Goal: Task Accomplishment & Management: Use online tool/utility

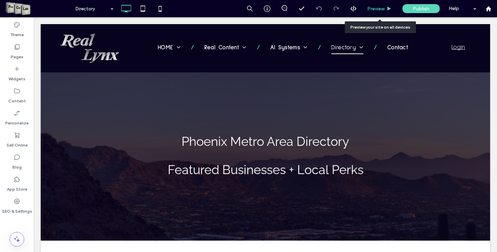
click at [377, 10] on span "Preview" at bounding box center [375, 9] width 17 height 6
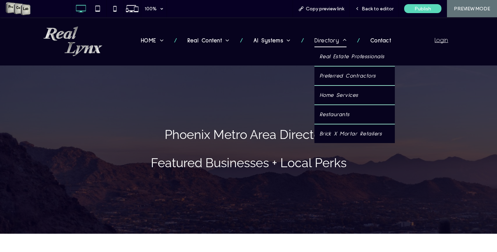
click at [332, 41] on span "Directory" at bounding box center [330, 41] width 32 height 12
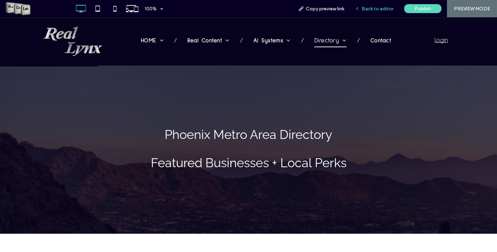
click at [370, 8] on span "Back to editor" at bounding box center [378, 9] width 32 height 6
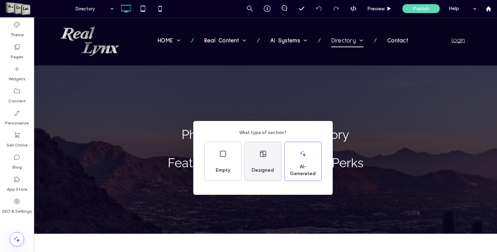
click at [269, 156] on div "Designed" at bounding box center [263, 161] width 37 height 39
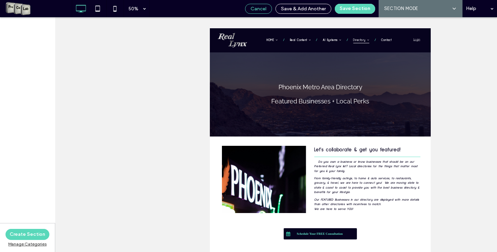
click at [262, 10] on span "Cancel" at bounding box center [259, 9] width 16 height 6
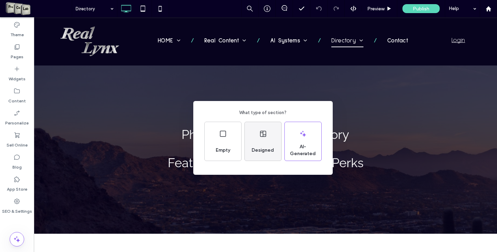
click at [270, 140] on div "Designed" at bounding box center [263, 141] width 37 height 39
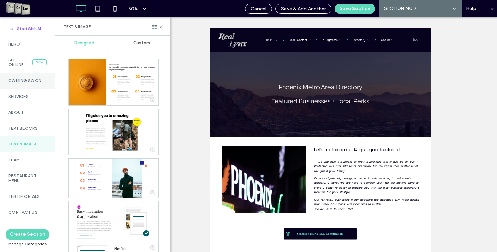
click at [28, 78] on div "Coming Soon" at bounding box center [27, 81] width 55 height 16
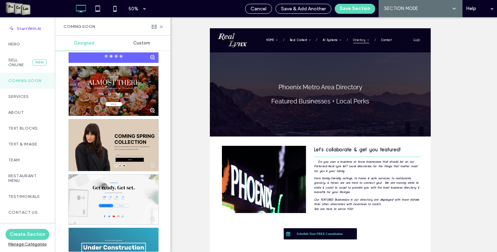
scroll to position [229, 0]
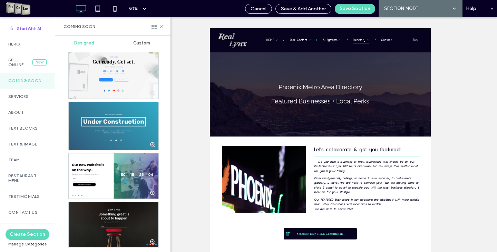
click at [135, 43] on span "Custom" at bounding box center [141, 43] width 17 height 6
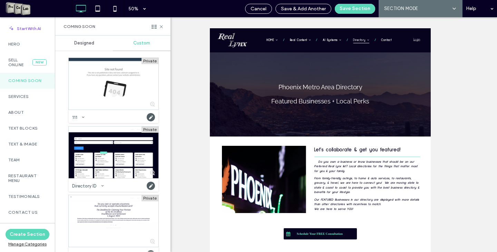
scroll to position [0, 0]
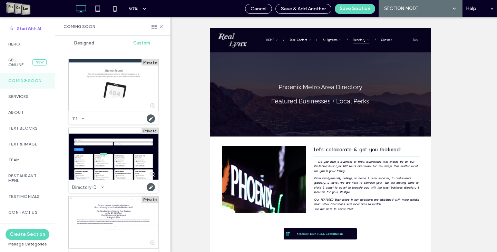
click at [72, 46] on div "Designed" at bounding box center [84, 43] width 58 height 15
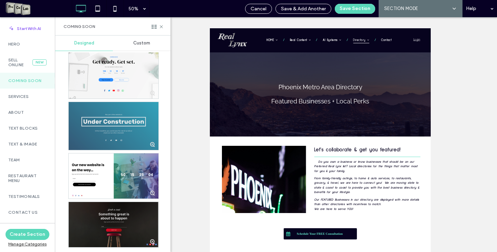
scroll to position [229, 0]
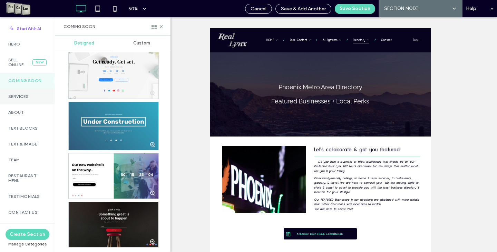
click at [17, 98] on label "Services" at bounding box center [27, 96] width 38 height 5
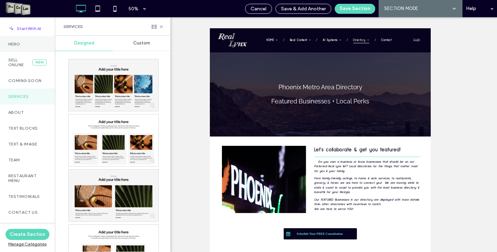
click at [34, 47] on div "Hero" at bounding box center [27, 44] width 55 height 16
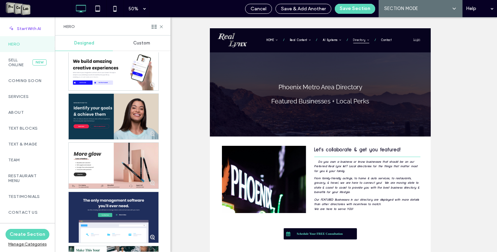
scroll to position [449, 0]
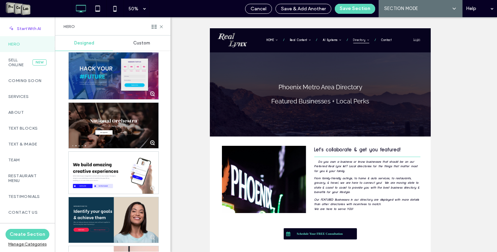
click at [96, 76] on div at bounding box center [114, 74] width 90 height 49
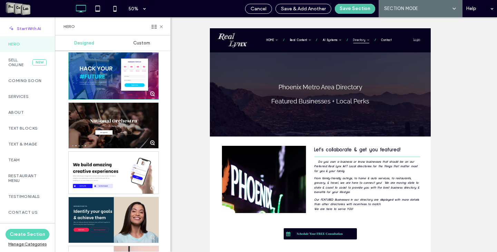
click at [346, 11] on button "Save Section" at bounding box center [355, 9] width 40 height 10
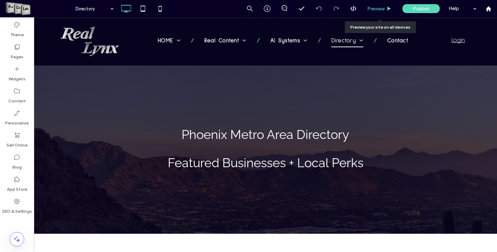
click at [379, 12] on div "Preview" at bounding box center [379, 8] width 35 height 17
click at [376, 6] on span "Preview" at bounding box center [375, 9] width 17 height 6
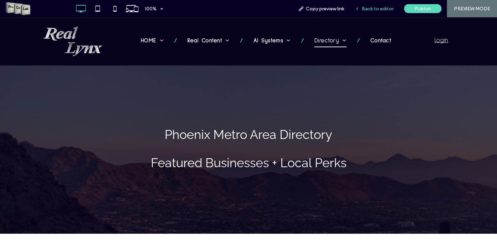
click at [367, 9] on span "Back to editor" at bounding box center [378, 9] width 32 height 6
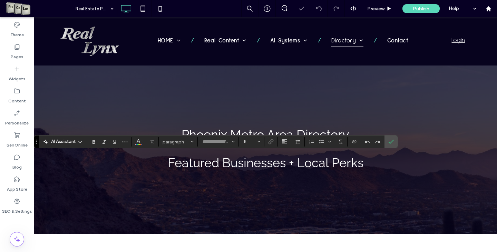
type input "**********"
type input "**"
click at [389, 140] on icon "Confirm" at bounding box center [391, 142] width 6 height 6
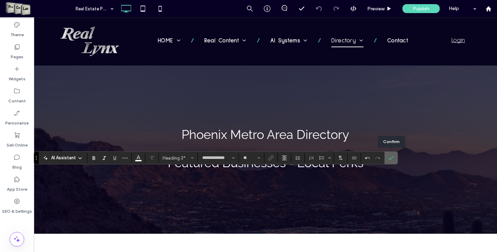
click at [392, 159] on icon "Confirm" at bounding box center [391, 158] width 6 height 6
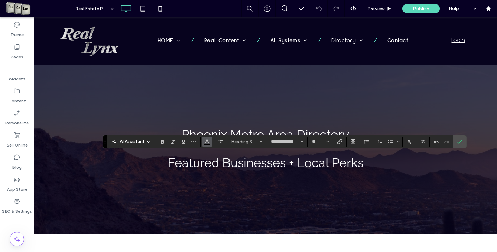
click at [208, 145] on span "Color" at bounding box center [207, 141] width 6 height 9
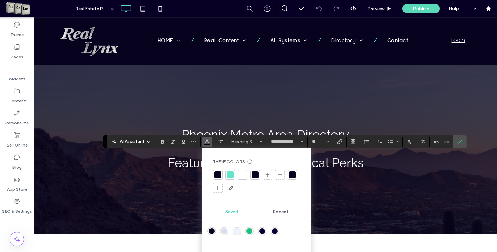
click at [242, 176] on div at bounding box center [242, 174] width 7 height 7
click at [460, 140] on icon "Confirm" at bounding box center [460, 142] width 6 height 6
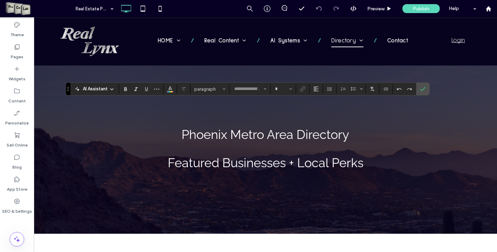
type input "**********"
type input "**"
click at [289, 88] on icon "Size" at bounding box center [290, 89] width 3 height 3
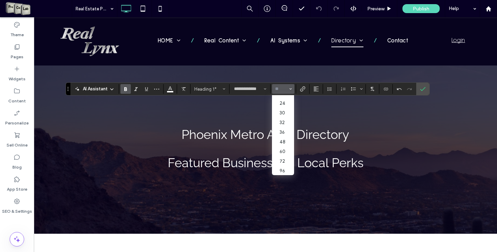
scroll to position [85, 0]
click at [289, 156] on label "72" at bounding box center [283, 161] width 22 height 10
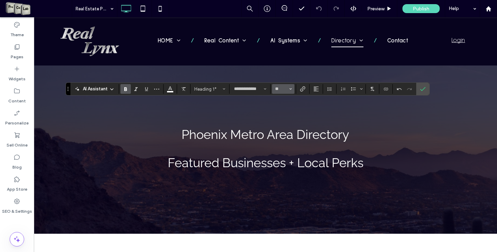
click at [293, 90] on button "**" at bounding box center [283, 89] width 22 height 10
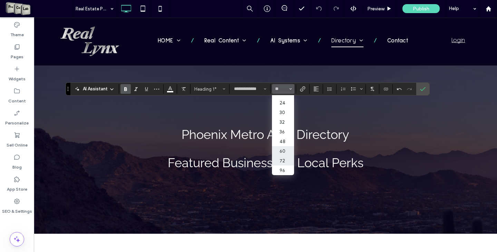
click at [289, 146] on label "60" at bounding box center [283, 151] width 22 height 10
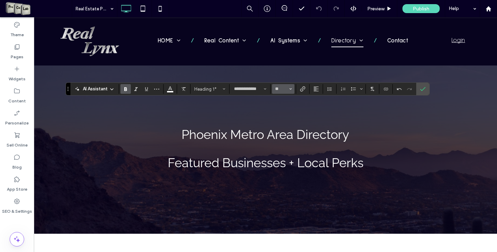
click at [293, 86] on button "**" at bounding box center [283, 89] width 22 height 10
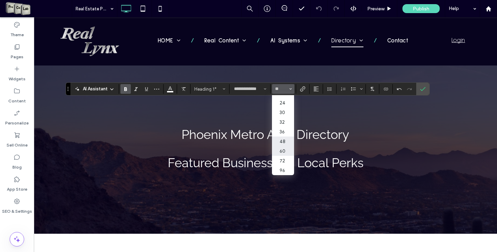
click at [286, 137] on label "48" at bounding box center [283, 142] width 22 height 10
type input "**"
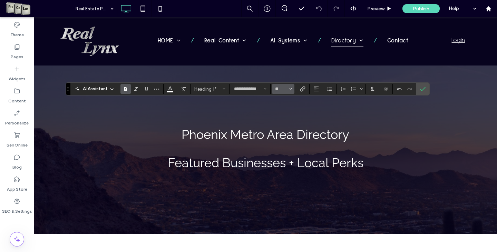
click at [291, 87] on span "Size" at bounding box center [290, 89] width 3 height 9
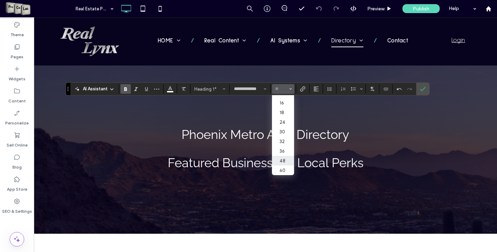
scroll to position [69, 0]
click at [287, 142] on label "36" at bounding box center [283, 138] width 22 height 10
type input "**"
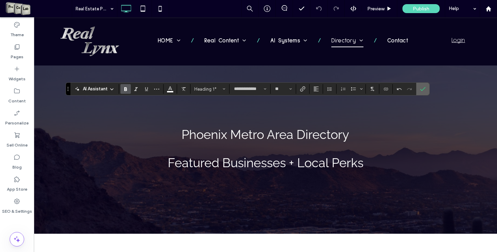
click at [422, 89] on icon "Confirm" at bounding box center [423, 89] width 6 height 6
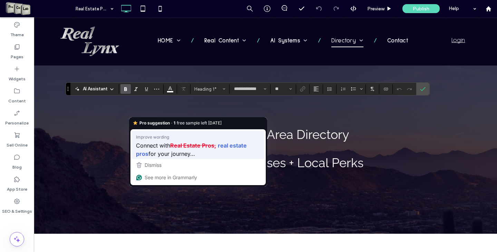
click at [194, 143] on strong "Real Estate Pros," at bounding box center [193, 145] width 46 height 9
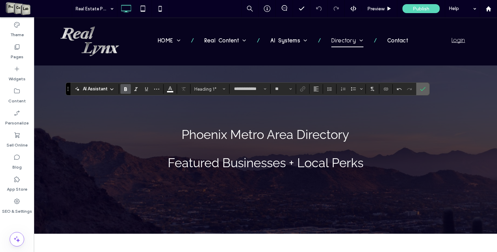
click at [428, 89] on section at bounding box center [422, 89] width 13 height 12
click at [423, 89] on icon "Confirm" at bounding box center [423, 89] width 6 height 6
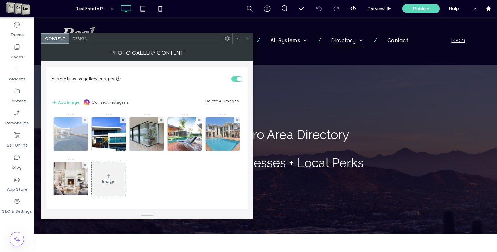
click at [69, 136] on img at bounding box center [71, 134] width 51 height 34
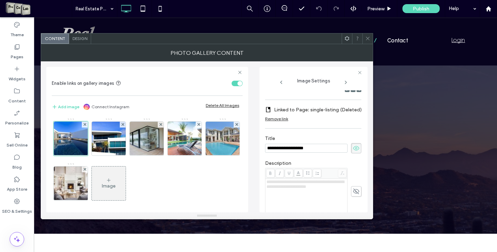
scroll to position [138, 0]
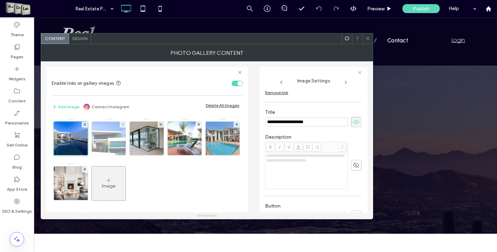
click at [104, 150] on img at bounding box center [108, 139] width 47 height 34
click at [102, 138] on div at bounding box center [108, 138] width 35 height 35
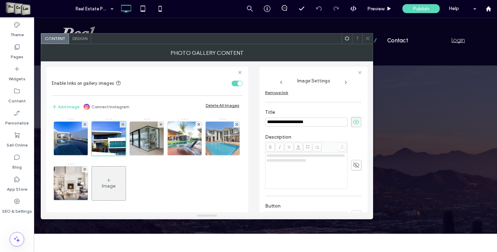
drag, startPoint x: 327, startPoint y: 124, endPoint x: 257, endPoint y: 119, distance: 69.5
click at [257, 119] on div "**********" at bounding box center [206, 136] width 321 height 151
type input "**********"
click at [138, 134] on img at bounding box center [147, 139] width 52 height 34
drag, startPoint x: 330, startPoint y: 120, endPoint x: 264, endPoint y: 131, distance: 66.9
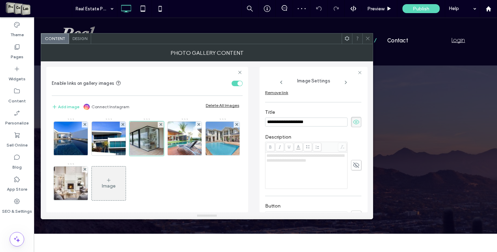
click at [264, 131] on div "**********" at bounding box center [313, 140] width 108 height 146
type input "**********"
click at [197, 156] on img at bounding box center [222, 139] width 51 height 34
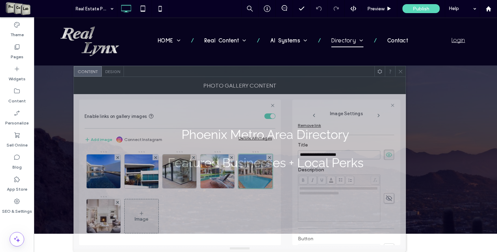
drag, startPoint x: 204, startPoint y: 39, endPoint x: 237, endPoint y: 174, distance: 139.3
click at [237, 174] on div "**********" at bounding box center [239, 159] width 332 height 186
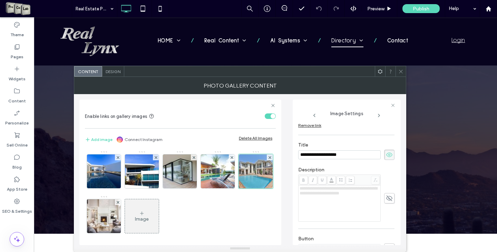
click at [399, 70] on icon at bounding box center [400, 71] width 5 height 5
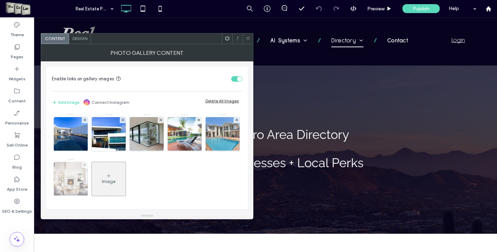
click at [96, 184] on img at bounding box center [71, 179] width 51 height 34
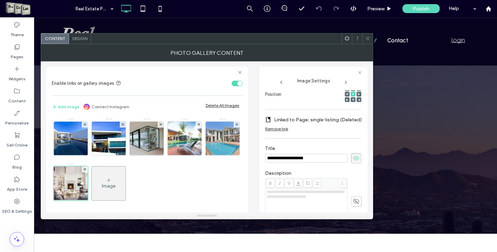
scroll to position [0, 0]
drag, startPoint x: 322, startPoint y: 159, endPoint x: 254, endPoint y: 166, distance: 68.7
click at [254, 166] on div "**********" at bounding box center [206, 136] width 321 height 151
type input "**********"
click at [197, 156] on img at bounding box center [222, 139] width 51 height 34
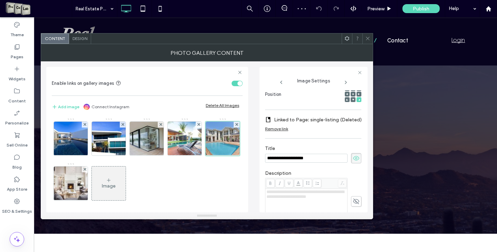
drag, startPoint x: 328, startPoint y: 158, endPoint x: 264, endPoint y: 165, distance: 64.6
click at [264, 165] on div "**********" at bounding box center [313, 140] width 108 height 146
type input "*"
type input "**********"
click at [366, 37] on div at bounding box center [367, 38] width 10 height 10
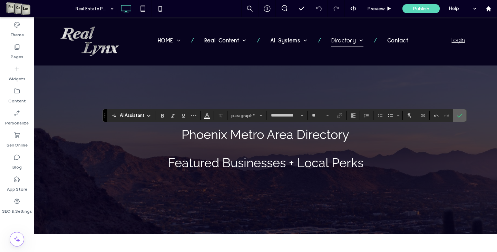
click at [458, 112] on span "Confirm" at bounding box center [458, 115] width 3 height 12
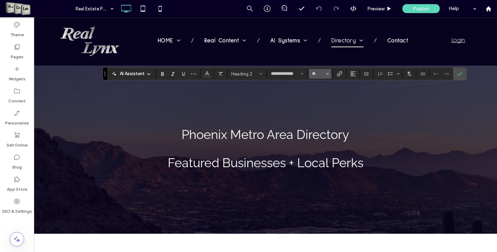
click at [328, 75] on icon "Size" at bounding box center [327, 73] width 3 height 3
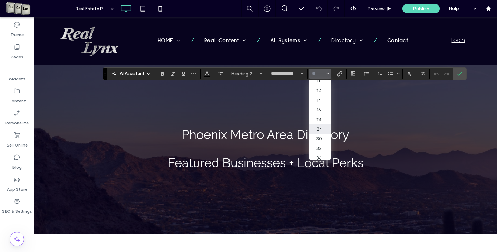
scroll to position [38, 0]
click at [318, 139] on label "30" at bounding box center [320, 134] width 22 height 10
type input "**"
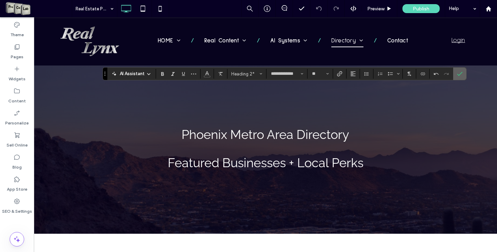
click at [461, 76] on icon "Confirm" at bounding box center [460, 74] width 6 height 6
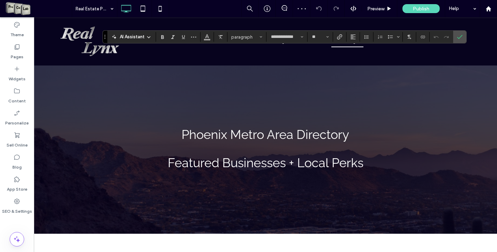
type input "**********"
type input "**"
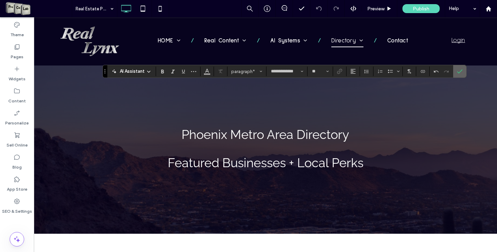
click at [466, 69] on section at bounding box center [459, 71] width 13 height 12
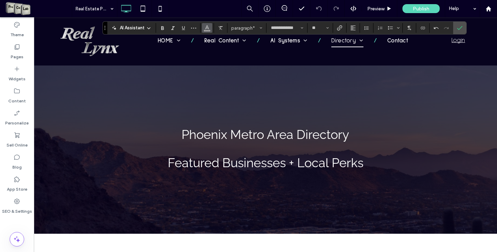
click at [208, 27] on icon "Color" at bounding box center [207, 27] width 6 height 6
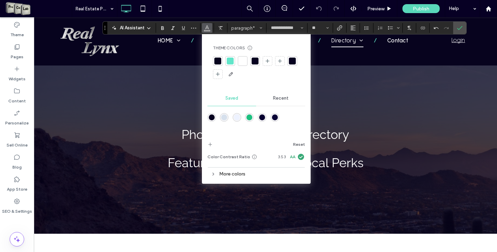
click at [217, 59] on div at bounding box center [217, 61] width 7 height 7
click at [218, 59] on div at bounding box center [217, 61] width 7 height 7
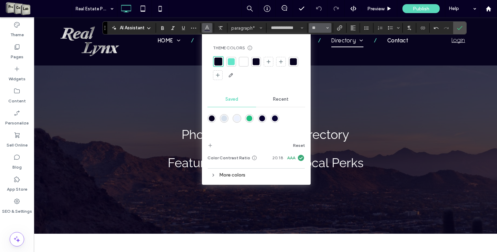
click at [327, 28] on icon "Size" at bounding box center [327, 28] width 3 height 3
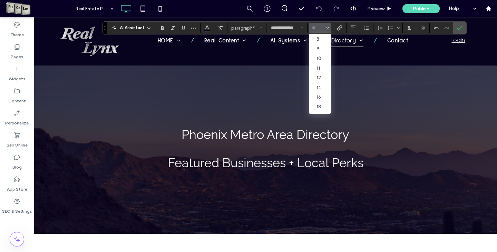
scroll to position [35, 0]
click at [323, 84] on label "24" at bounding box center [320, 82] width 22 height 10
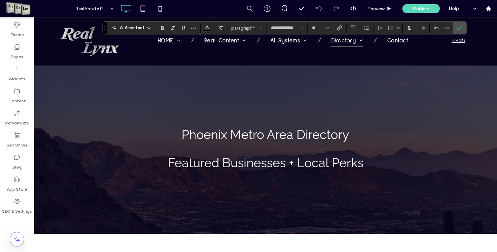
type input "**"
click at [459, 24] on span "Confirm" at bounding box center [458, 28] width 3 height 12
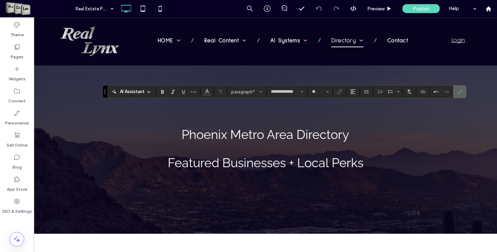
click at [461, 90] on use "Confirm" at bounding box center [460, 92] width 6 height 4
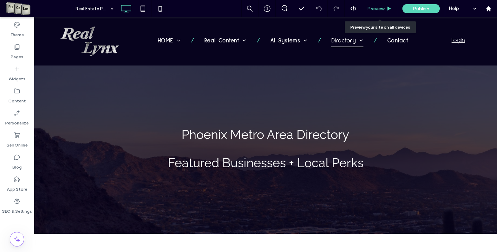
click at [379, 7] on span "Preview" at bounding box center [375, 9] width 17 height 6
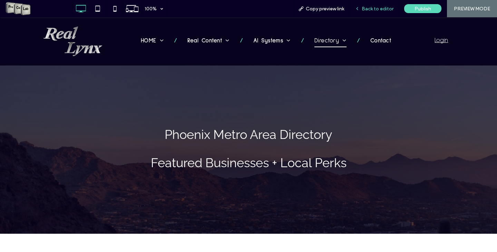
click at [379, 8] on span "Back to editor" at bounding box center [378, 9] width 32 height 6
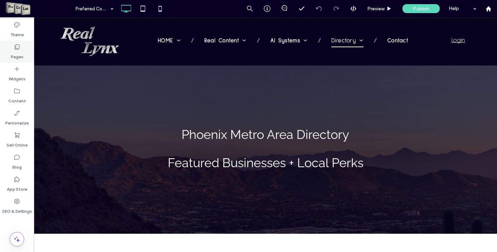
click at [15, 48] on icon at bounding box center [16, 46] width 7 height 7
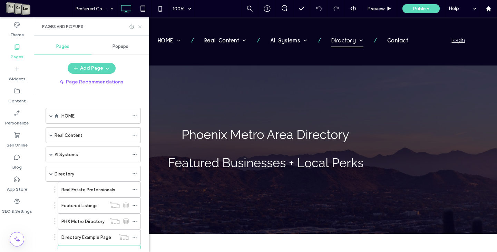
click at [137, 29] on icon at bounding box center [139, 26] width 5 height 5
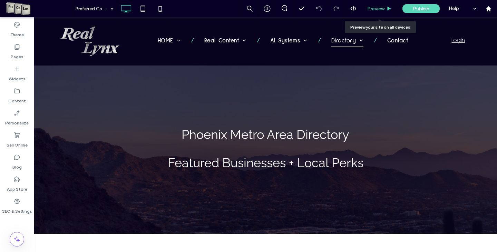
click at [373, 7] on span "Preview" at bounding box center [375, 9] width 17 height 6
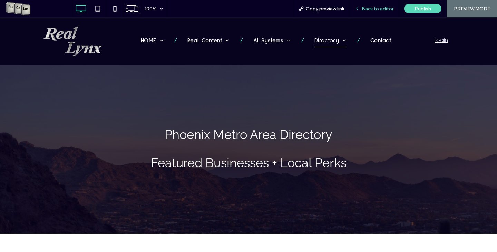
click at [366, 10] on span "Back to editor" at bounding box center [378, 9] width 32 height 6
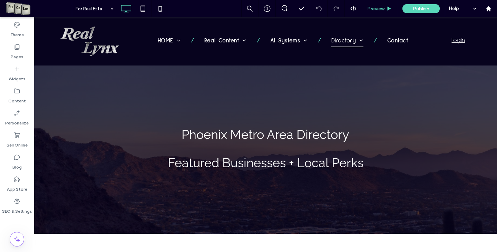
type input "**********"
type input "**"
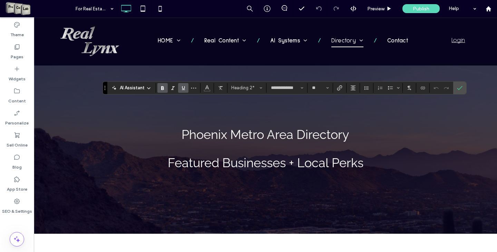
click at [183, 87] on icon "Underline" at bounding box center [183, 88] width 6 height 6
click at [461, 86] on icon "Confirm" at bounding box center [460, 88] width 6 height 6
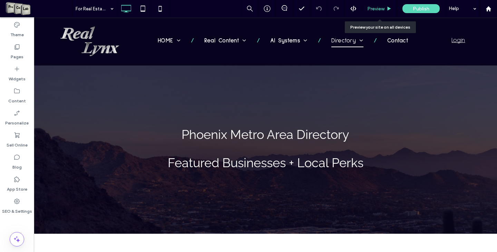
click at [379, 7] on span "Preview" at bounding box center [375, 9] width 17 height 6
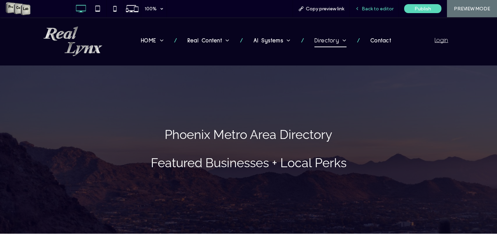
click at [374, 8] on span "Back to editor" at bounding box center [378, 9] width 32 height 6
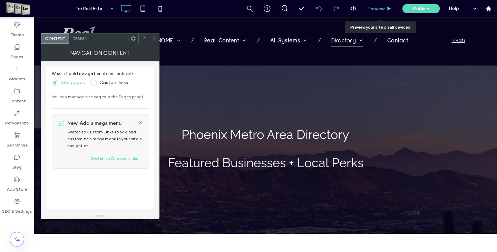
click at [380, 9] on span "Preview" at bounding box center [375, 9] width 17 height 6
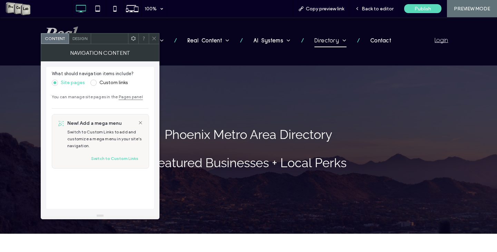
click at [154, 38] on icon at bounding box center [153, 38] width 5 height 5
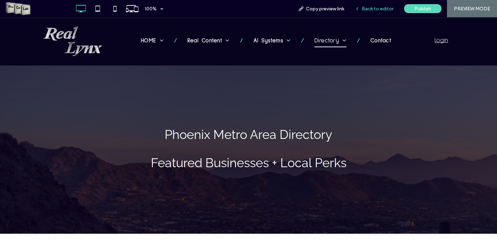
click at [382, 9] on span "Back to editor" at bounding box center [378, 9] width 32 height 6
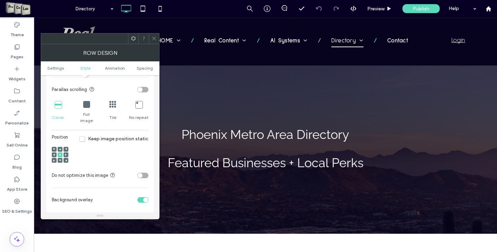
scroll to position [242, 0]
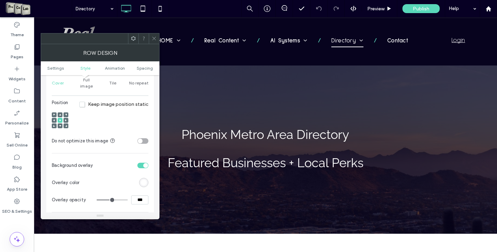
click at [145, 180] on div "rgb(255, 255, 255)" at bounding box center [144, 183] width 6 height 6
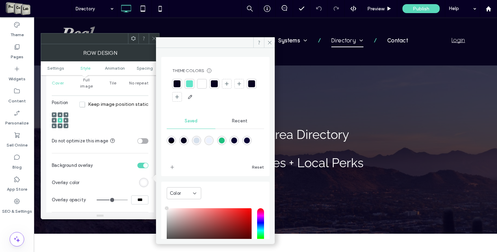
click at [177, 86] on div at bounding box center [177, 83] width 7 height 7
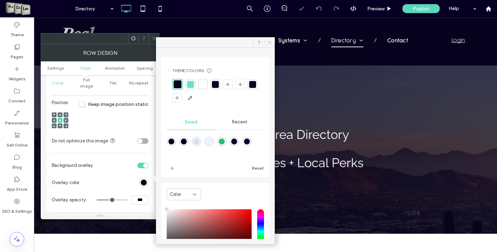
click at [268, 40] on icon at bounding box center [269, 42] width 5 height 5
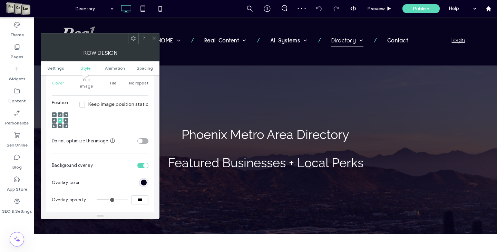
click at [153, 35] on span at bounding box center [153, 38] width 5 height 10
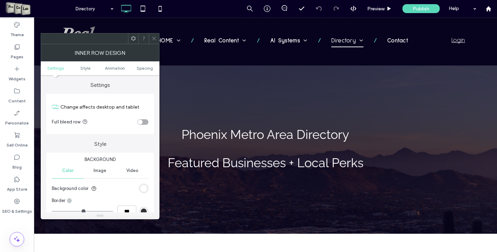
click at [144, 192] on div "rgb(255, 255, 255)" at bounding box center [144, 189] width 6 height 6
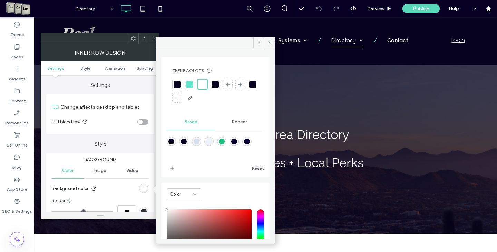
click at [176, 85] on div at bounding box center [177, 84] width 7 height 7
click at [269, 42] on icon at bounding box center [269, 42] width 5 height 5
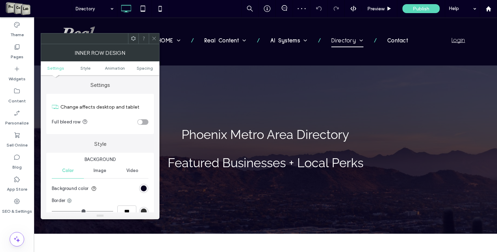
click at [156, 36] on icon at bounding box center [153, 38] width 5 height 5
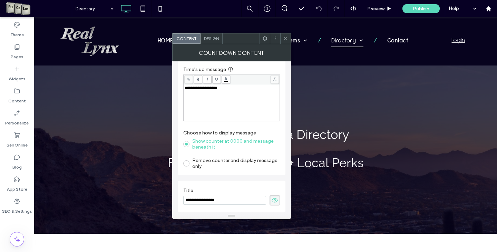
scroll to position [0, 0]
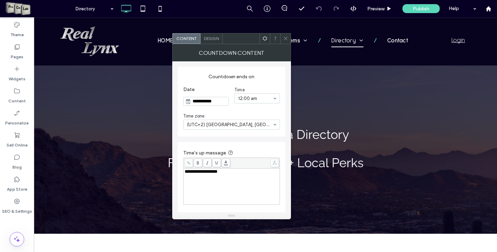
click at [209, 101] on input "**********" at bounding box center [210, 101] width 38 height 8
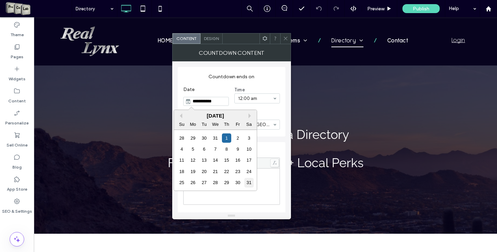
click at [251, 181] on div "31" at bounding box center [248, 182] width 9 height 9
type input "**********"
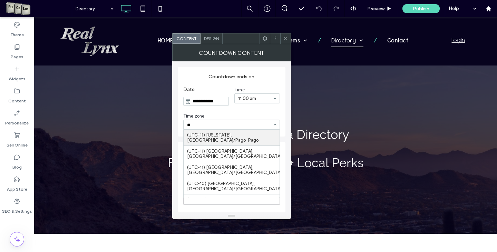
type input "***"
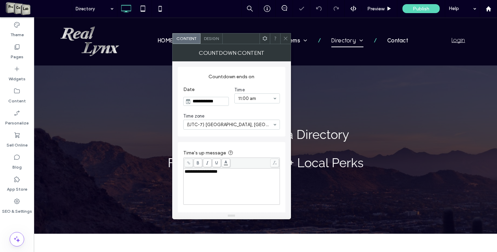
scroll to position [84, 0]
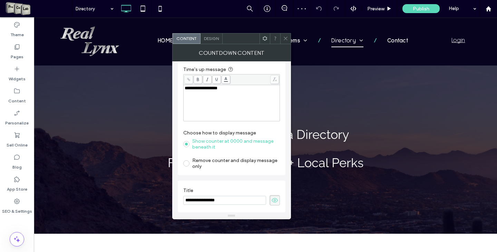
click at [207, 38] on span "Design" at bounding box center [211, 38] width 15 height 5
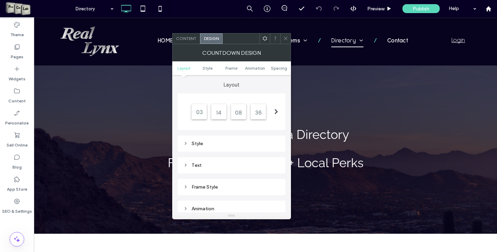
scroll to position [0, 0]
click at [198, 164] on div "Text" at bounding box center [231, 166] width 97 height 6
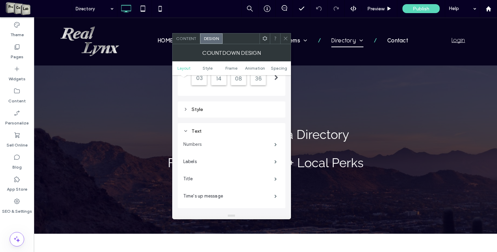
click at [207, 149] on label "Numbers" at bounding box center [228, 145] width 91 height 14
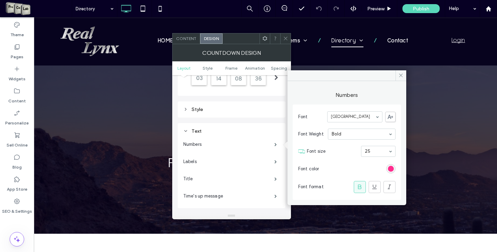
click at [389, 167] on div "rgb(255, 14, 125)" at bounding box center [391, 169] width 6 height 6
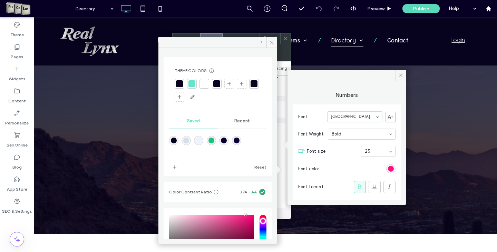
click at [179, 84] on div at bounding box center [179, 83] width 7 height 7
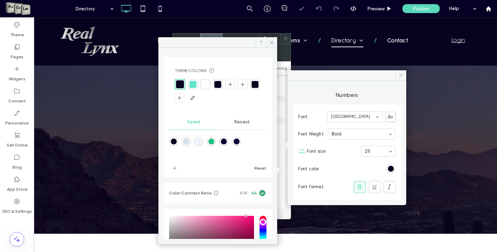
click at [404, 76] on span at bounding box center [400, 75] width 11 height 10
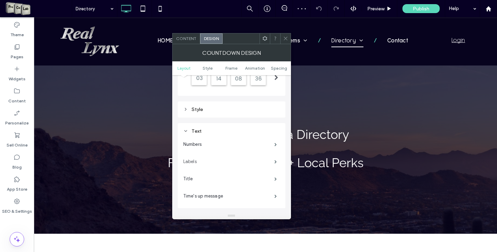
click at [197, 160] on label "Labels" at bounding box center [228, 162] width 91 height 14
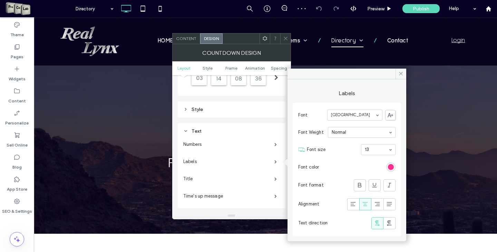
click at [388, 166] on div "rgb(255, 14, 125)" at bounding box center [390, 167] width 9 height 9
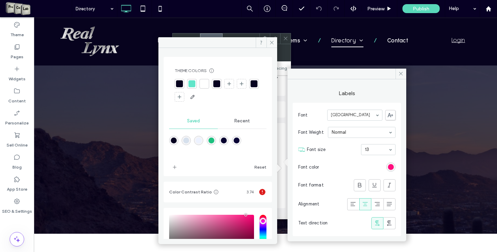
click at [180, 84] on div at bounding box center [179, 83] width 7 height 7
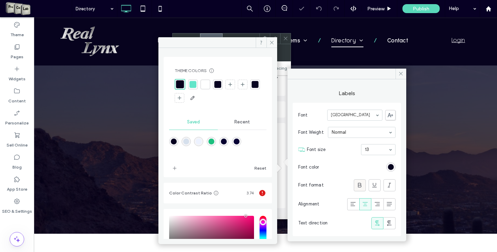
click at [356, 180] on span at bounding box center [359, 185] width 7 height 11
click at [374, 188] on icon at bounding box center [374, 185] width 7 height 7
click at [400, 74] on use at bounding box center [400, 73] width 3 height 3
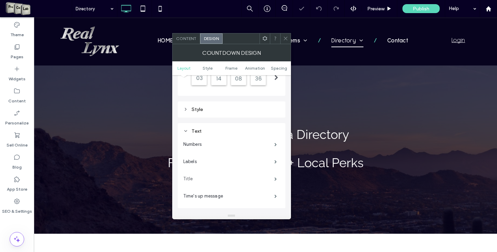
click at [198, 180] on label "Title" at bounding box center [228, 179] width 91 height 14
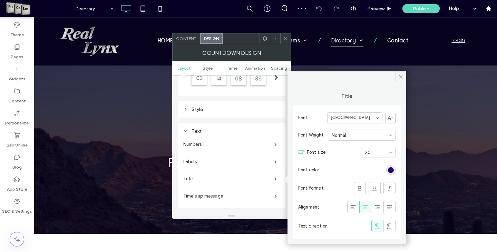
click at [388, 168] on div "rgb(38, 2, 117)" at bounding box center [391, 170] width 6 height 6
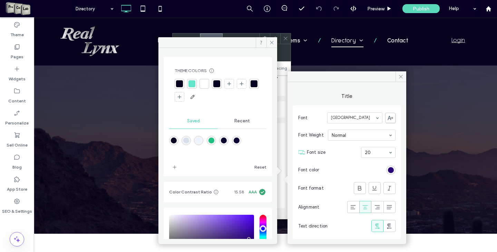
click at [175, 82] on div at bounding box center [180, 84] width 10 height 10
click at [274, 46] on span at bounding box center [271, 42] width 11 height 10
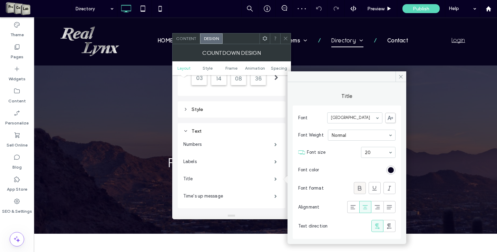
click at [360, 188] on icon at bounding box center [359, 188] width 7 height 7
click at [373, 189] on use at bounding box center [374, 188] width 4 height 4
click at [398, 79] on span at bounding box center [400, 76] width 11 height 10
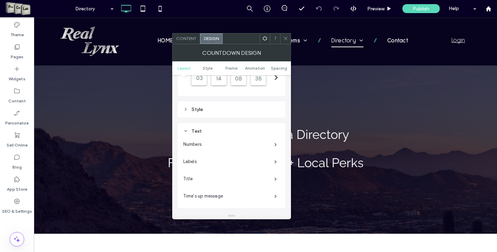
click at [287, 35] on span at bounding box center [285, 38] width 5 height 10
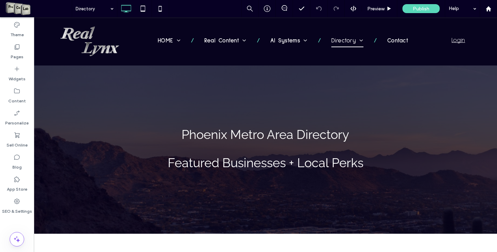
type input "**********"
type input "**"
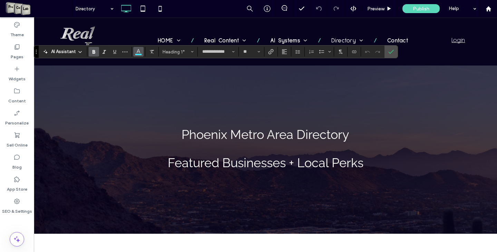
click at [135, 49] on button "Color" at bounding box center [138, 52] width 10 height 10
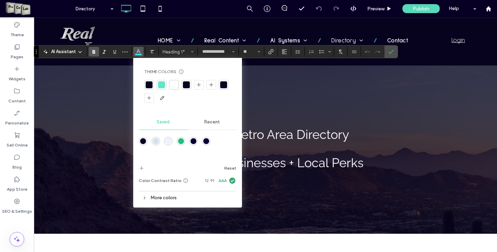
click at [161, 87] on div at bounding box center [161, 84] width 7 height 7
click at [162, 86] on div at bounding box center [161, 84] width 7 height 7
click at [389, 49] on icon "Confirm" at bounding box center [391, 52] width 6 height 6
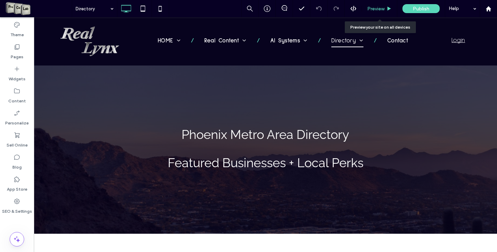
click at [374, 12] on div "Preview" at bounding box center [379, 8] width 35 height 17
click at [376, 9] on span "Preview" at bounding box center [375, 9] width 17 height 6
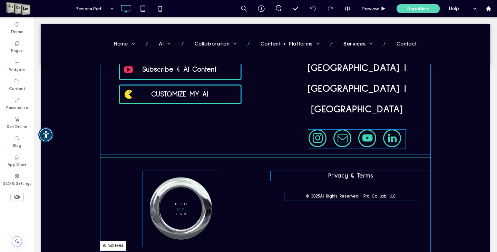
drag, startPoint x: 423, startPoint y: 219, endPoint x: 457, endPoint y: 237, distance: 37.7
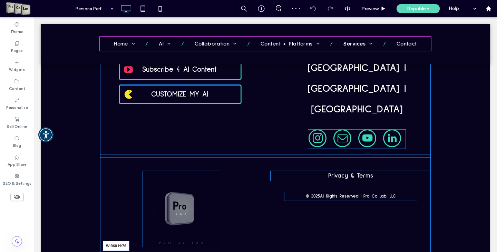
drag, startPoint x: 419, startPoint y: 225, endPoint x: 458, endPoint y: 242, distance: 42.6
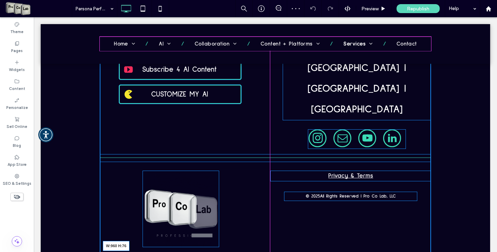
click at [424, 225] on div "Let’s Collaborate ! Schedule Your FREE Consultation Meet Our Leadership Team Me…" at bounding box center [265, 117] width 449 height 371
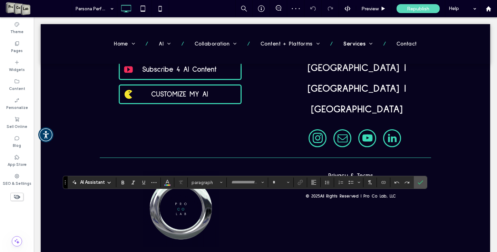
type input "**********"
type input "**"
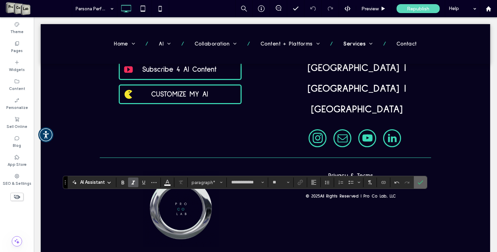
click at [419, 178] on span "Confirm" at bounding box center [419, 182] width 3 height 12
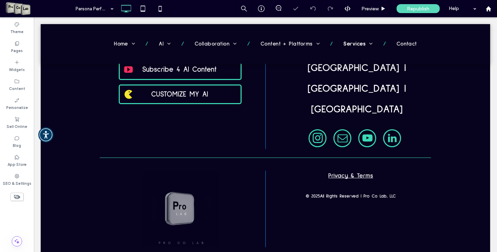
click at [426, 219] on div "Let’s Collaborate ! Schedule Your FREE Consultation Meet Our Leadership Team Me…" at bounding box center [265, 117] width 449 height 371
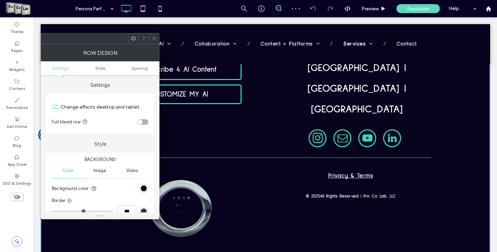
click at [153, 35] on span at bounding box center [153, 38] width 5 height 10
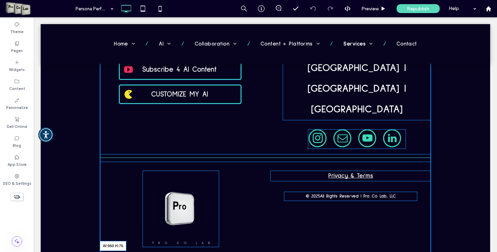
drag, startPoint x: 423, startPoint y: 219, endPoint x: 466, endPoint y: 235, distance: 46.1
click at [432, 218] on div "Let’s Collaborate ! Schedule Your FREE Consultation Meet Our Leadership Team Me…" at bounding box center [265, 117] width 449 height 371
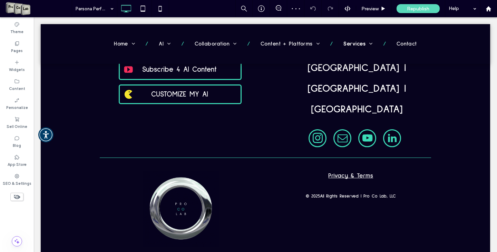
type input "**********"
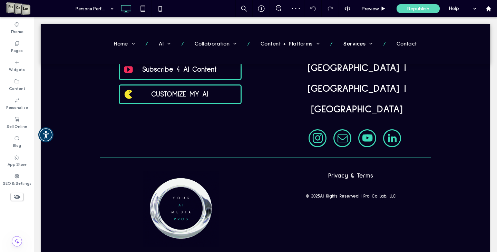
type input "**"
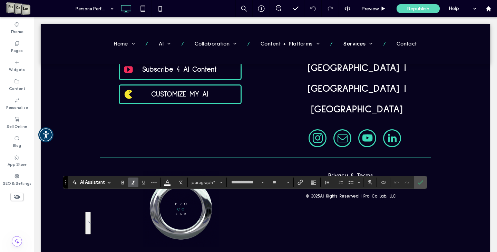
drag, startPoint x: 156, startPoint y: 205, endPoint x: 429, endPoint y: 217, distance: 272.5
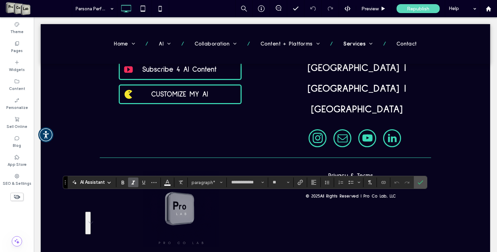
click at [429, 217] on div "**********" at bounding box center [265, 117] width 449 height 371
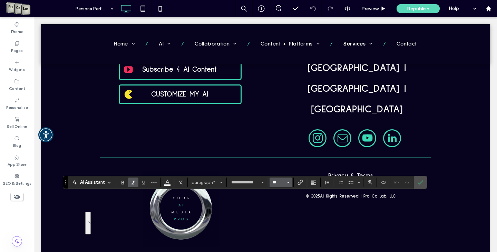
click at [277, 184] on input "**" at bounding box center [278, 183] width 13 height 6
type input "**"
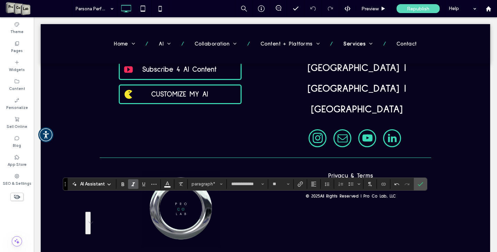
scroll to position [1250, 0]
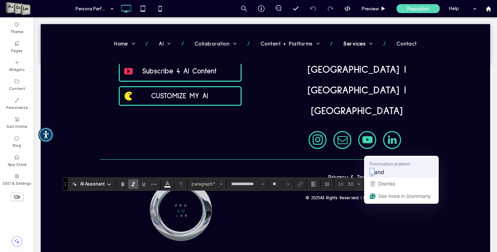
click at [384, 168] on span "and" at bounding box center [379, 172] width 10 height 9
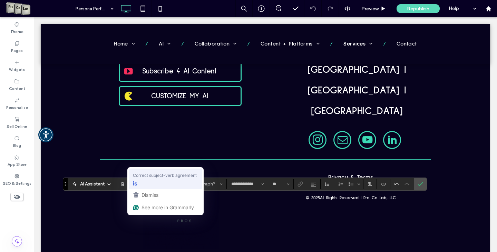
click at [147, 183] on div "is" at bounding box center [165, 183] width 68 height 11
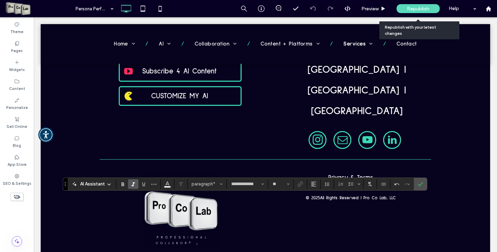
click at [414, 9] on span "Republish" at bounding box center [418, 9] width 22 height 6
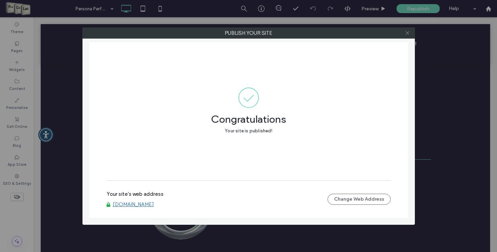
click at [408, 32] on icon at bounding box center [407, 32] width 5 height 5
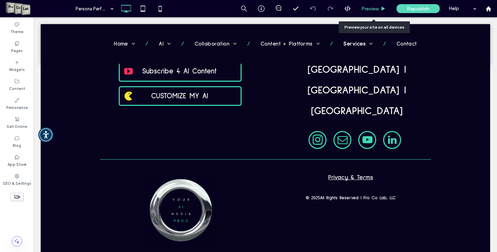
click at [373, 9] on span "Preview" at bounding box center [369, 9] width 17 height 6
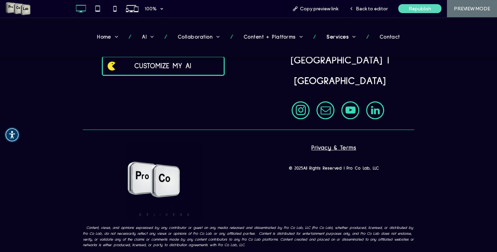
scroll to position [1213, 0]
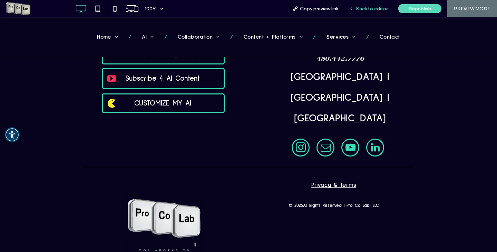
click at [362, 9] on span "Back to editor" at bounding box center [372, 9] width 32 height 6
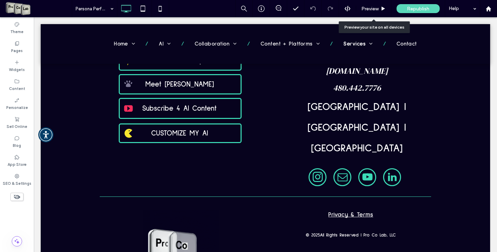
scroll to position [1224, 0]
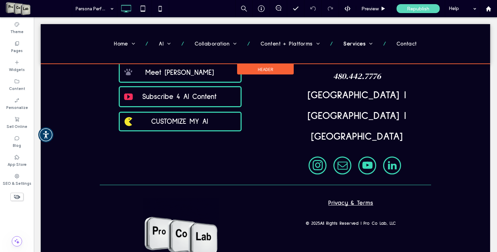
click at [261, 69] on span "Header" at bounding box center [266, 70] width 16 height 6
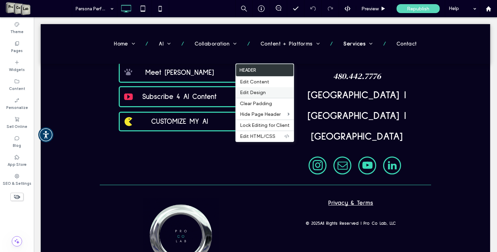
click at [254, 96] on span "Edit Design" at bounding box center [253, 93] width 26 height 6
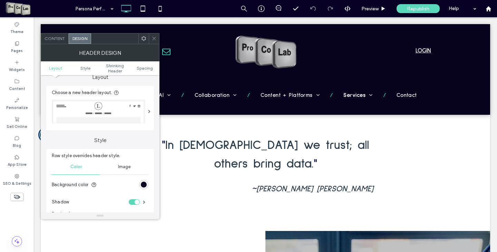
scroll to position [0, 0]
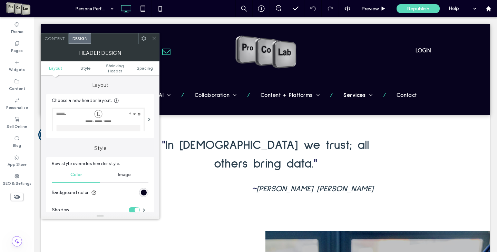
click at [61, 43] on div "Content" at bounding box center [55, 38] width 28 height 10
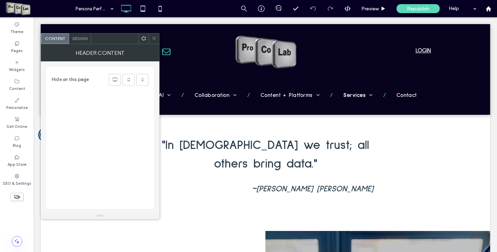
click at [77, 40] on span "Design" at bounding box center [79, 38] width 15 height 5
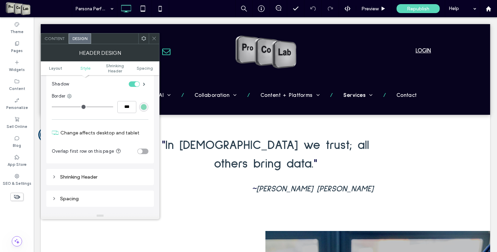
scroll to position [173, 0]
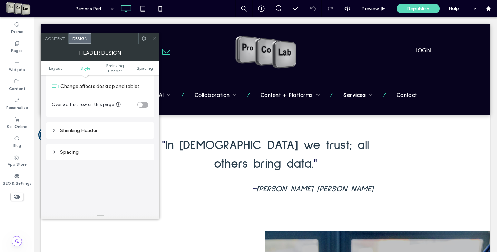
click at [74, 149] on div "Spacing" at bounding box center [100, 152] width 97 height 9
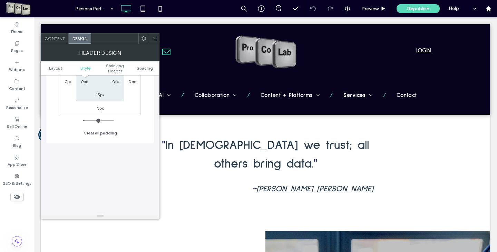
scroll to position [311, 0]
click at [149, 35] on div at bounding box center [154, 38] width 10 height 10
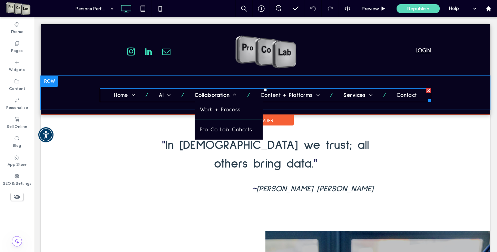
click at [198, 93] on span "Collaboration" at bounding box center [216, 95] width 42 height 9
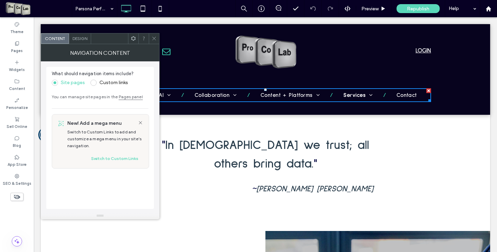
click at [79, 39] on span "Design" at bounding box center [79, 38] width 15 height 5
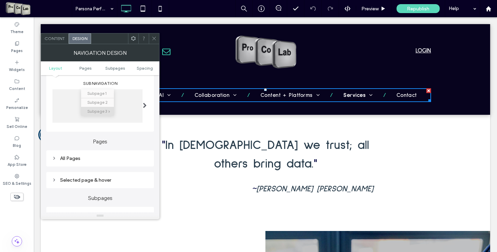
scroll to position [138, 0]
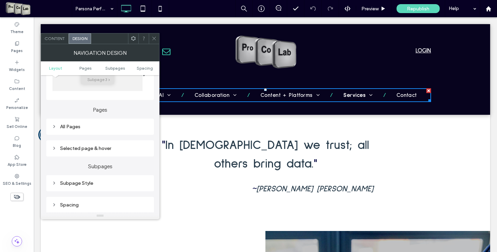
click at [76, 127] on div "All Pages" at bounding box center [100, 127] width 97 height 6
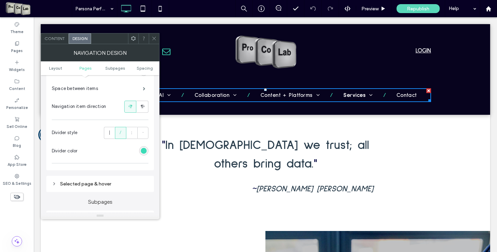
scroll to position [173, 0]
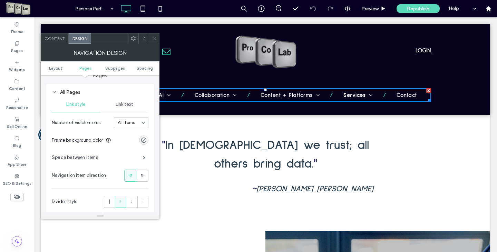
click at [131, 107] on span "Link text" at bounding box center [125, 105] width 18 height 6
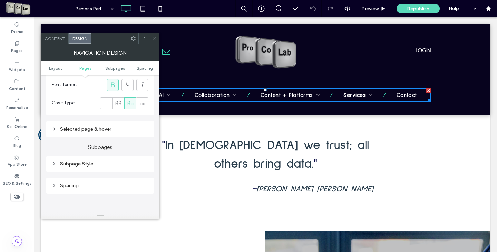
scroll to position [311, 0]
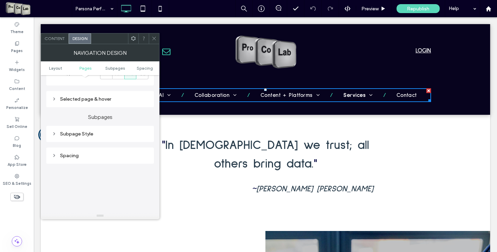
click at [94, 99] on div "Selected page & hover" at bounding box center [100, 99] width 97 height 6
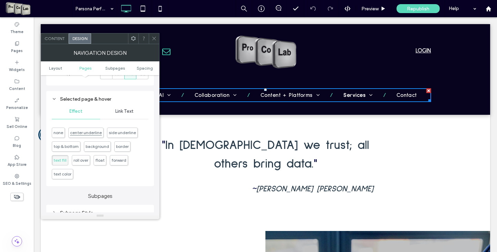
click at [73, 135] on span "center underline" at bounding box center [86, 132] width 32 height 5
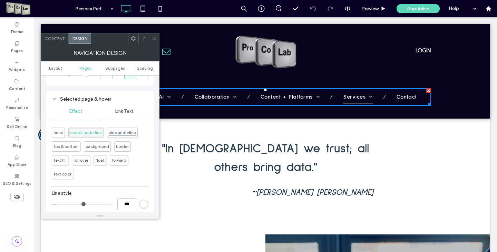
click at [118, 134] on span "side underline" at bounding box center [122, 132] width 27 height 5
click at [120, 146] on span "border" at bounding box center [122, 146] width 13 height 5
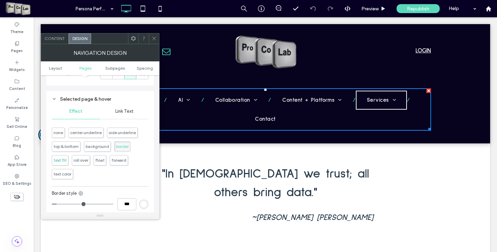
click at [61, 162] on span "text fill" at bounding box center [60, 160] width 17 height 10
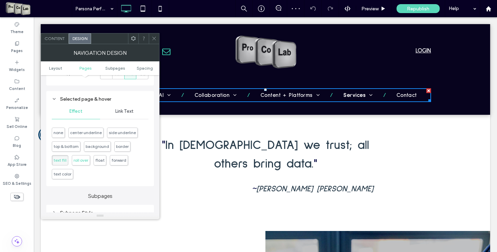
click at [84, 163] on span "roll over" at bounding box center [80, 161] width 15 height 5
click at [61, 161] on span "text fill" at bounding box center [60, 160] width 17 height 10
click at [150, 37] on div at bounding box center [154, 38] width 10 height 10
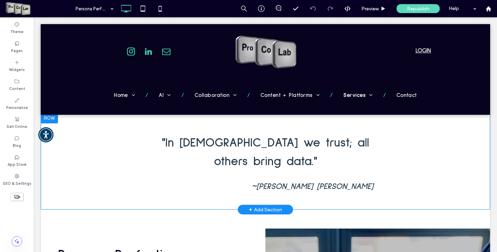
scroll to position [5, 0]
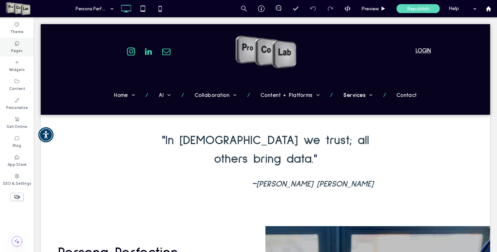
click at [13, 47] on label "Pages" at bounding box center [17, 50] width 12 height 8
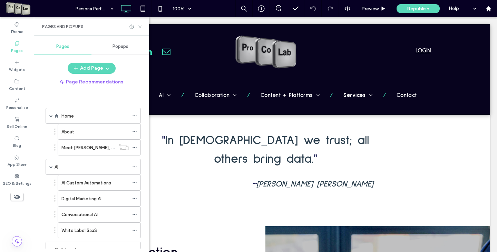
click at [140, 27] on use at bounding box center [139, 26] width 3 height 3
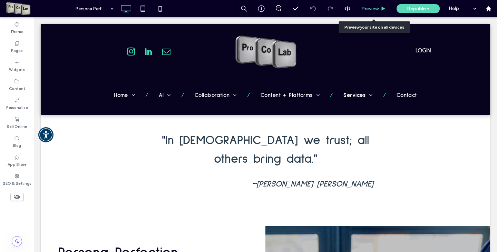
click at [370, 7] on span "Preview" at bounding box center [369, 9] width 17 height 6
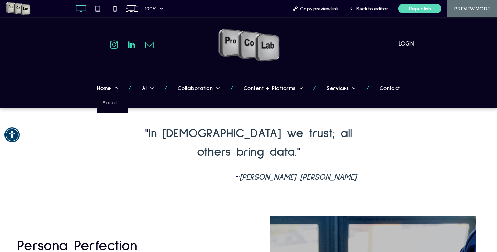
click at [102, 87] on span "Home" at bounding box center [107, 88] width 21 height 9
click at [365, 7] on span "Back to editor" at bounding box center [372, 9] width 32 height 6
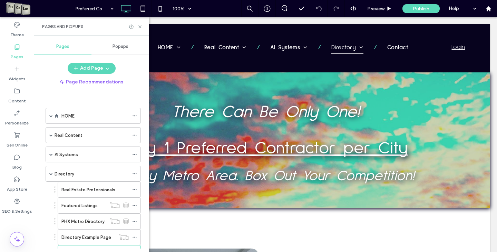
scroll to position [167, 0]
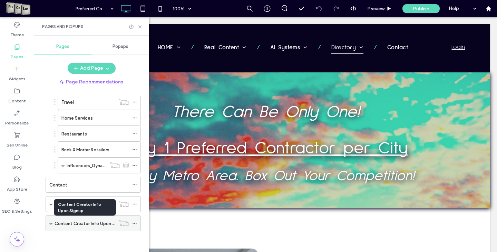
click at [70, 225] on label "Content Creator Info Upon Signup" at bounding box center [91, 224] width 72 height 12
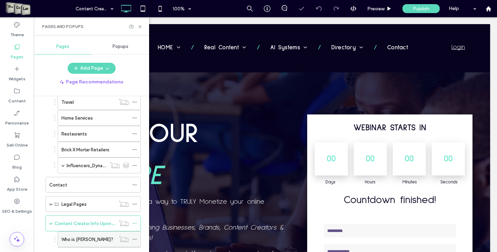
click at [88, 242] on label "Who is [PERSON_NAME]?" at bounding box center [87, 240] width 52 height 12
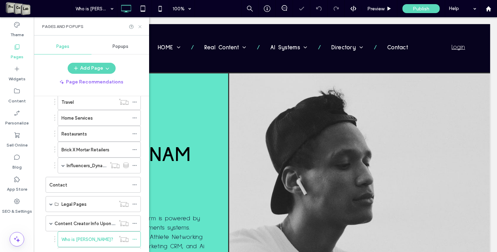
click at [141, 27] on use at bounding box center [139, 26] width 3 height 3
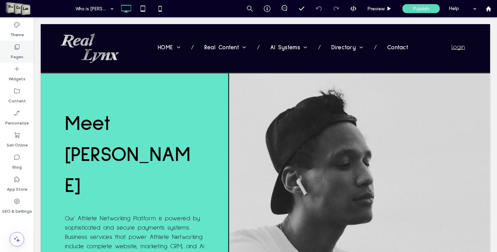
click at [23, 46] on div "Pages" at bounding box center [17, 52] width 34 height 22
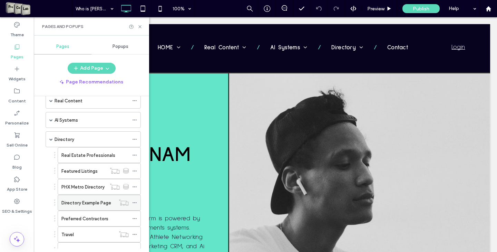
scroll to position [104, 0]
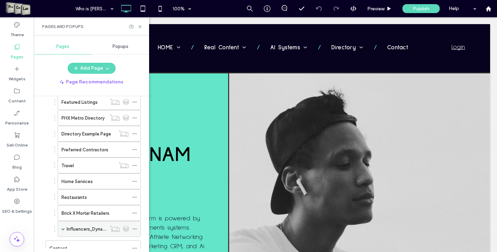
click at [63, 229] on span at bounding box center [62, 228] width 3 height 3
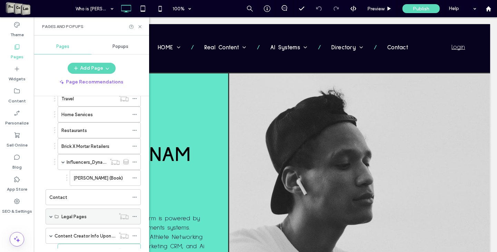
scroll to position [173, 0]
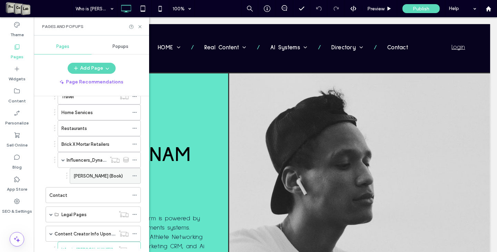
click at [96, 177] on label "[PERSON_NAME] (Book)" at bounding box center [97, 176] width 49 height 12
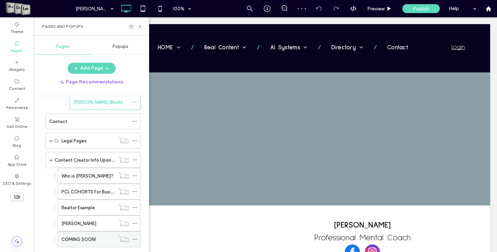
scroll to position [262, 0]
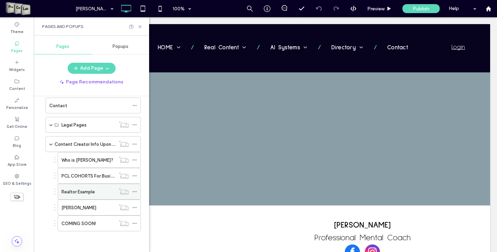
click at [91, 192] on label "Realtor Example" at bounding box center [77, 192] width 33 height 12
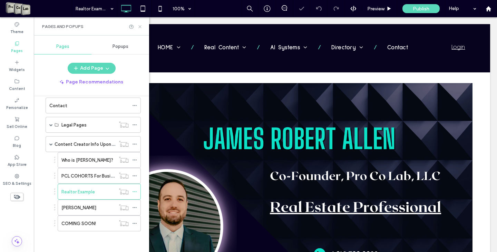
click at [141, 26] on icon at bounding box center [139, 26] width 5 height 5
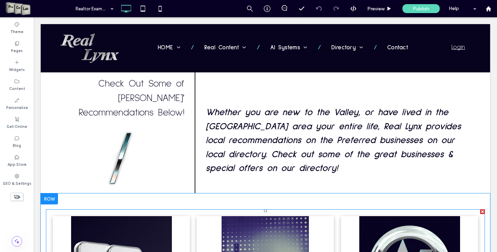
scroll to position [643, 0]
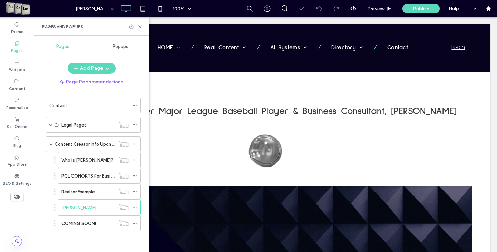
click at [139, 27] on icon at bounding box center [139, 26] width 5 height 5
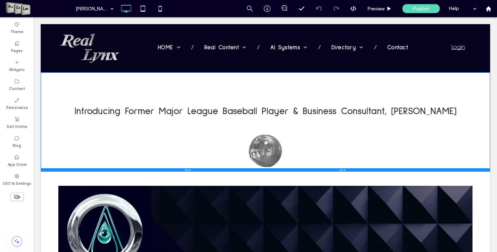
drag, startPoint x: 303, startPoint y: 171, endPoint x: 300, endPoint y: 159, distance: 13.1
click at [300, 159] on div "Introducing Former Major League Baseball Player & Business Consultant, [PERSON_…" at bounding box center [265, 121] width 449 height 99
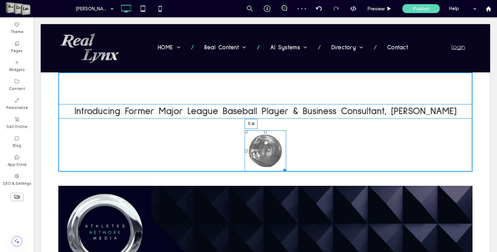
drag, startPoint x: 264, startPoint y: 133, endPoint x: 265, endPoint y: 110, distance: 22.8
click at [265, 110] on div "Introducing Former Major League Baseball Player & Business Consultant, [PERSON_…" at bounding box center [265, 121] width 414 height 99
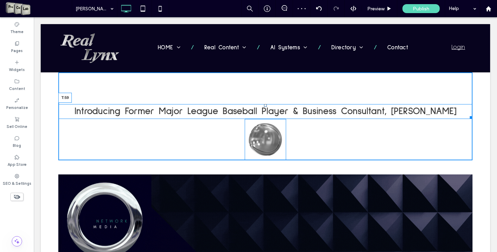
drag, startPoint x: 262, startPoint y: 106, endPoint x: 262, endPoint y: 94, distance: 11.4
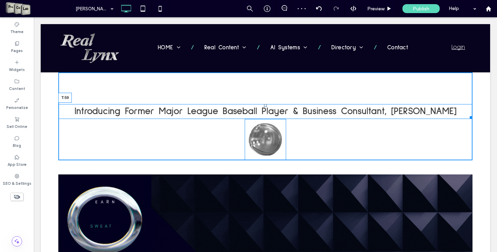
click at [264, 104] on div at bounding box center [265, 105] width 3 height 3
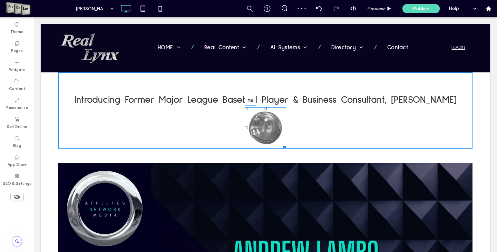
drag, startPoint x: 264, startPoint y: 109, endPoint x: 264, endPoint y: 114, distance: 4.1
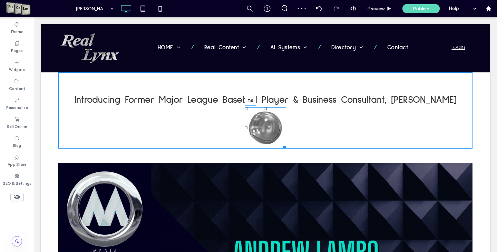
click at [264, 114] on div "T:0" at bounding box center [265, 127] width 41 height 41
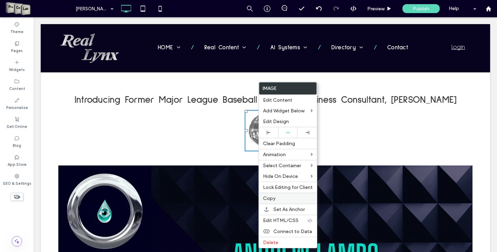
click at [272, 199] on span "Copy" at bounding box center [269, 199] width 12 height 6
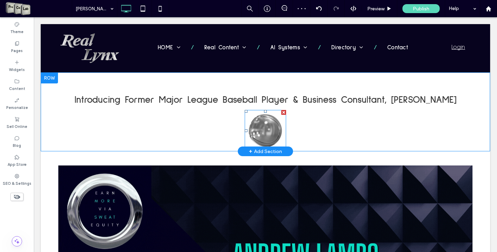
click at [281, 112] on div at bounding box center [283, 112] width 5 height 5
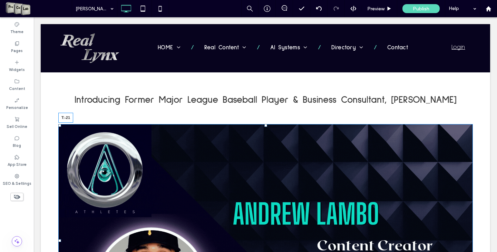
drag, startPoint x: 263, startPoint y: 125, endPoint x: 262, endPoint y: 117, distance: 8.3
click at [262, 117] on div "T:-21 Click To Paste Row + Add Section" at bounding box center [265, 240] width 449 height 261
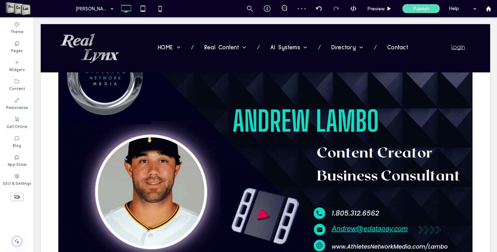
scroll to position [173, 0]
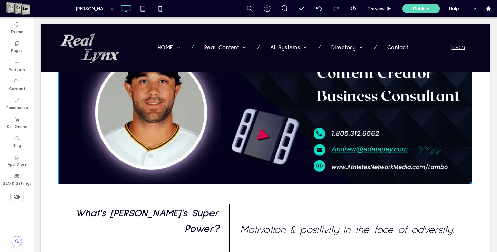
drag, startPoint x: 468, startPoint y: 181, endPoint x: 490, endPoint y: 189, distance: 22.7
click at [467, 179] on div at bounding box center [469, 181] width 5 height 5
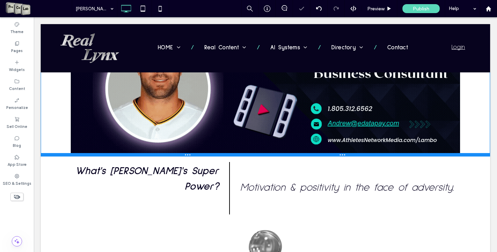
drag, startPoint x: 413, startPoint y: 184, endPoint x: 411, endPoint y: 142, distance: 41.8
click at [411, 142] on div "Click To Paste Row + Add Section" at bounding box center [265, 47] width 449 height 219
click at [411, 141] on div at bounding box center [248, 126] width 497 height 252
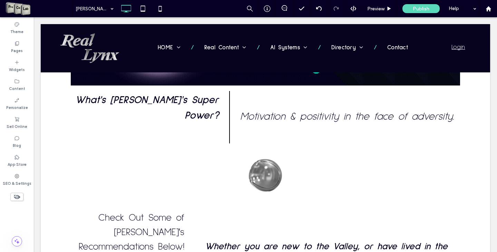
scroll to position [237, 0]
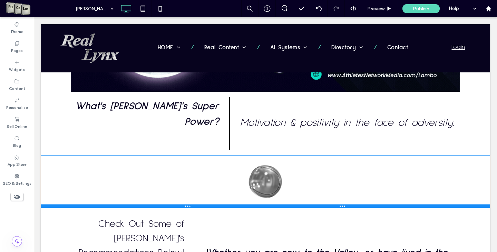
drag, startPoint x: 214, startPoint y: 191, endPoint x: 216, endPoint y: 178, distance: 12.9
click at [216, 178] on div "Click To Paste Row + Add Section" at bounding box center [265, 182] width 449 height 52
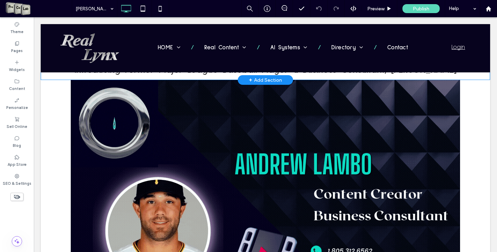
scroll to position [0, 0]
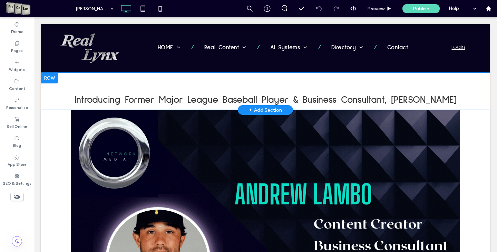
drag, startPoint x: 495, startPoint y: 225, endPoint x: 530, endPoint y: 33, distance: 194.2
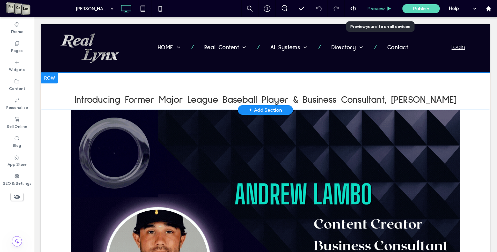
click at [374, 7] on span "Preview" at bounding box center [375, 9] width 17 height 6
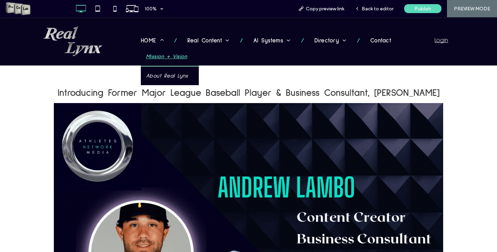
click at [148, 52] on link "Mission + Vision" at bounding box center [170, 56] width 58 height 19
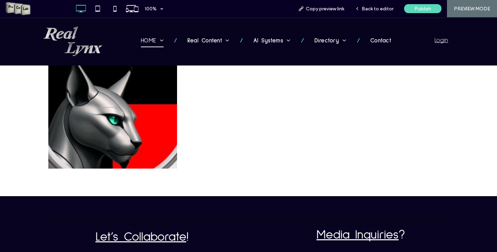
scroll to position [769, 0]
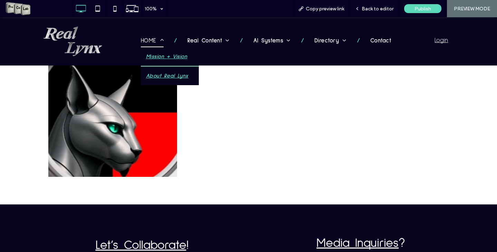
drag, startPoint x: 149, startPoint y: 77, endPoint x: 150, endPoint y: 94, distance: 16.9
click at [149, 77] on span "About Real Lynx" at bounding box center [167, 76] width 42 height 8
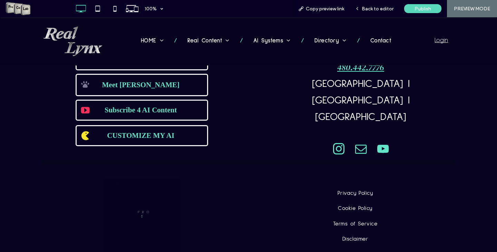
scroll to position [2980, 0]
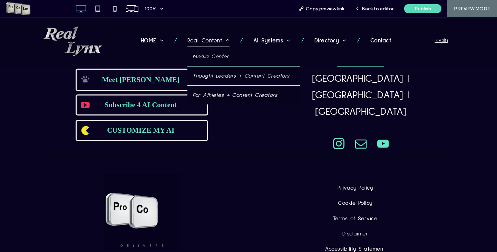
click at [210, 42] on span "Real Content" at bounding box center [208, 41] width 42 height 12
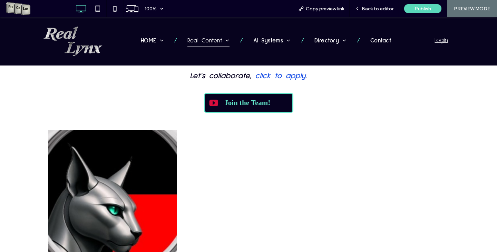
scroll to position [1364, 0]
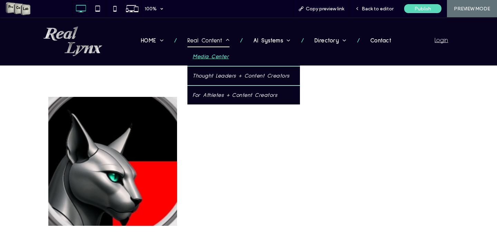
click at [208, 54] on span "Media Center" at bounding box center [211, 56] width 36 height 8
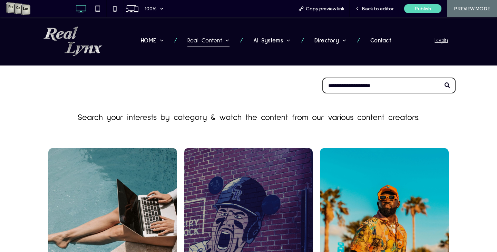
drag, startPoint x: 334, startPoint y: 86, endPoint x: 354, endPoint y: 85, distance: 20.4
click at [354, 85] on input "Search" at bounding box center [388, 86] width 133 height 16
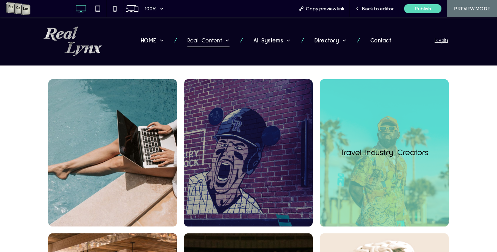
scroll to position [104, 0]
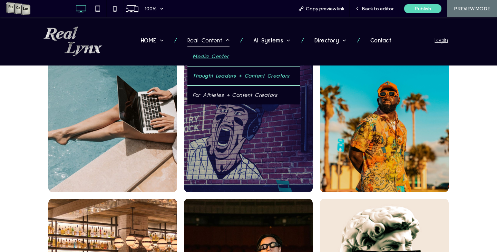
click at [216, 76] on span "Thought Leaders + Content Creators" at bounding box center [241, 76] width 97 height 8
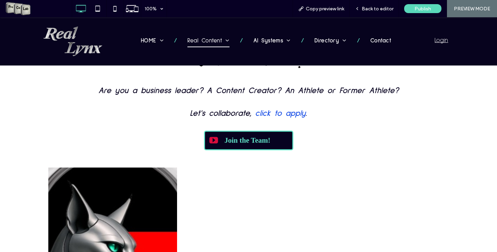
scroll to position [2174, 0]
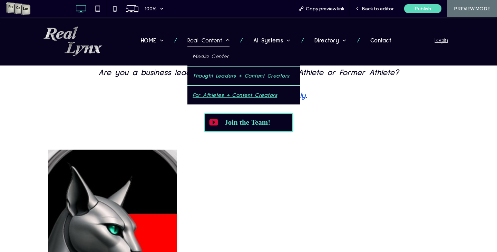
click at [193, 94] on span "For Athletes + Content Creators" at bounding box center [235, 95] width 85 height 8
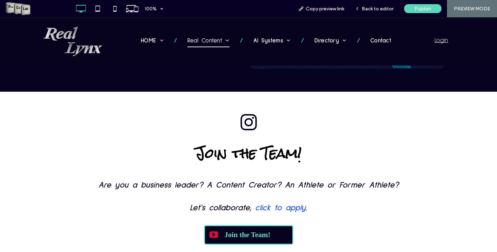
scroll to position [2726, 0]
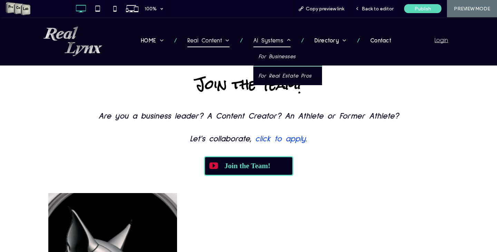
click at [274, 38] on span "AI Systems" at bounding box center [271, 41] width 37 height 12
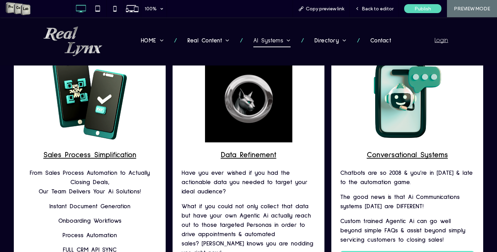
scroll to position [725, 0]
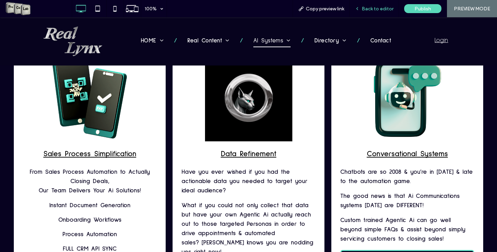
click at [375, 9] on span "Back to editor" at bounding box center [378, 9] width 32 height 6
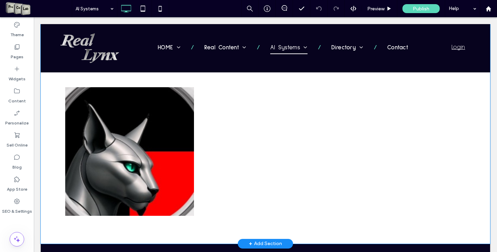
scroll to position [1242, 0]
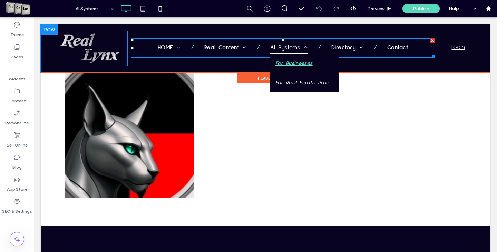
click at [284, 66] on span "For Businesses" at bounding box center [293, 63] width 37 height 8
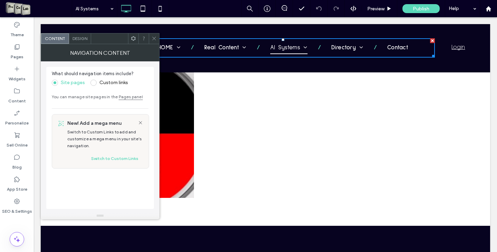
click at [153, 36] on icon at bounding box center [153, 38] width 5 height 5
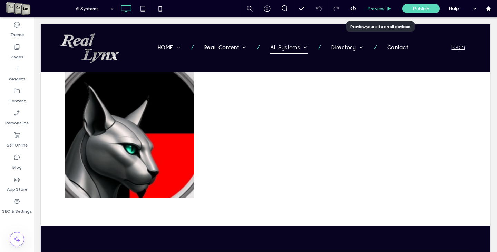
click at [385, 11] on div "Preview" at bounding box center [379, 9] width 35 height 6
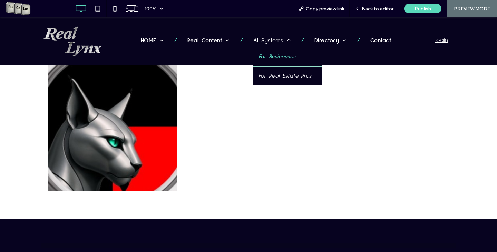
click at [279, 60] on span "For Businesses" at bounding box center [276, 56] width 37 height 8
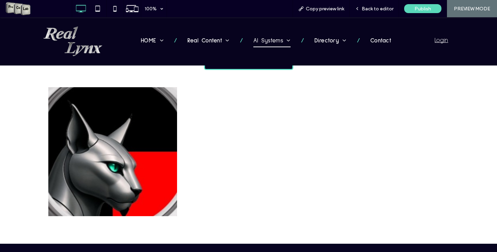
scroll to position [1259, 0]
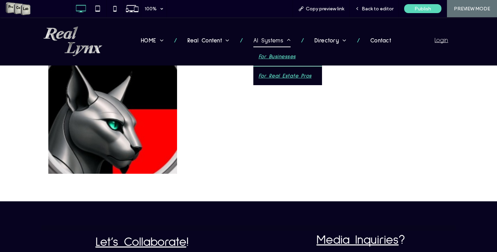
click at [270, 77] on span "For Real Estate Pros" at bounding box center [284, 76] width 53 height 8
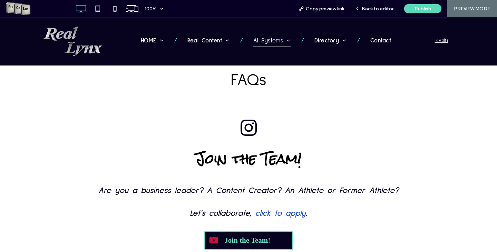
scroll to position [763, 0]
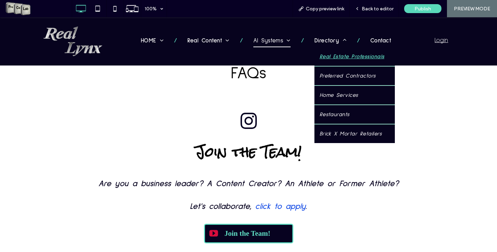
click at [330, 56] on span "Real Estate Professionals" at bounding box center [352, 56] width 65 height 8
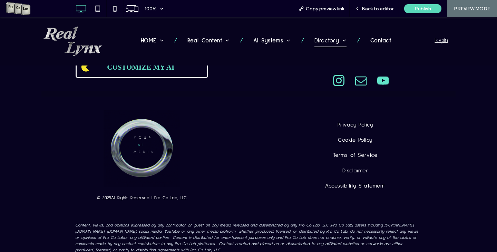
scroll to position [2751, 0]
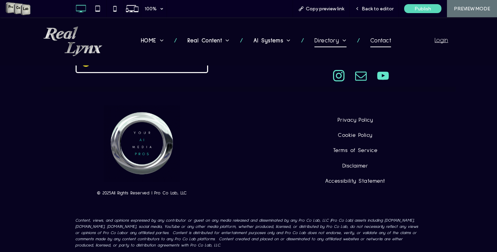
click at [375, 41] on span "Contact" at bounding box center [380, 41] width 21 height 12
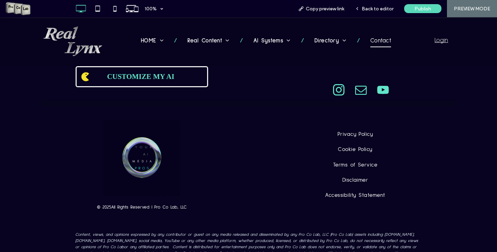
scroll to position [798, 0]
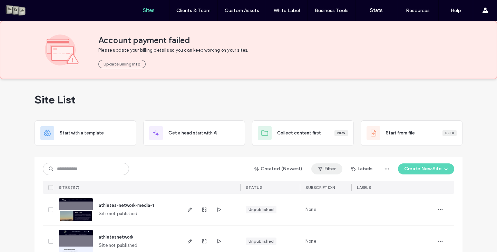
click at [332, 166] on button "Filter" at bounding box center [326, 169] width 31 height 11
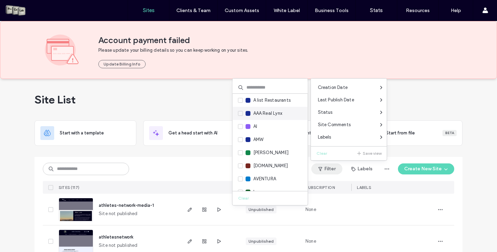
click at [238, 115] on span at bounding box center [240, 113] width 5 height 5
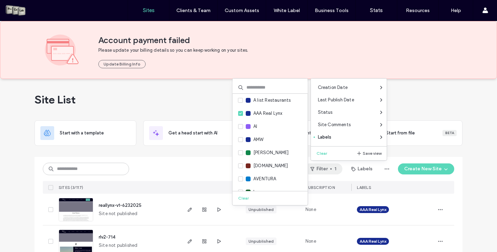
click at [213, 105] on div "Site List" at bounding box center [249, 99] width 428 height 41
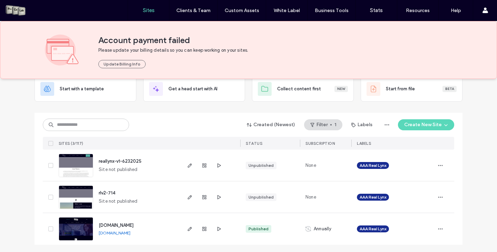
scroll to position [45, 0]
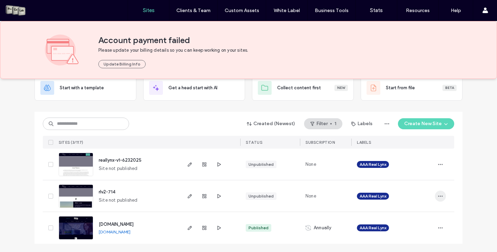
click at [440, 197] on icon "button" at bounding box center [441, 197] width 6 height 6
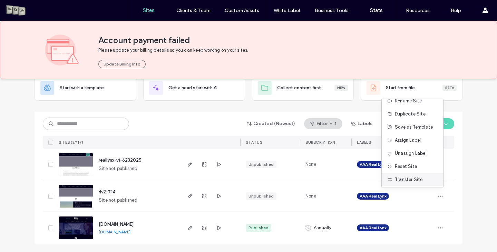
scroll to position [0, 0]
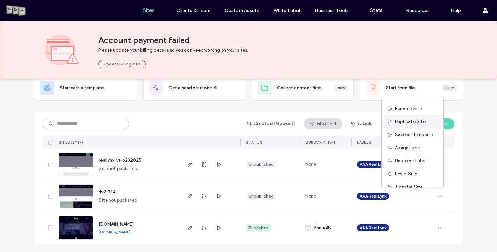
click at [420, 122] on span "Duplicate Site" at bounding box center [410, 121] width 31 height 7
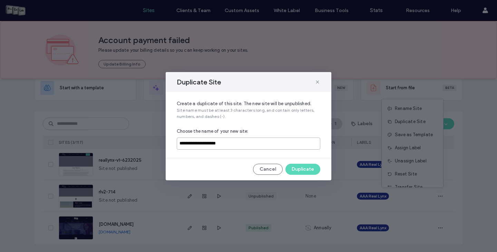
click at [243, 144] on input "**********" at bounding box center [249, 144] width 144 height 12
click at [244, 144] on input "**********" at bounding box center [249, 144] width 144 height 12
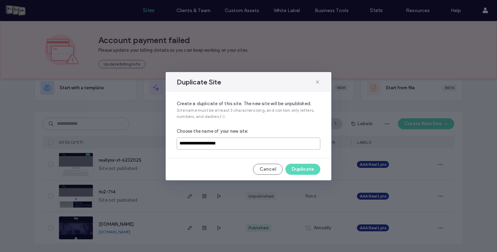
click at [244, 144] on input "**********" at bounding box center [249, 144] width 144 height 12
type input "**********"
click at [305, 169] on button "Duplicate" at bounding box center [302, 169] width 35 height 11
click at [307, 167] on button "Duplicate" at bounding box center [302, 169] width 35 height 11
click at [267, 171] on button "Cancel" at bounding box center [268, 169] width 30 height 11
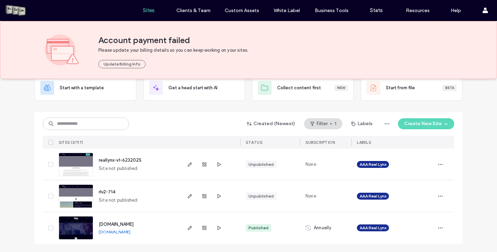
click at [150, 8] on label "Sites" at bounding box center [149, 10] width 12 height 6
click at [150, 12] on label "Sites" at bounding box center [149, 10] width 12 height 6
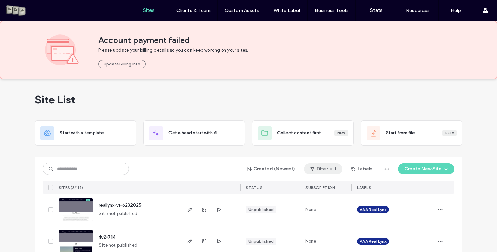
click at [328, 169] on button "Filter 1" at bounding box center [323, 169] width 38 height 11
click at [314, 155] on button "Clear" at bounding box center [315, 153] width 18 height 8
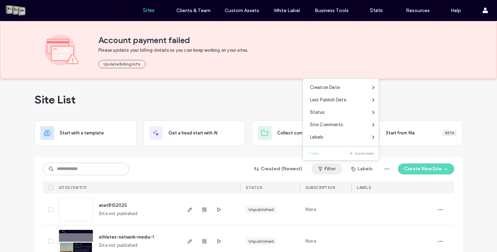
click at [115, 205] on span "anet8152025" at bounding box center [113, 205] width 28 height 5
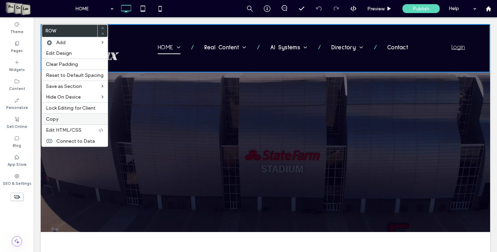
click at [56, 117] on span "Copy" at bounding box center [52, 119] width 12 height 6
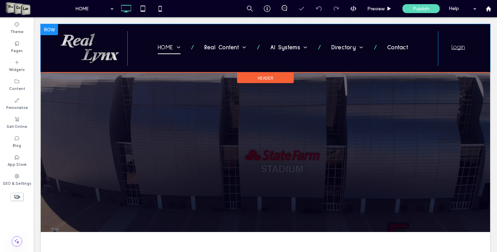
click at [49, 30] on div at bounding box center [49, 29] width 17 height 11
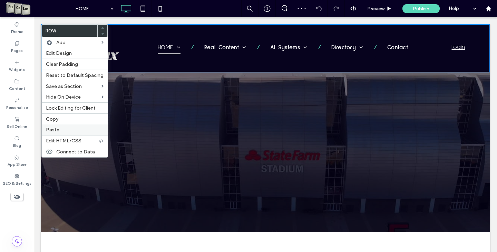
click at [53, 129] on span "Paste" at bounding box center [52, 130] width 13 height 6
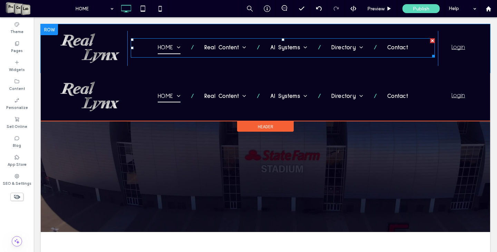
click at [431, 40] on div at bounding box center [432, 40] width 5 height 5
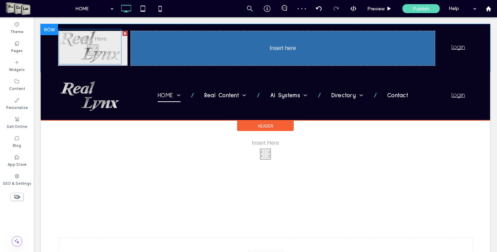
drag, startPoint x: 92, startPoint y: 48, endPoint x: 270, endPoint y: 68, distance: 179.2
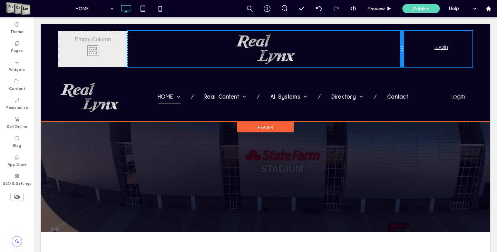
drag, startPoint x: 435, startPoint y: 46, endPoint x: 446, endPoint y: 62, distance: 19.5
click at [412, 45] on div "Click To Paste Click To Paste Click To Paste Click To Paste Login Click To Past…" at bounding box center [265, 49] width 414 height 36
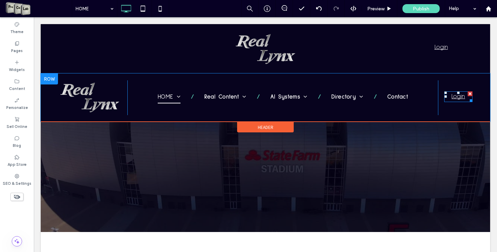
click at [468, 92] on div at bounding box center [470, 93] width 5 height 5
click at [468, 84] on div at bounding box center [470, 82] width 5 height 5
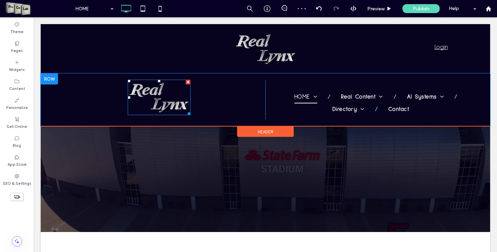
click at [186, 80] on div at bounding box center [188, 82] width 5 height 5
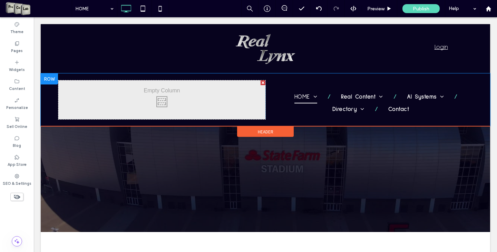
click at [261, 83] on div at bounding box center [263, 82] width 5 height 5
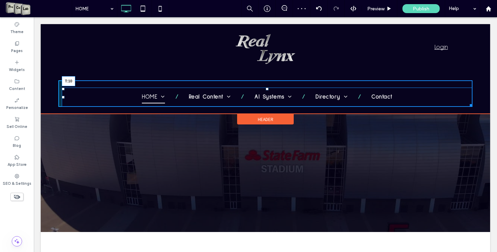
drag, startPoint x: 264, startPoint y: 89, endPoint x: 298, endPoint y: 102, distance: 36.4
click at [266, 88] on div at bounding box center [267, 89] width 3 height 3
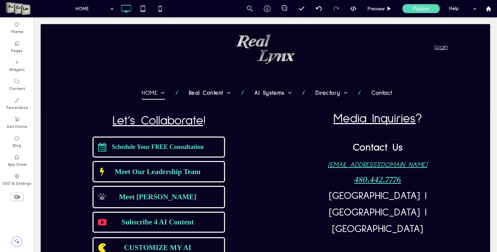
scroll to position [1815, 0]
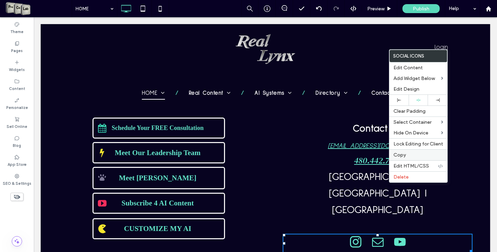
click at [432, 156] on label "Copy" at bounding box center [418, 155] width 50 height 6
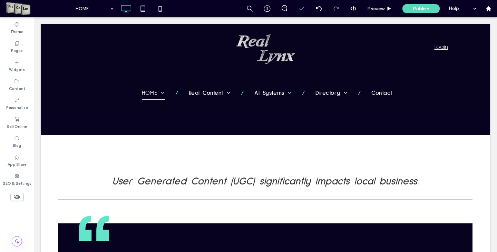
scroll to position [0, 0]
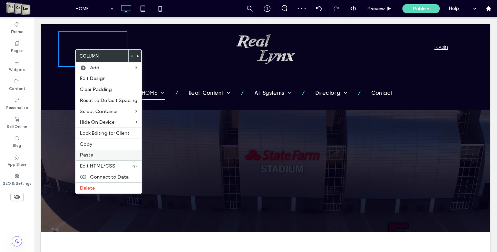
click at [85, 155] on span "Paste" at bounding box center [86, 155] width 13 height 6
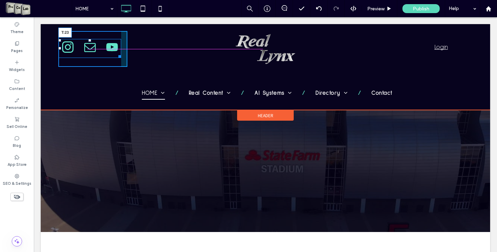
drag, startPoint x: 87, startPoint y: 37, endPoint x: 121, endPoint y: 58, distance: 40.2
click at [88, 41] on div at bounding box center [89, 40] width 3 height 3
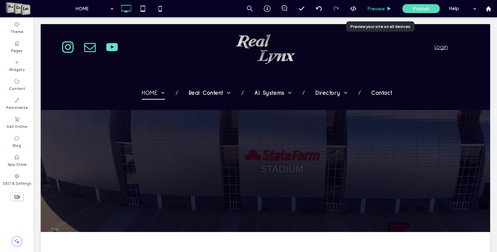
click at [376, 7] on span "Preview" at bounding box center [375, 9] width 17 height 6
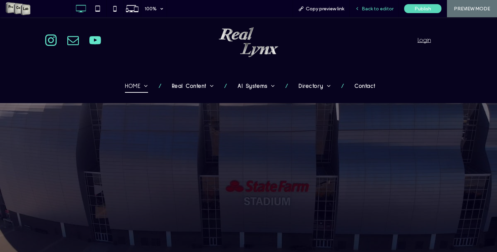
click at [380, 7] on span "Back to editor" at bounding box center [378, 9] width 32 height 6
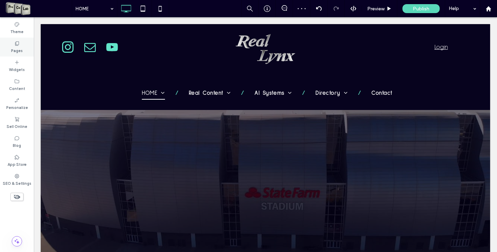
click at [20, 46] on div "Pages" at bounding box center [17, 47] width 34 height 19
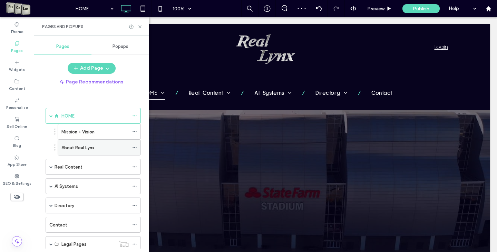
click at [135, 147] on icon at bounding box center [134, 147] width 5 height 5
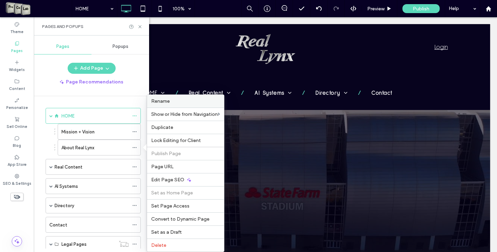
click at [165, 101] on span "Rename" at bounding box center [160, 101] width 19 height 6
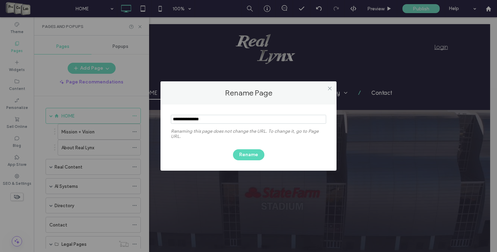
drag, startPoint x: 208, startPoint y: 122, endPoint x: 185, endPoint y: 122, distance: 23.1
click at [185, 122] on input "notEmpty" at bounding box center [248, 119] width 155 height 9
type input "*****"
click at [250, 157] on button "Rename" at bounding box center [248, 154] width 31 height 11
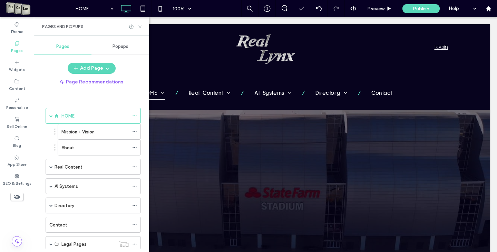
click at [140, 24] on icon at bounding box center [139, 26] width 5 height 5
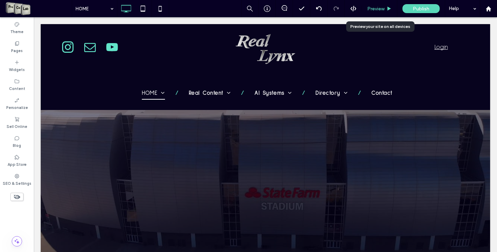
click at [369, 10] on span "Preview" at bounding box center [375, 9] width 17 height 6
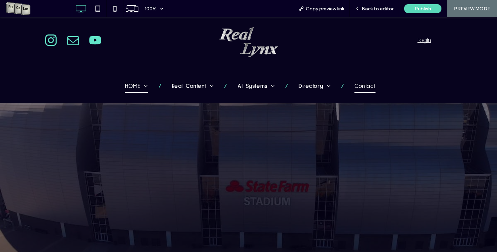
click at [369, 84] on span "Contact" at bounding box center [364, 86] width 21 height 12
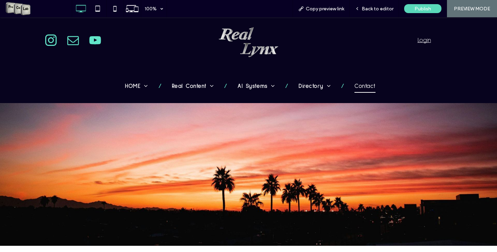
drag, startPoint x: 369, startPoint y: 109, endPoint x: 488, endPoint y: 28, distance: 143.6
click at [377, 8] on span "Back to editor" at bounding box center [378, 9] width 32 height 6
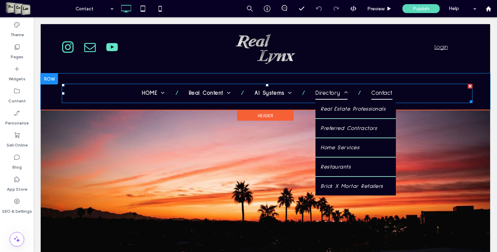
click at [326, 93] on span "Directory" at bounding box center [331, 93] width 32 height 12
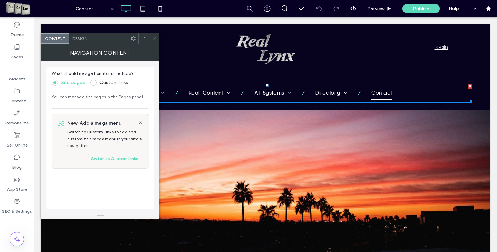
click at [155, 37] on icon at bounding box center [153, 38] width 5 height 5
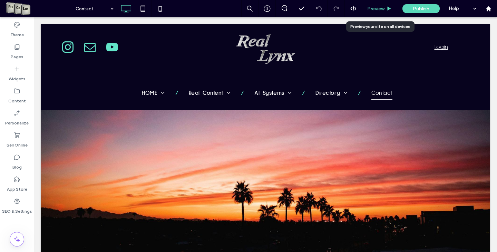
click at [369, 8] on span "Preview" at bounding box center [375, 9] width 17 height 6
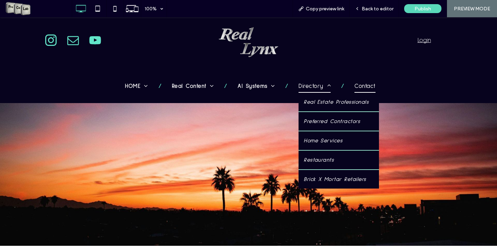
click at [306, 89] on span "Directory" at bounding box center [314, 86] width 32 height 12
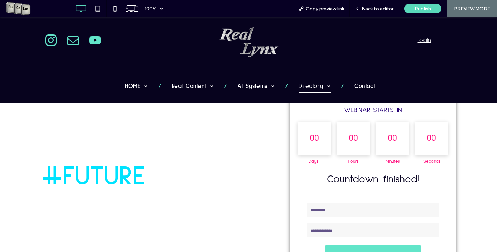
scroll to position [736, 0]
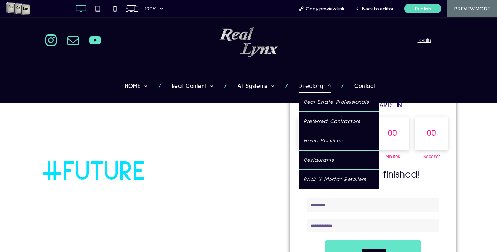
drag, startPoint x: 300, startPoint y: 87, endPoint x: 300, endPoint y: 104, distance: 17.6
click at [300, 87] on span "Directory" at bounding box center [314, 86] width 32 height 12
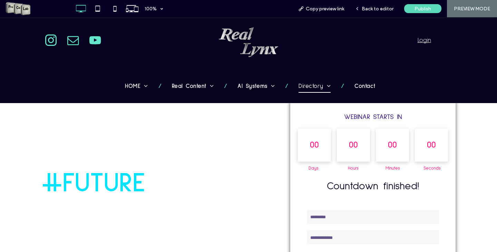
scroll to position [725, 0]
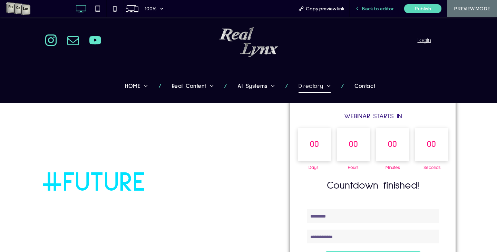
click at [379, 7] on span "Back to editor" at bounding box center [378, 9] width 32 height 6
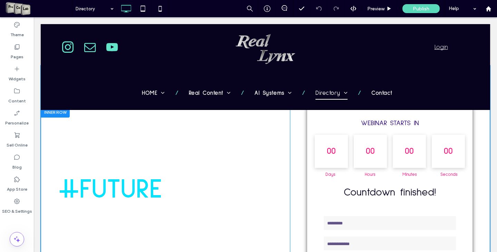
click at [48, 146] on div "**********" at bounding box center [265, 201] width 449 height 188
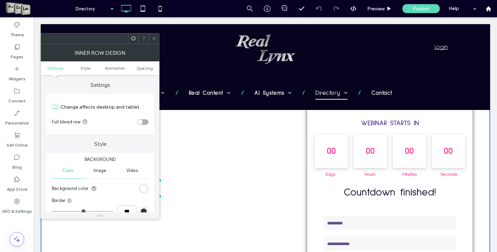
click at [147, 186] on div "rgb(255, 255, 255)" at bounding box center [143, 188] width 9 height 9
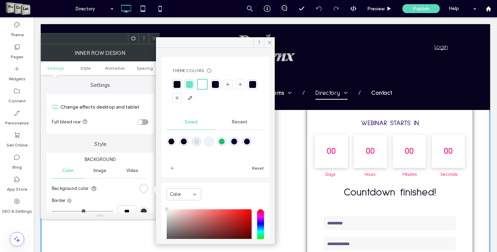
click at [176, 84] on div at bounding box center [177, 84] width 7 height 7
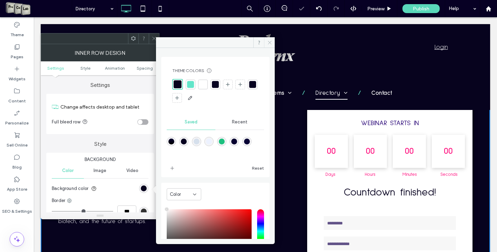
click at [267, 45] on span at bounding box center [269, 42] width 11 height 10
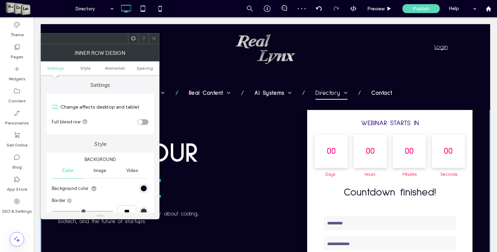
click at [151, 37] on icon at bounding box center [153, 38] width 5 height 5
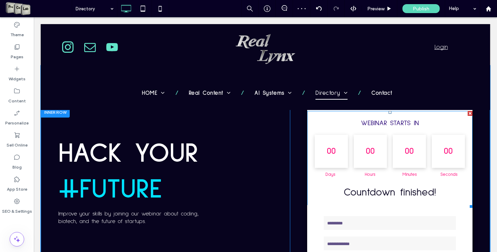
click at [326, 154] on div "00" at bounding box center [331, 151] width 33 height 33
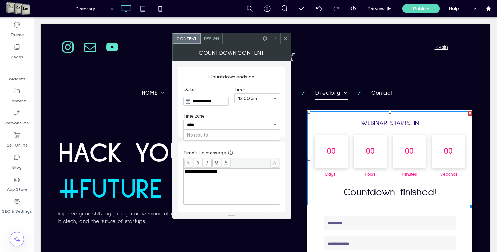
type input "***"
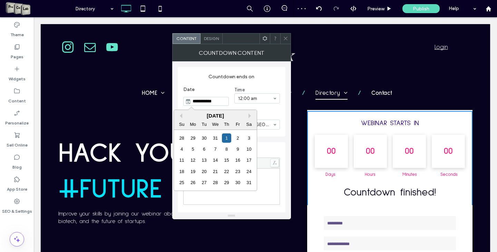
click at [203, 102] on input "**********" at bounding box center [210, 101] width 38 height 8
click at [249, 184] on div "31" at bounding box center [248, 182] width 9 height 9
type input "**********"
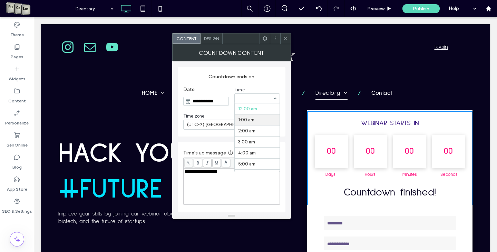
scroll to position [104, 0]
click at [212, 42] on div "Design" at bounding box center [211, 38] width 22 height 10
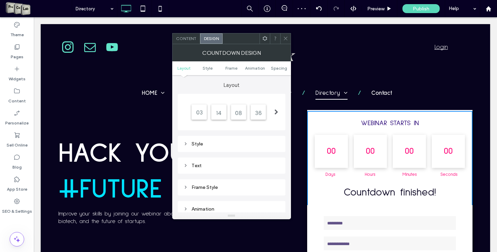
scroll to position [69, 0]
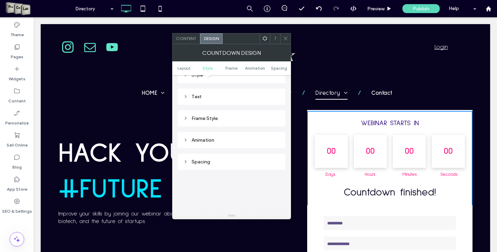
click at [196, 95] on div "Text" at bounding box center [231, 97] width 97 height 6
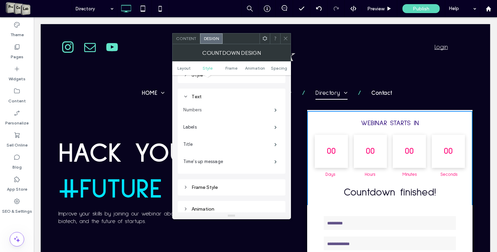
click at [215, 108] on label "Numbers" at bounding box center [228, 110] width 91 height 14
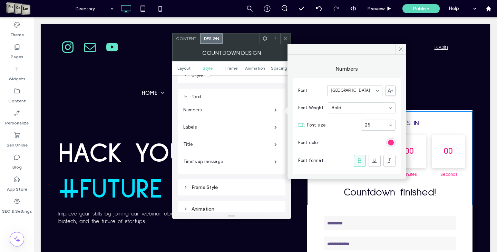
click at [391, 140] on div "rgb(255, 14, 125)" at bounding box center [391, 143] width 6 height 6
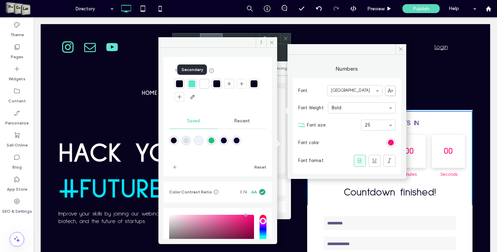
click at [193, 82] on div at bounding box center [191, 83] width 7 height 7
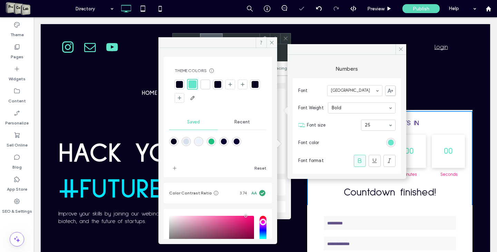
click at [175, 85] on div at bounding box center [180, 85] width 10 height 10
click at [399, 49] on icon at bounding box center [400, 49] width 5 height 5
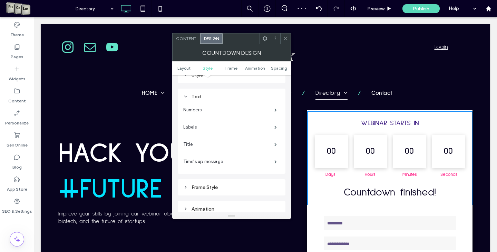
click at [193, 130] on label "Labels" at bounding box center [228, 127] width 91 height 14
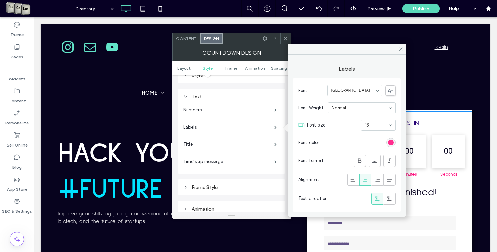
click at [391, 140] on div "rgb(255, 14, 125)" at bounding box center [391, 143] width 6 height 6
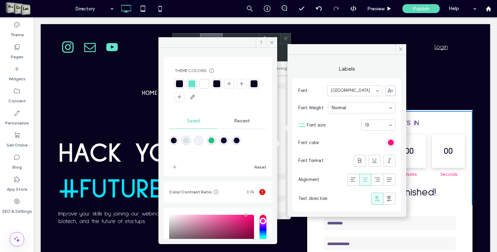
click at [180, 81] on div at bounding box center [179, 83] width 7 height 7
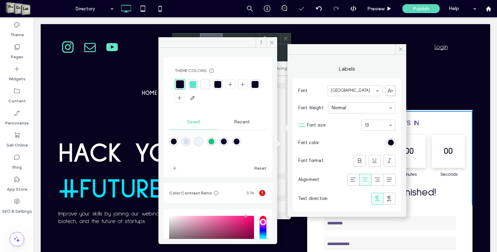
click at [356, 167] on label at bounding box center [360, 161] width 12 height 12
click at [375, 163] on use at bounding box center [374, 160] width 4 height 4
click at [402, 48] on icon at bounding box center [400, 49] width 5 height 5
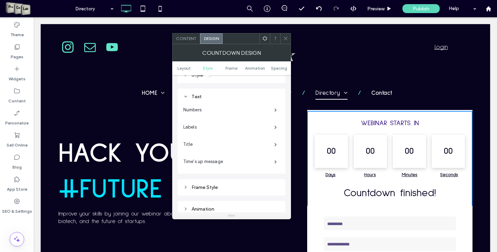
click at [284, 38] on icon at bounding box center [285, 38] width 5 height 5
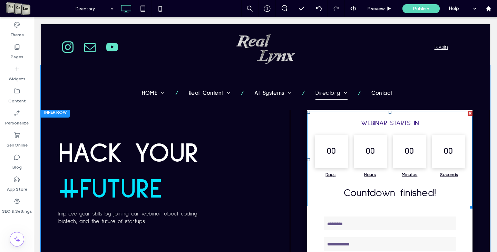
click at [372, 121] on h3 "WEBINAR STARTS IN" at bounding box center [390, 123] width 150 height 9
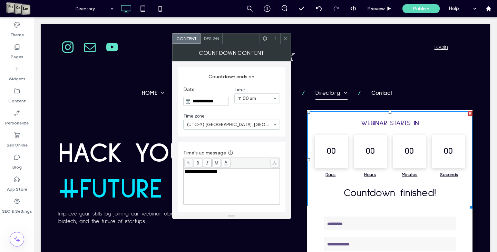
click at [208, 33] on div "Click To Paste" at bounding box center [265, 49] width 276 height 36
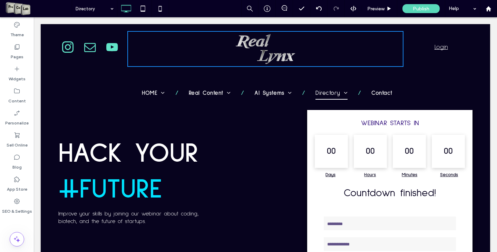
click at [402, 120] on h3 "WEBINAR STARTS IN" at bounding box center [390, 123] width 150 height 9
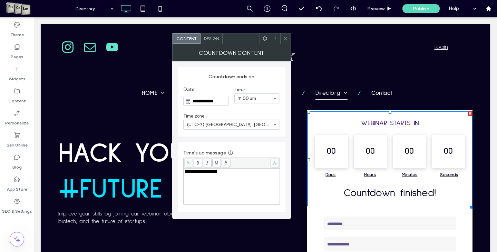
click at [212, 36] on span "Design" at bounding box center [211, 38] width 15 height 5
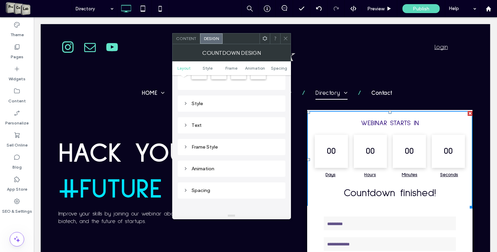
scroll to position [35, 0]
click at [203, 109] on div "Style" at bounding box center [231, 110] width 97 height 6
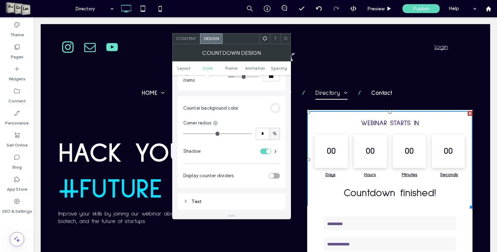
scroll to position [138, 0]
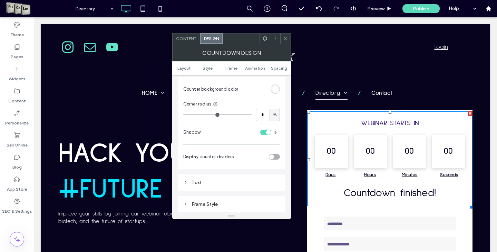
click at [193, 183] on div "Text" at bounding box center [231, 183] width 97 height 6
click at [197, 183] on div "Text" at bounding box center [231, 183] width 97 height 6
click at [200, 180] on div "Text" at bounding box center [231, 183] width 97 height 6
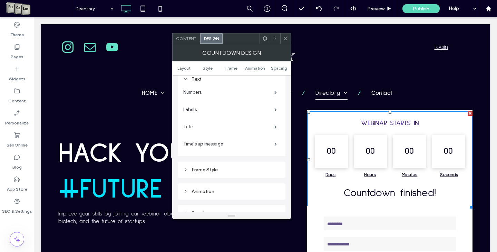
click at [189, 125] on label "Title" at bounding box center [228, 127] width 91 height 14
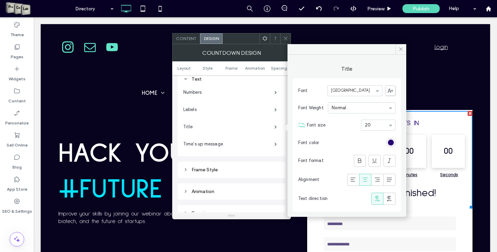
click at [394, 145] on div "rgb(38, 2, 117)" at bounding box center [390, 142] width 9 height 9
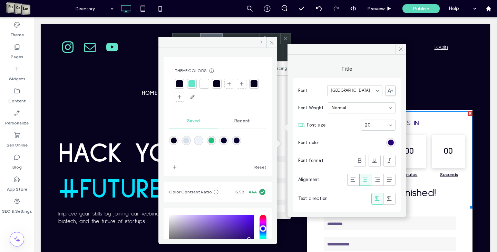
click at [179, 81] on div at bounding box center [179, 83] width 7 height 7
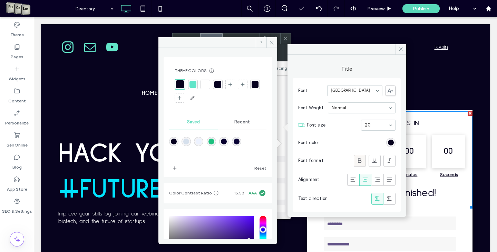
click at [359, 156] on span at bounding box center [359, 160] width 7 height 11
click at [376, 165] on span at bounding box center [374, 160] width 7 height 11
click at [400, 48] on use at bounding box center [400, 49] width 3 height 3
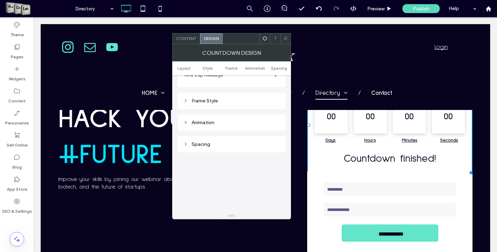
scroll to position [276, 0]
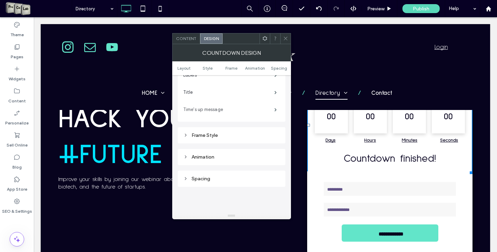
click at [212, 110] on label "Time's up message" at bounding box center [228, 110] width 91 height 14
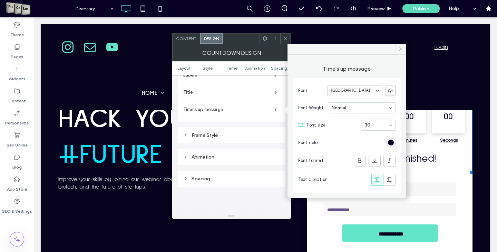
click at [403, 52] on span at bounding box center [400, 49] width 11 height 10
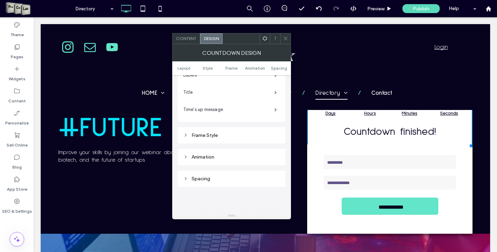
scroll to position [794, 0]
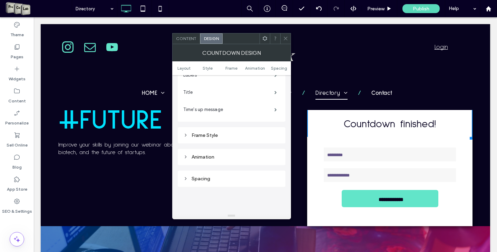
click at [210, 139] on div "Frame Style" at bounding box center [231, 135] width 97 height 9
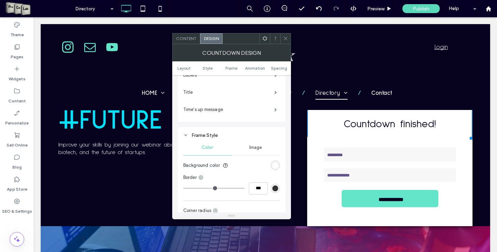
scroll to position [345, 0]
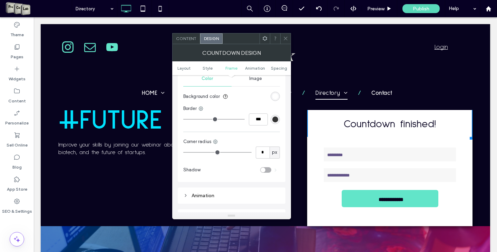
type input "*"
type input "***"
type input "*"
type input "***"
type input "*"
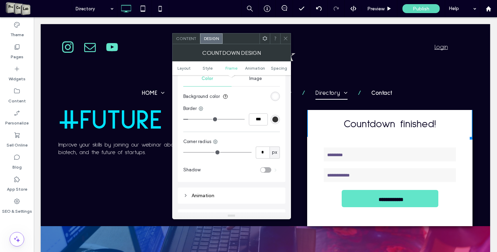
type input "***"
drag, startPoint x: 186, startPoint y: 119, endPoint x: 193, endPoint y: 118, distance: 7.0
click at [193, 119] on input "range" at bounding box center [213, 119] width 61 height 1
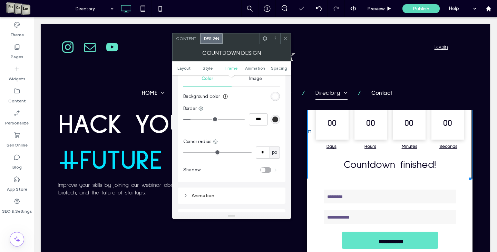
scroll to position [759, 0]
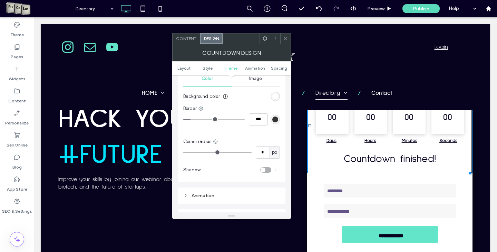
type input "*"
type input "***"
type input "*"
type input "***"
drag, startPoint x: 194, startPoint y: 120, endPoint x: 173, endPoint y: 120, distance: 20.7
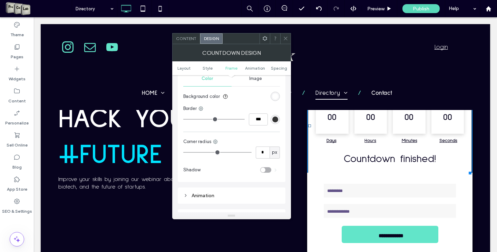
type input "*"
click at [183, 120] on input "range" at bounding box center [213, 119] width 61 height 1
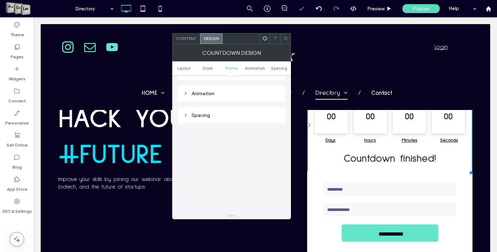
scroll to position [439, 0]
click at [283, 39] on icon at bounding box center [285, 38] width 5 height 5
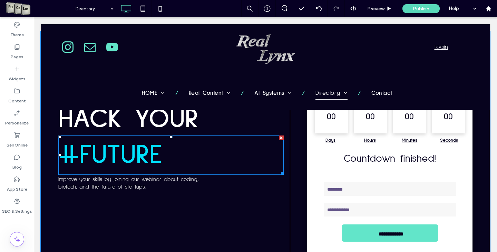
click at [141, 154] on span "#FUTURE" at bounding box center [110, 155] width 104 height 28
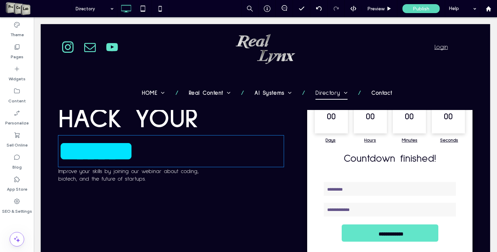
click at [134, 154] on span "*******" at bounding box center [96, 151] width 76 height 27
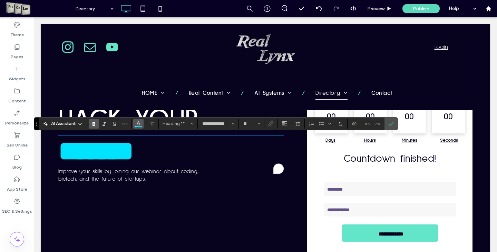
click at [137, 126] on icon "Color" at bounding box center [139, 123] width 6 height 6
click at [139, 125] on icon "Color" at bounding box center [139, 123] width 6 height 6
click at [163, 157] on h1 "*******" at bounding box center [170, 151] width 225 height 30
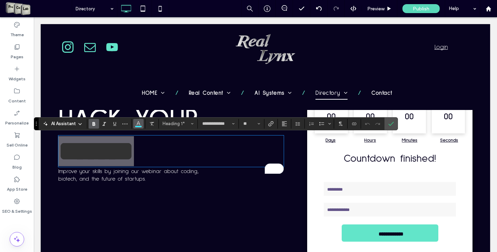
click at [137, 124] on icon "Color" at bounding box center [139, 123] width 6 height 6
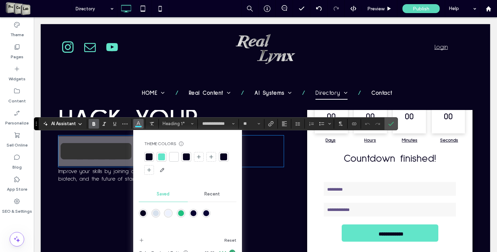
click at [164, 159] on div at bounding box center [161, 157] width 7 height 7
click at [391, 126] on icon "Confirm" at bounding box center [391, 124] width 6 height 6
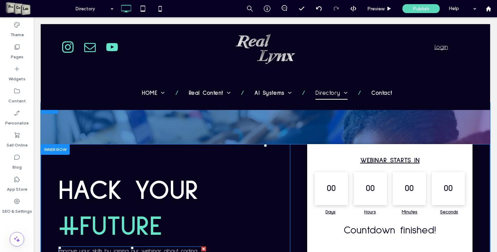
scroll to position [621, 0]
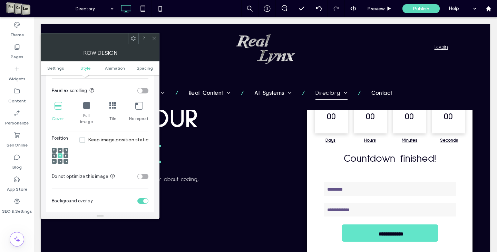
scroll to position [242, 0]
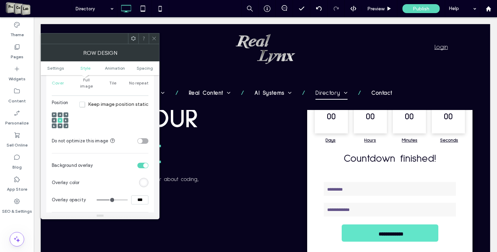
click at [142, 180] on div "rgb(255, 255, 255)" at bounding box center [144, 183] width 6 height 6
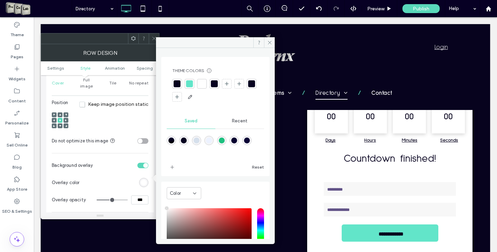
click at [173, 84] on div at bounding box center [177, 84] width 10 height 10
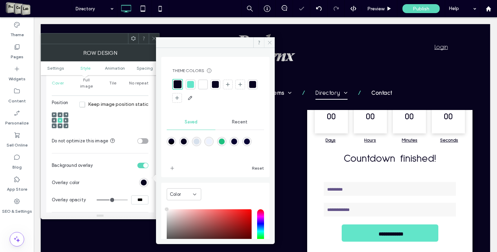
drag, startPoint x: 269, startPoint y: 41, endPoint x: 159, endPoint y: 23, distance: 111.9
click at [269, 41] on icon at bounding box center [269, 42] width 5 height 5
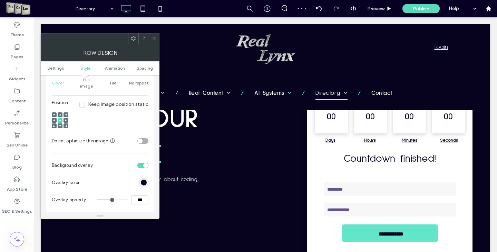
click at [156, 38] on icon at bounding box center [153, 38] width 5 height 5
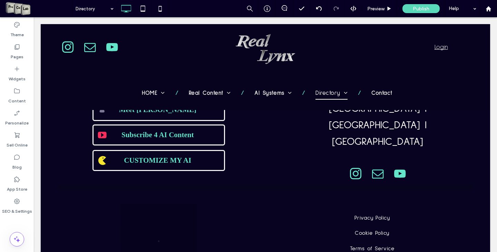
scroll to position [1346, 0]
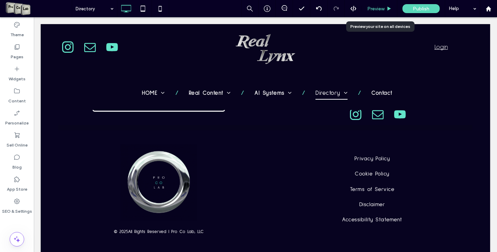
click at [387, 10] on icon at bounding box center [388, 8] width 5 height 5
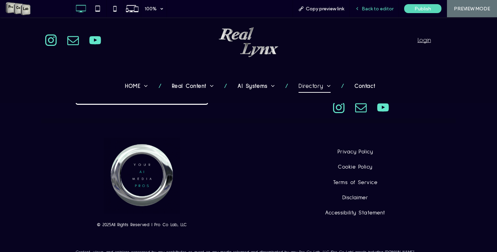
click at [370, 8] on span "Back to editor" at bounding box center [378, 9] width 32 height 6
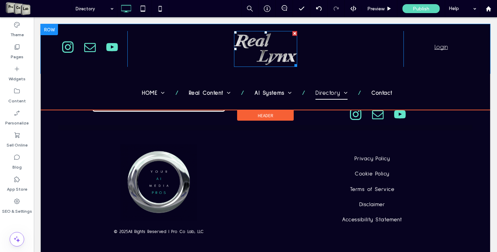
click at [251, 48] on img at bounding box center [265, 49] width 67 height 38
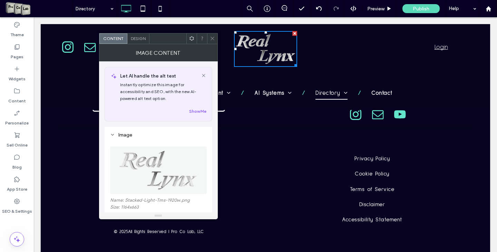
scroll to position [69, 0]
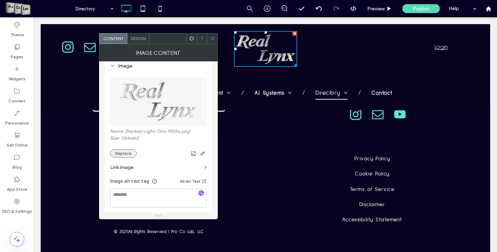
click at [130, 156] on button "Replace" at bounding box center [123, 153] width 27 height 8
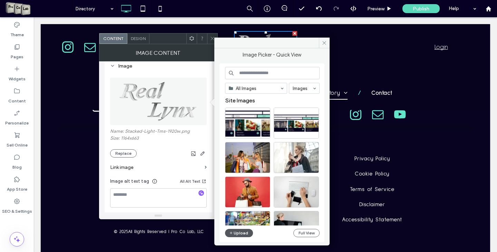
click at [243, 235] on button "Upload" at bounding box center [239, 233] width 28 height 8
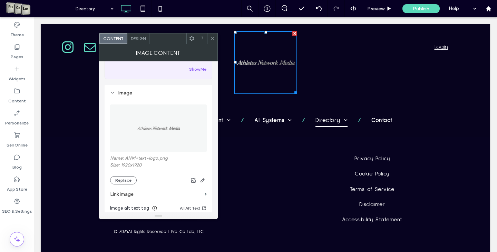
scroll to position [35, 0]
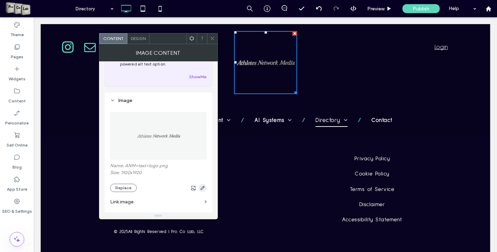
click at [203, 187] on icon "button" at bounding box center [203, 188] width 6 height 6
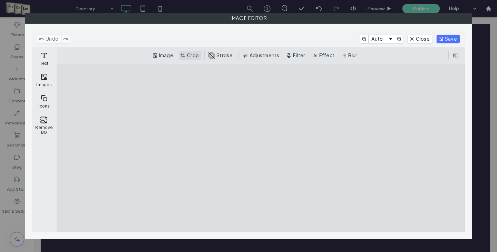
click at [190, 56] on button "Crop" at bounding box center [190, 55] width 23 height 8
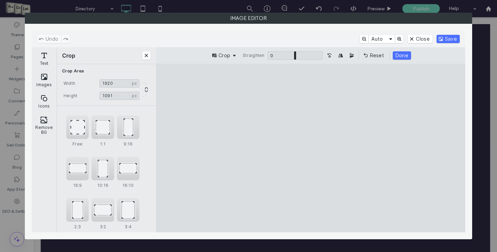
drag, startPoint x: 310, startPoint y: 81, endPoint x: 308, endPoint y: 139, distance: 58.3
click at [311, 148] on cesdk-canvas "Editor canvas" at bounding box center [311, 148] width 0 height 0
type input "***"
drag, startPoint x: 309, startPoint y: 226, endPoint x: 306, endPoint y: 124, distance: 102.2
click at [311, 148] on cesdk-canvas "Editor canvas" at bounding box center [311, 148] width 0 height 0
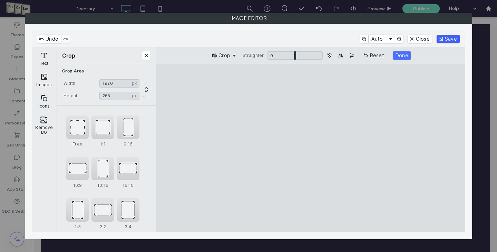
click at [448, 39] on button "Save" at bounding box center [447, 39] width 23 height 8
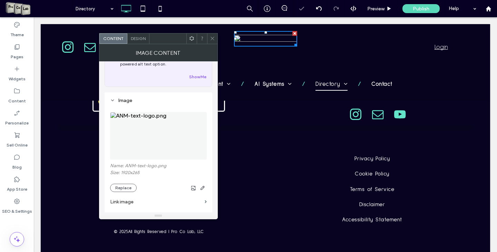
click at [215, 38] on div at bounding box center [212, 38] width 10 height 10
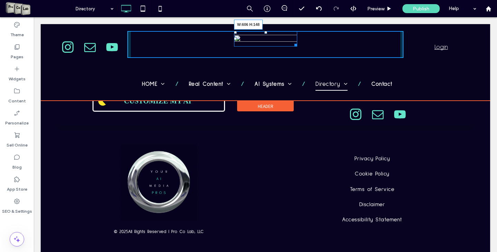
drag, startPoint x: 294, startPoint y: 45, endPoint x: 401, endPoint y: 85, distance: 113.8
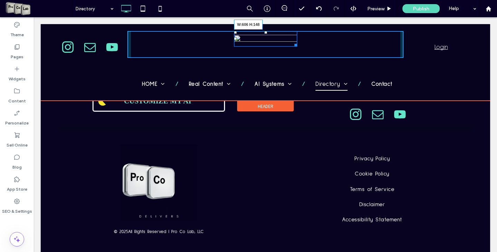
click at [297, 47] on div "W:606 H:148" at bounding box center [265, 39] width 63 height 16
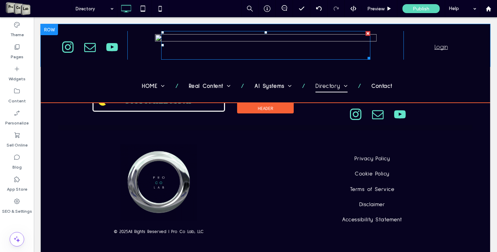
click at [276, 49] on img at bounding box center [266, 45] width 222 height 31
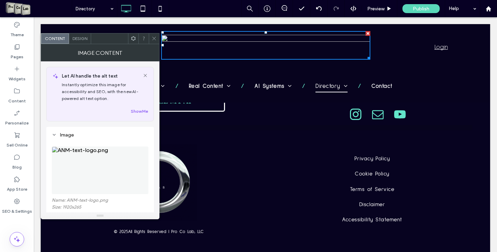
click at [153, 39] on use at bounding box center [153, 38] width 3 height 3
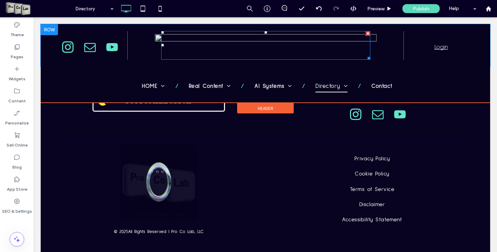
drag, startPoint x: 236, startPoint y: 50, endPoint x: 235, endPoint y: 47, distance: 4.2
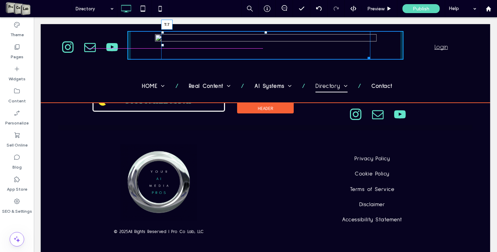
click at [261, 34] on div "T:7" at bounding box center [265, 45] width 209 height 29
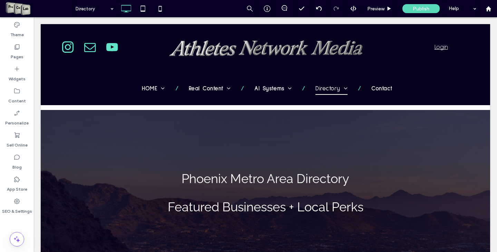
drag, startPoint x: 494, startPoint y: 223, endPoint x: 521, endPoint y: 30, distance: 195.1
click at [378, 8] on span "Preview" at bounding box center [375, 9] width 17 height 6
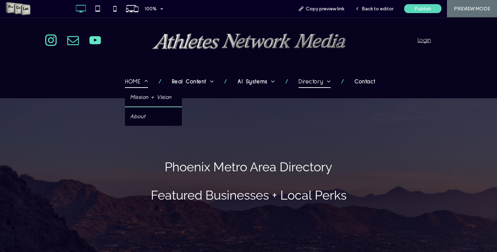
click at [132, 86] on span "HOME" at bounding box center [136, 82] width 23 height 12
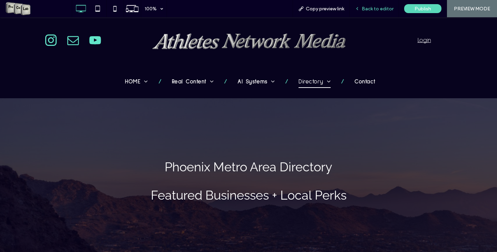
click at [381, 6] on span "Back to editor" at bounding box center [378, 9] width 32 height 6
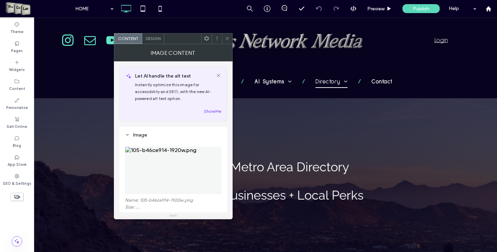
scroll to position [35, 0]
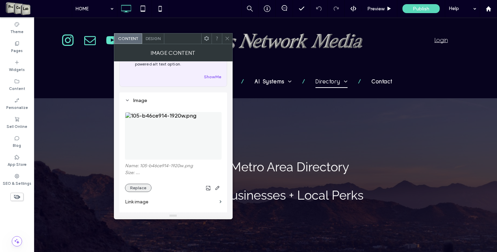
click at [135, 189] on button "Replace" at bounding box center [138, 188] width 27 height 8
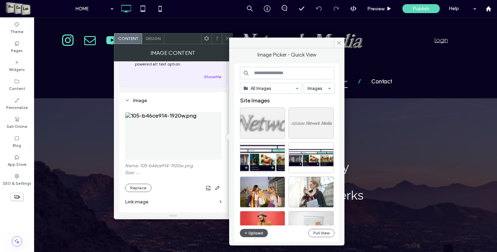
click at [248, 232] on button "Upload" at bounding box center [254, 233] width 28 height 8
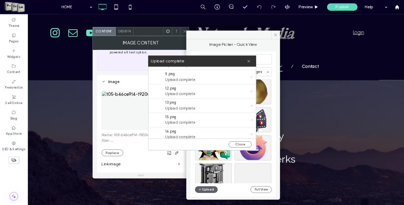
scroll to position [0, 0]
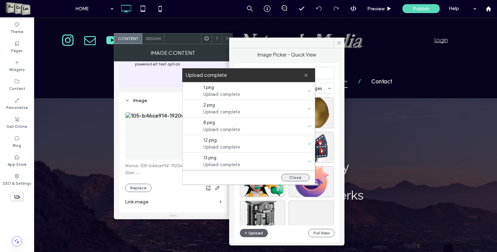
click at [288, 175] on button "Close" at bounding box center [295, 178] width 28 height 8
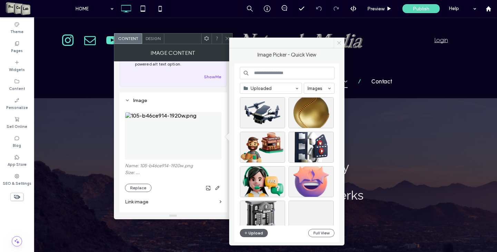
click at [342, 44] on span at bounding box center [339, 43] width 11 height 10
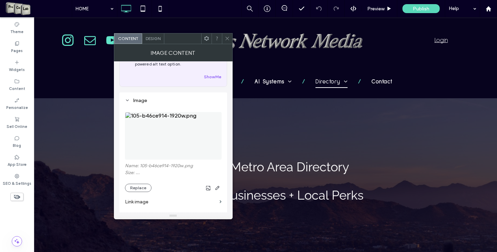
click at [225, 39] on icon at bounding box center [227, 38] width 5 height 5
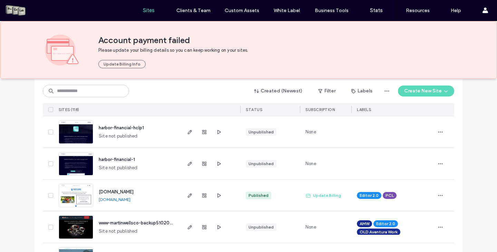
scroll to position [276, 0]
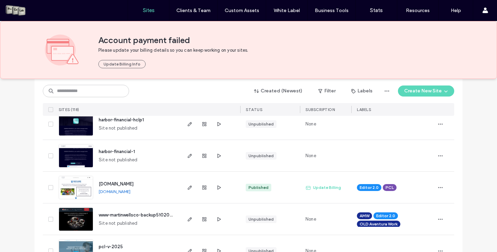
click at [126, 120] on span "harbor-financial-hclp1" at bounding box center [121, 119] width 45 height 5
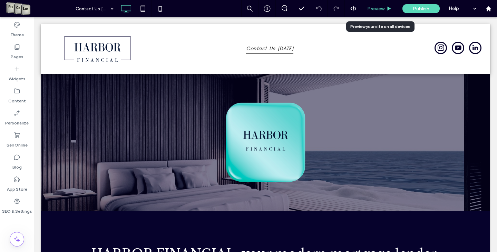
click at [374, 11] on span "Preview" at bounding box center [375, 9] width 17 height 6
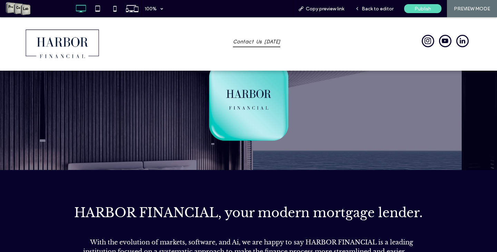
scroll to position [39, 0]
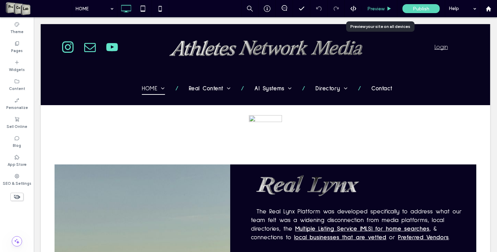
click at [374, 8] on span "Preview" at bounding box center [375, 9] width 17 height 6
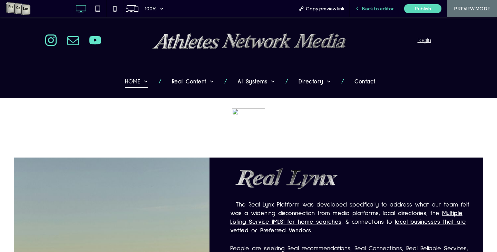
click at [361, 8] on div "Back to editor" at bounding box center [374, 9] width 49 height 6
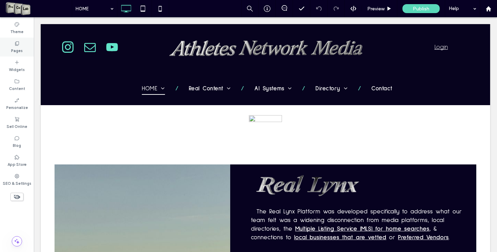
click at [24, 46] on div "Pages" at bounding box center [17, 47] width 34 height 19
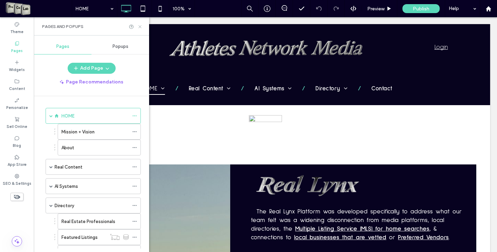
click at [139, 26] on icon at bounding box center [139, 26] width 5 height 5
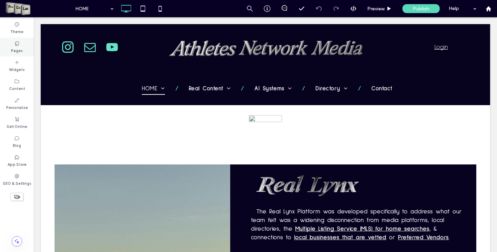
click at [14, 47] on label "Pages" at bounding box center [17, 50] width 12 height 8
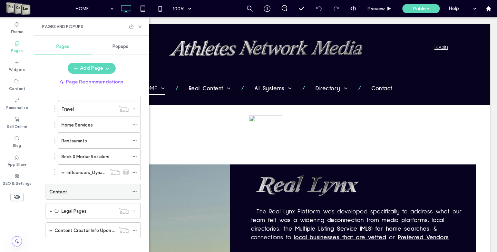
scroll to position [199, 0]
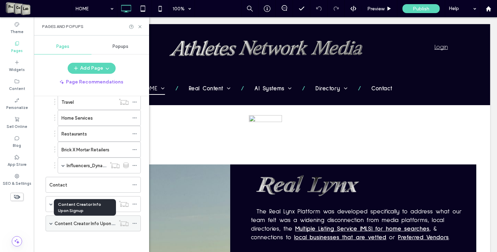
click at [57, 224] on label "Content Creator Info Upon Signup" at bounding box center [91, 224] width 72 height 12
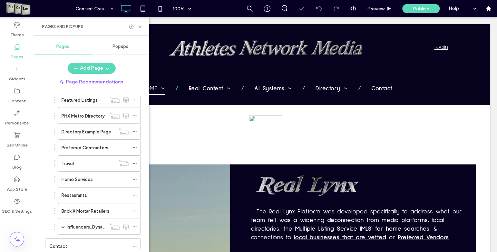
scroll to position [130, 0]
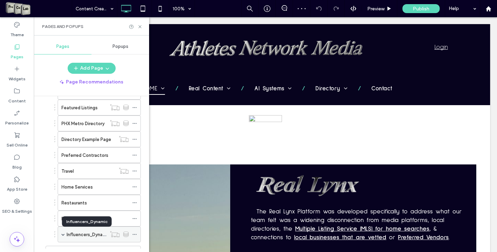
click at [71, 236] on label "Influencers_Dynamic" at bounding box center [88, 235] width 43 height 12
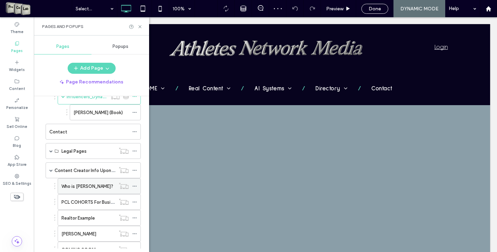
scroll to position [294, 0]
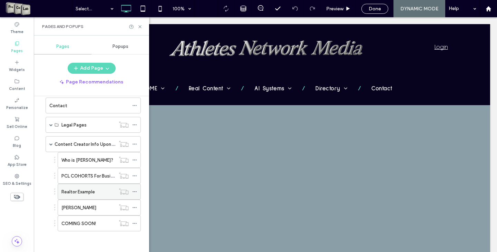
click at [87, 194] on label "Realtor Example" at bounding box center [77, 192] width 33 height 12
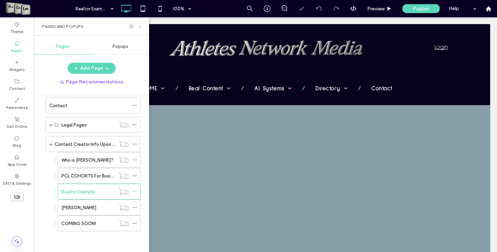
click at [141, 28] on icon at bounding box center [139, 26] width 5 height 5
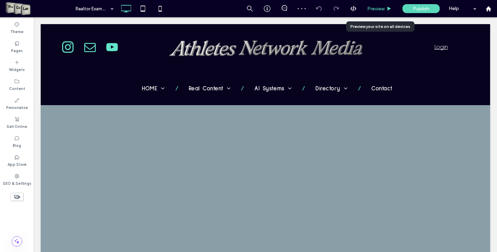
click at [380, 5] on div "Preview" at bounding box center [379, 8] width 35 height 17
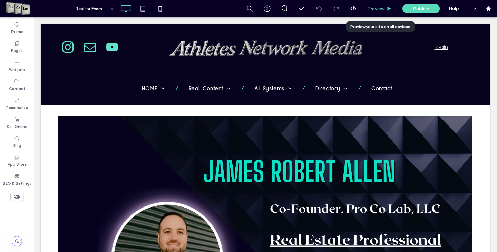
click at [376, 9] on span "Preview" at bounding box center [375, 9] width 17 height 6
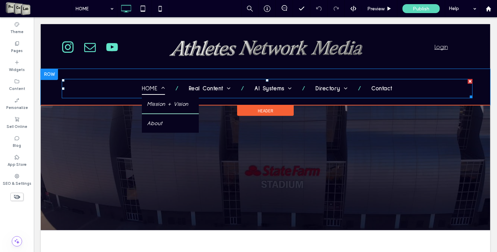
click at [145, 90] on span "HOME" at bounding box center [153, 88] width 23 height 12
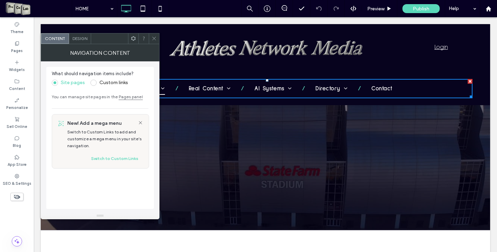
click at [151, 39] on div at bounding box center [154, 38] width 10 height 10
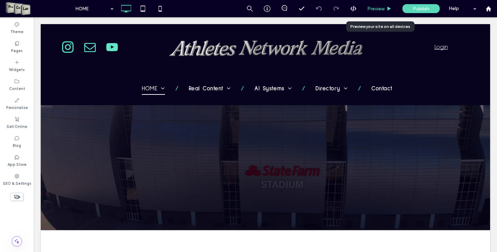
click at [377, 8] on span "Preview" at bounding box center [375, 9] width 17 height 6
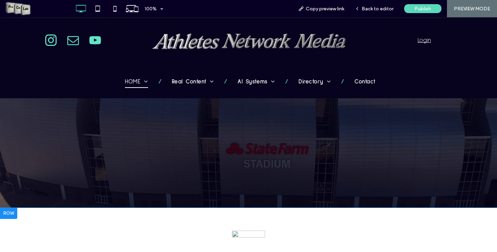
scroll to position [85, 0]
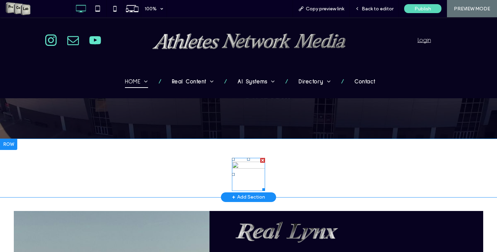
click at [234, 170] on img at bounding box center [248, 174] width 33 height 33
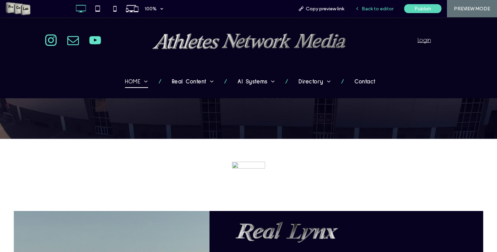
click at [378, 11] on span "Back to editor" at bounding box center [378, 9] width 32 height 6
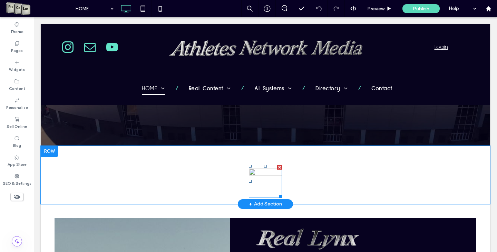
click at [255, 174] on img at bounding box center [265, 181] width 33 height 33
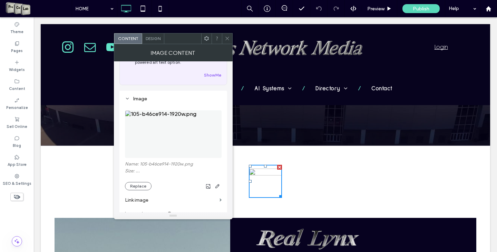
scroll to position [104, 0]
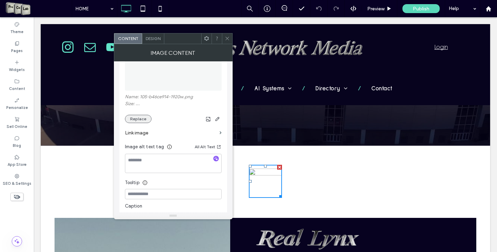
click at [138, 120] on button "Replace" at bounding box center [138, 119] width 27 height 8
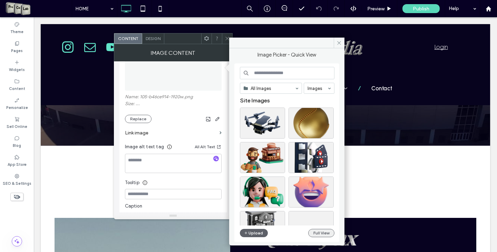
click at [323, 234] on button "Full View" at bounding box center [321, 233] width 26 height 8
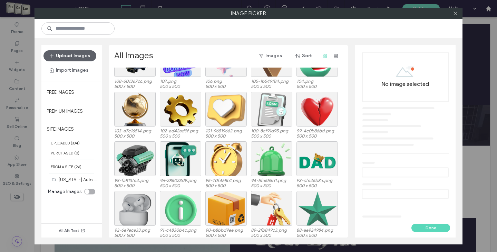
scroll to position [207, 0]
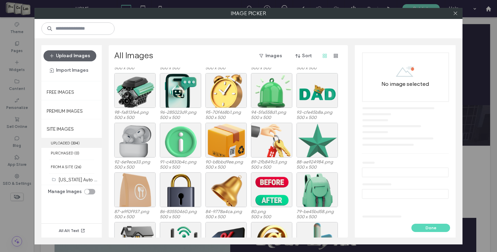
click at [67, 145] on label "UPLOADED ( 334 )" at bounding box center [71, 143] width 60 height 10
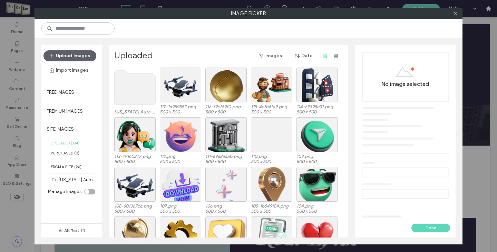
click at [92, 191] on div "toggle" at bounding box center [89, 192] width 11 height 6
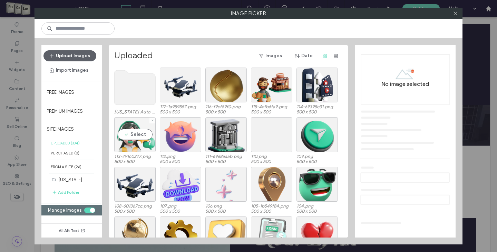
click at [140, 133] on div "Select" at bounding box center [134, 134] width 41 height 35
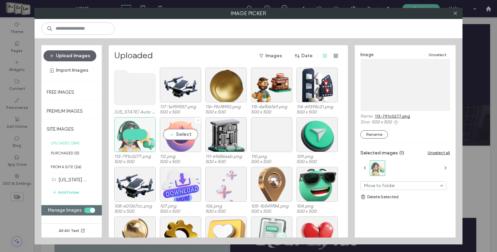
click at [183, 134] on div "Select" at bounding box center [180, 134] width 41 height 35
click at [271, 134] on div "Select" at bounding box center [271, 134] width 41 height 35
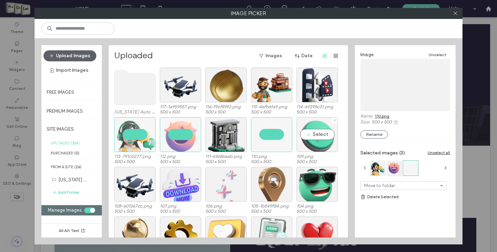
click at [317, 134] on div "Select" at bounding box center [316, 134] width 41 height 35
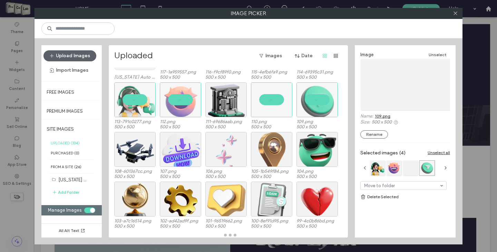
scroll to position [35, 0]
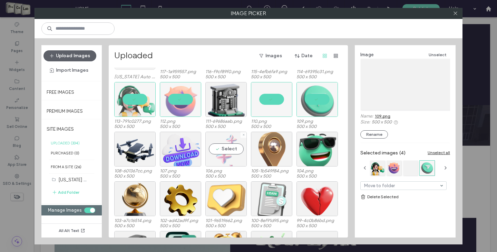
click at [226, 146] on div "Select" at bounding box center [225, 149] width 41 height 35
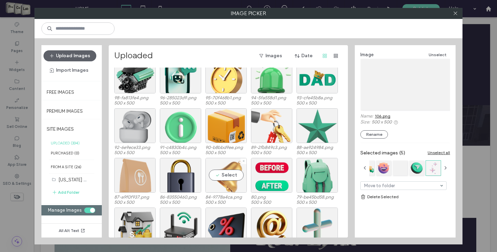
scroll to position [277, 0]
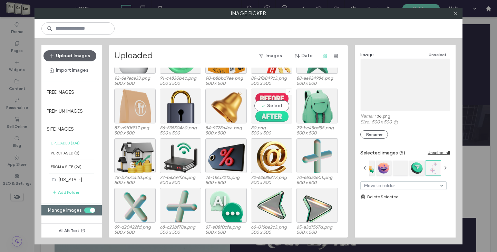
click at [269, 104] on div "Select" at bounding box center [271, 106] width 41 height 35
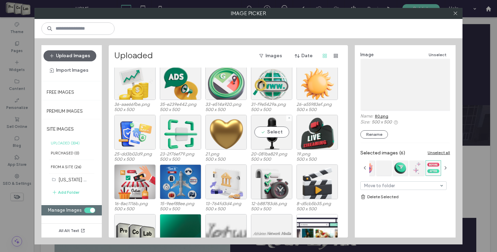
scroll to position [767, 0]
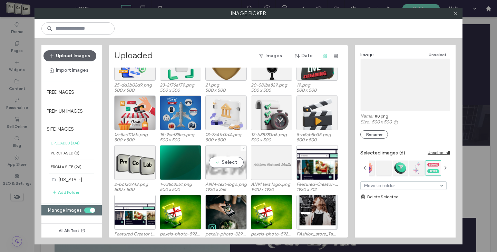
click at [225, 162] on div "Select" at bounding box center [225, 162] width 41 height 35
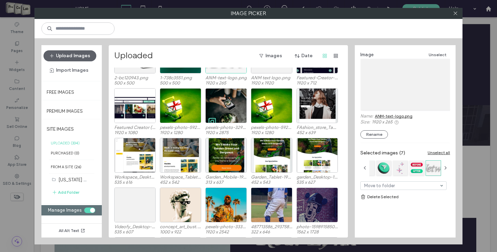
scroll to position [836, 0]
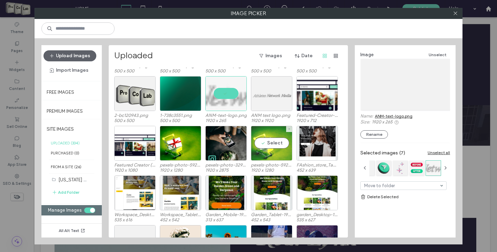
click at [277, 146] on div "Select" at bounding box center [271, 143] width 41 height 35
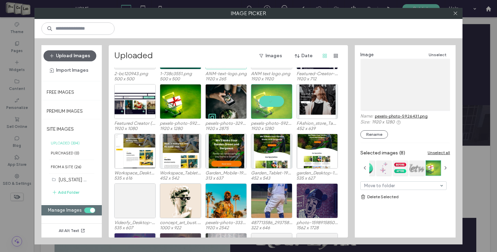
scroll to position [905, 0]
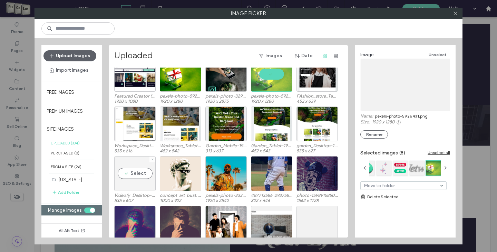
click at [135, 177] on div "Select" at bounding box center [134, 173] width 41 height 35
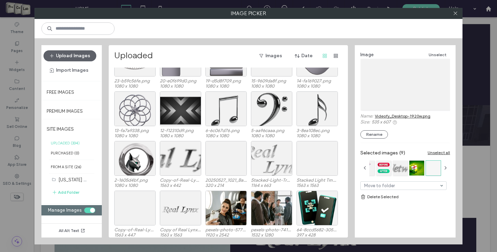
scroll to position [1608, 0]
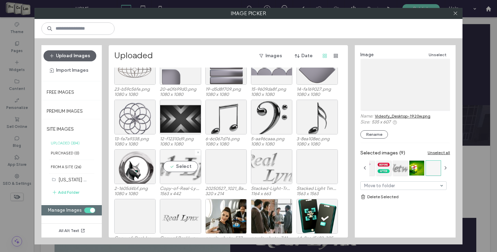
click at [183, 168] on div "Select" at bounding box center [180, 166] width 41 height 35
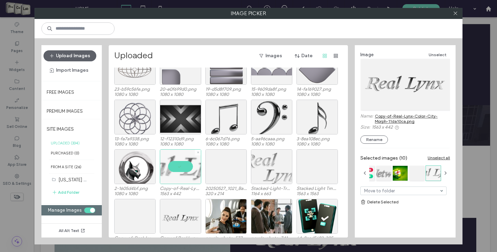
click at [175, 168] on div at bounding box center [180, 166] width 41 height 35
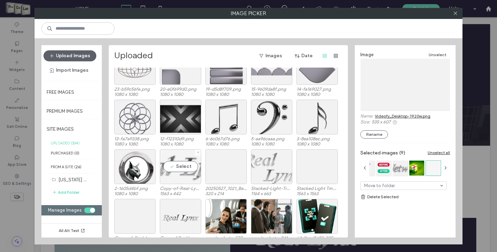
click at [179, 164] on div "Select" at bounding box center [180, 166] width 41 height 35
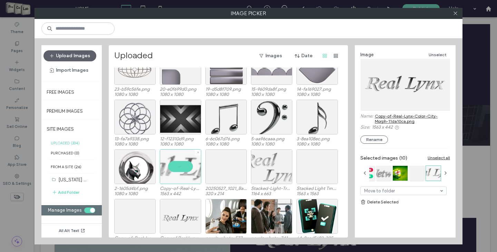
click at [180, 165] on div at bounding box center [180, 166] width 41 height 35
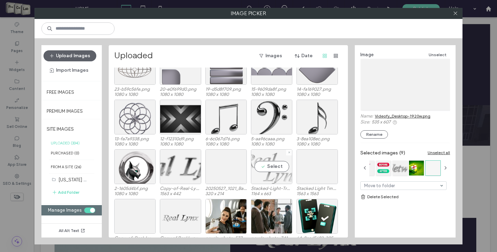
click at [275, 164] on div "Select" at bounding box center [271, 166] width 41 height 35
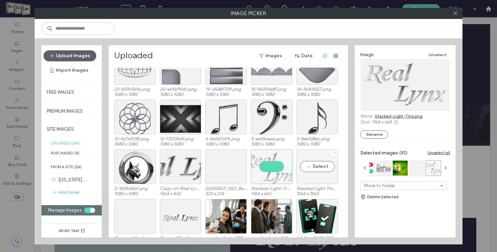
click at [324, 169] on div "Select" at bounding box center [316, 166] width 41 height 35
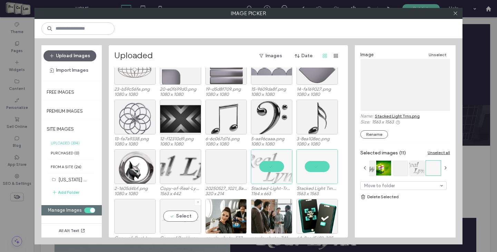
click at [186, 214] on div "Select" at bounding box center [180, 216] width 41 height 35
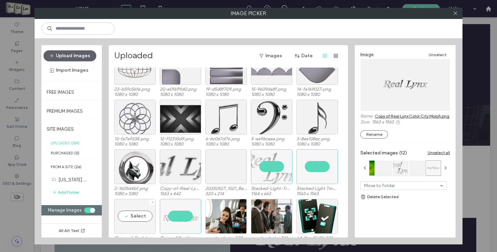
click at [145, 216] on div "Select" at bounding box center [134, 216] width 41 height 35
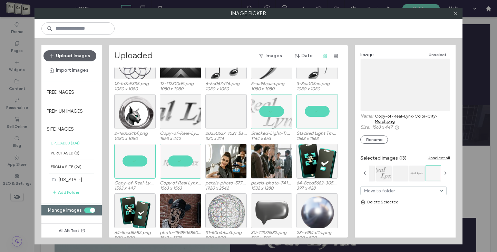
scroll to position [1677, 0]
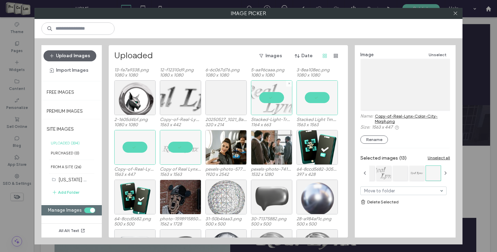
click at [275, 96] on div at bounding box center [271, 97] width 41 height 35
click at [183, 147] on div at bounding box center [180, 147] width 41 height 35
click at [134, 145] on div at bounding box center [134, 147] width 41 height 35
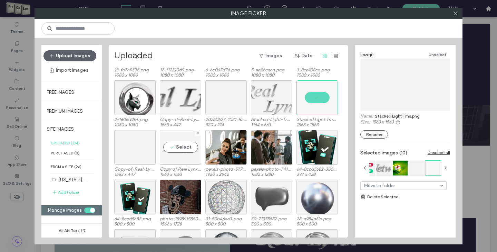
click at [173, 145] on div "Select" at bounding box center [180, 147] width 41 height 35
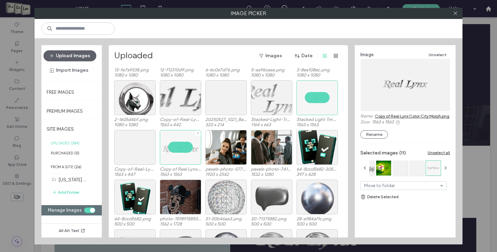
click at [172, 147] on div at bounding box center [180, 147] width 41 height 35
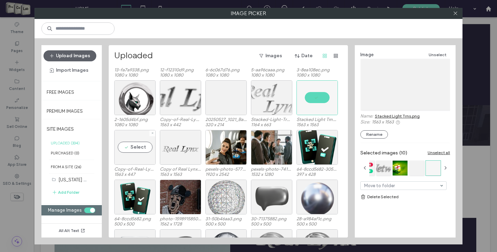
click at [135, 149] on div "Select" at bounding box center [134, 147] width 41 height 35
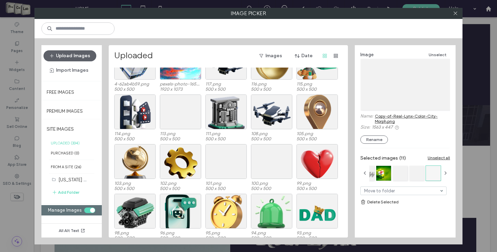
scroll to position [1918, 0]
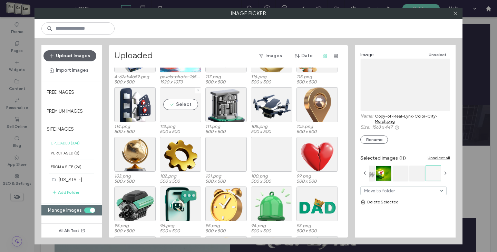
click at [189, 109] on div "Select" at bounding box center [180, 104] width 41 height 35
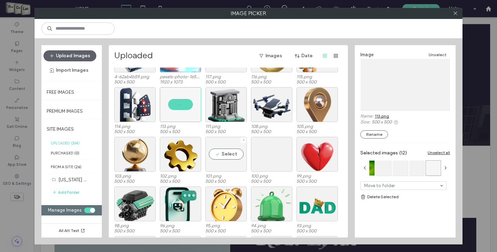
click at [225, 152] on div "Select" at bounding box center [225, 154] width 41 height 35
click at [271, 152] on div "Select" at bounding box center [271, 154] width 41 height 35
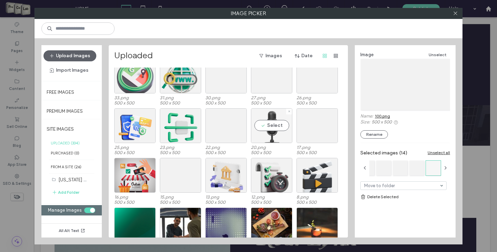
scroll to position [2524, 0]
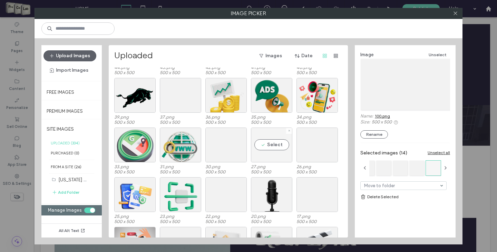
click at [269, 146] on div "Select" at bounding box center [271, 145] width 41 height 35
click at [227, 144] on div "Select" at bounding box center [225, 145] width 41 height 35
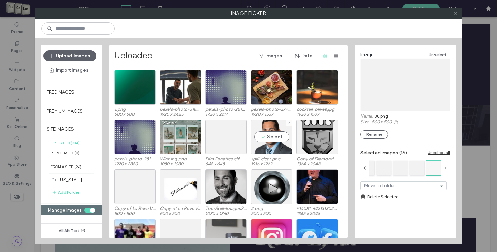
scroll to position [2766, 0]
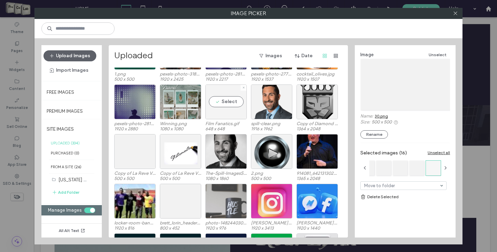
click at [226, 108] on div "Select" at bounding box center [225, 102] width 41 height 35
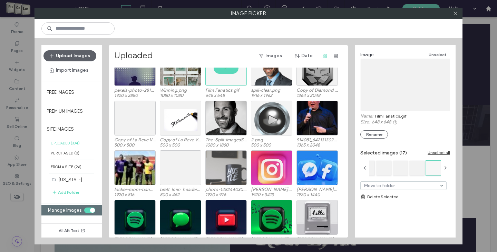
scroll to position [2835, 0]
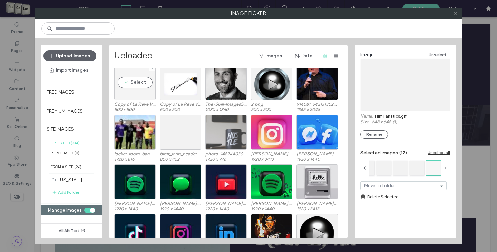
click at [136, 84] on div "Select" at bounding box center [134, 82] width 41 height 35
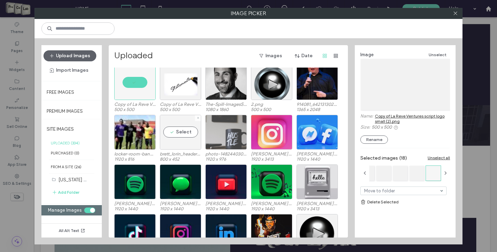
click at [182, 130] on div "Select" at bounding box center [180, 132] width 41 height 35
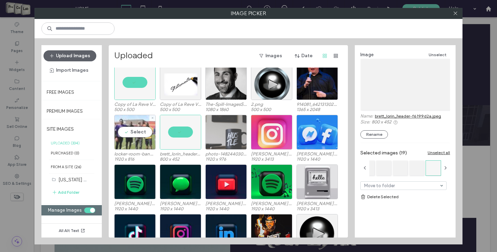
click at [139, 131] on div "Select" at bounding box center [134, 132] width 41 height 35
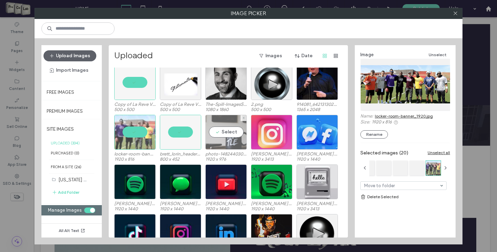
scroll to position [2869, 0]
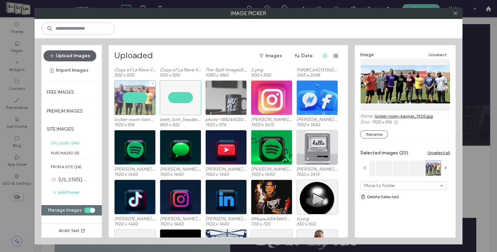
click at [127, 95] on div at bounding box center [134, 97] width 41 height 35
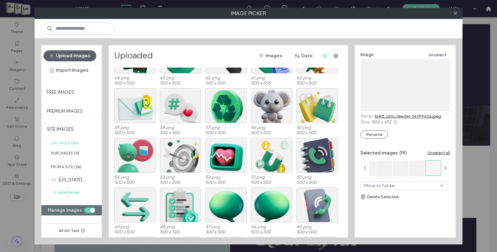
scroll to position [2296, 0]
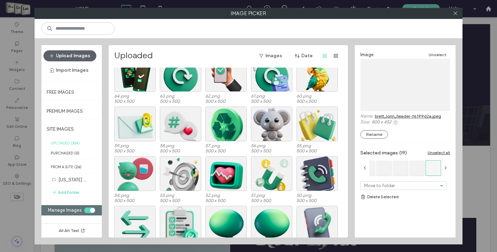
click at [377, 197] on link "Delete Selected" at bounding box center [405, 197] width 90 height 7
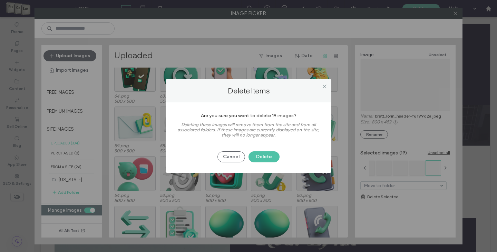
click at [269, 156] on button "Delete" at bounding box center [263, 156] width 31 height 11
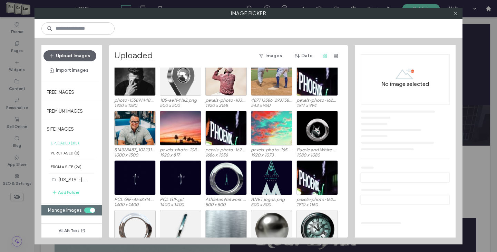
scroll to position [1160, 0]
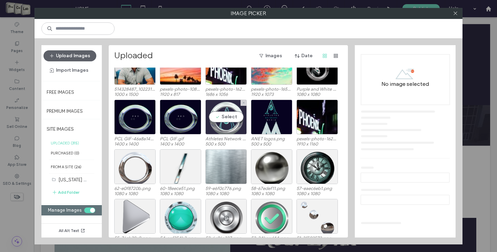
click at [210, 121] on div "Select" at bounding box center [225, 117] width 41 height 35
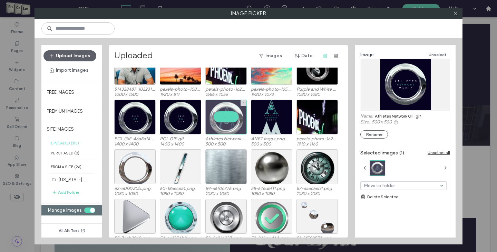
click at [223, 116] on div at bounding box center [225, 117] width 41 height 35
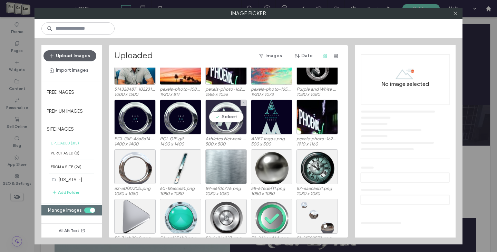
click at [230, 114] on div "Select" at bounding box center [225, 117] width 41 height 35
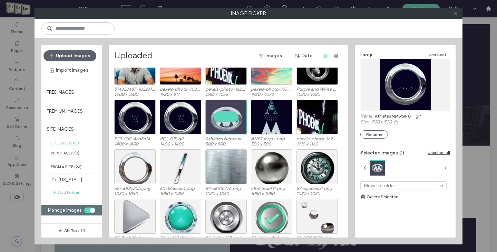
click at [454, 15] on icon at bounding box center [455, 13] width 5 height 5
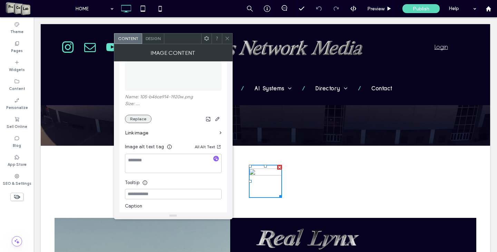
click at [141, 118] on button "Replace" at bounding box center [138, 119] width 27 height 8
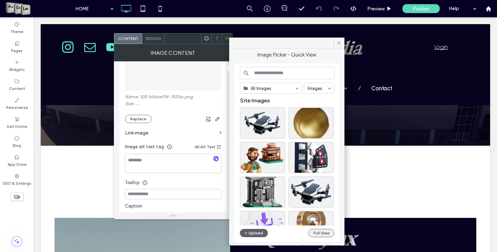
click at [323, 232] on button "Full View" at bounding box center [321, 233] width 26 height 8
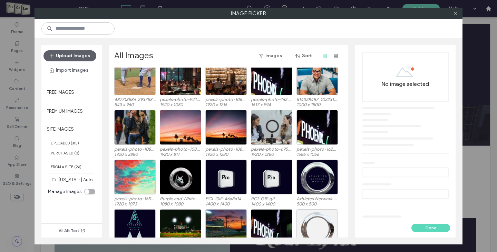
scroll to position [1407, 0]
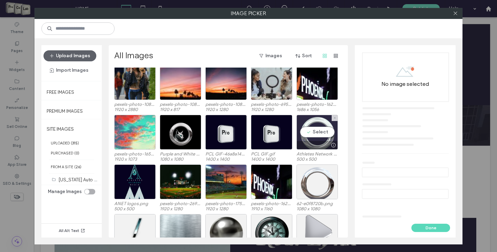
click at [315, 133] on div "Select" at bounding box center [316, 132] width 41 height 35
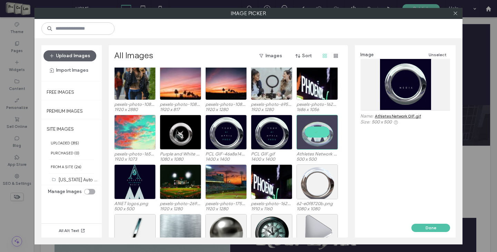
click at [428, 227] on button "Done" at bounding box center [430, 228] width 39 height 8
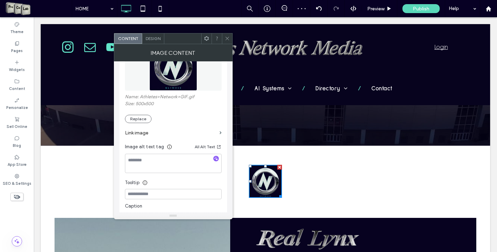
click at [225, 36] on span at bounding box center [227, 38] width 5 height 10
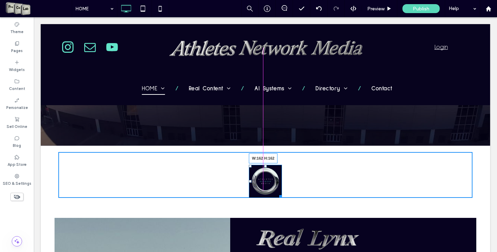
drag, startPoint x: 277, startPoint y: 194, endPoint x: 323, endPoint y: 229, distance: 57.5
click at [282, 198] on div "W:162 H:162" at bounding box center [265, 181] width 33 height 33
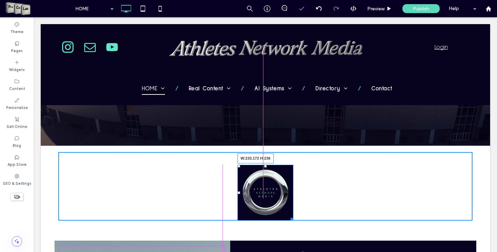
drag, startPoint x: 287, startPoint y: 218, endPoint x: 300, endPoint y: 230, distance: 17.8
click at [293, 221] on div "W:233.172 H:236" at bounding box center [265, 193] width 56 height 56
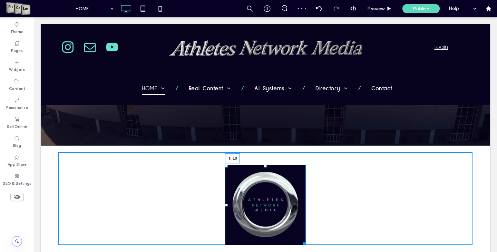
drag, startPoint x: 262, startPoint y: 167, endPoint x: 296, endPoint y: 160, distance: 34.9
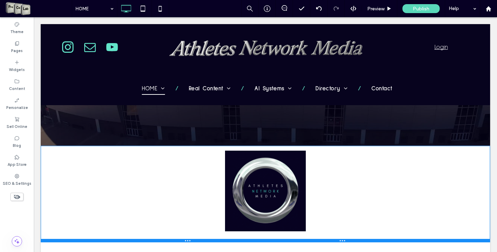
drag, startPoint x: 122, startPoint y: 230, endPoint x: 155, endPoint y: 248, distance: 36.9
click at [120, 240] on div at bounding box center [265, 240] width 449 height 3
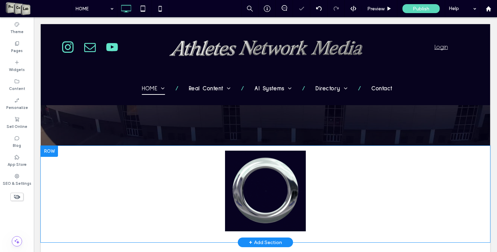
click at [195, 181] on div "Click To Paste" at bounding box center [265, 194] width 414 height 74
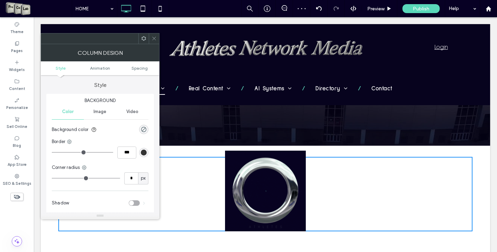
click at [155, 38] on icon at bounding box center [153, 38] width 5 height 5
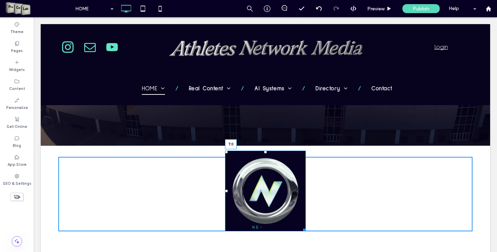
drag, startPoint x: 263, startPoint y: 153, endPoint x: 296, endPoint y: 178, distance: 41.4
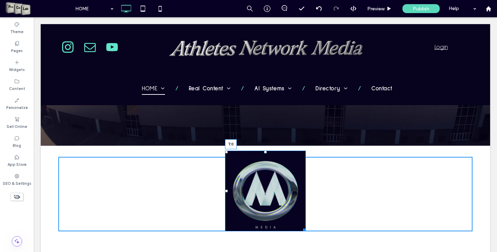
click at [263, 160] on div "T:0" at bounding box center [265, 191] width 80 height 80
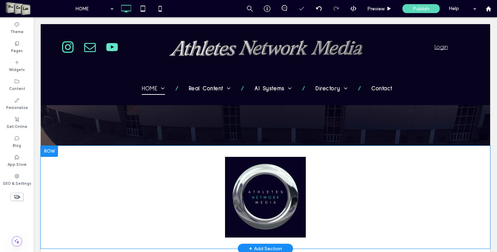
click at [134, 150] on div "Click To Paste Row + Add Section" at bounding box center [265, 197] width 449 height 103
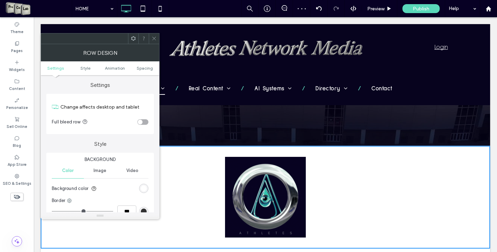
click at [144, 187] on div "rgb(255, 255, 255)" at bounding box center [144, 189] width 6 height 6
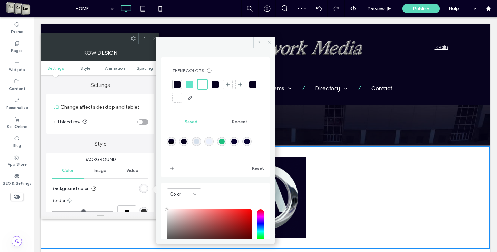
click at [172, 83] on div "Theme Colors Save time with Theme Colors Create a color palette to instantly ad…" at bounding box center [215, 85] width 97 height 47
click at [175, 83] on div at bounding box center [177, 84] width 7 height 7
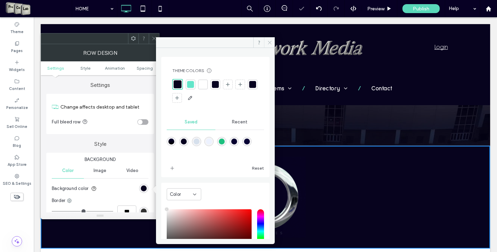
drag, startPoint x: 268, startPoint y: 44, endPoint x: 189, endPoint y: 26, distance: 81.3
click at [268, 44] on use at bounding box center [269, 42] width 3 height 3
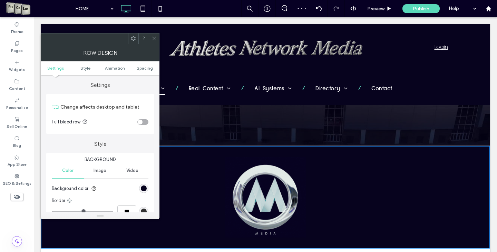
drag, startPoint x: 127, startPoint y: 22, endPoint x: 153, endPoint y: 39, distance: 31.4
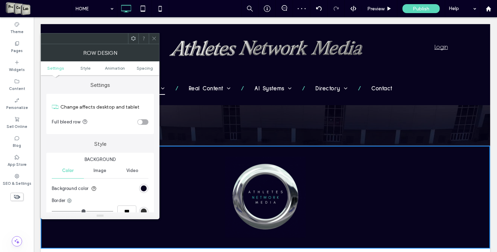
click at [153, 39] on icon at bounding box center [153, 38] width 5 height 5
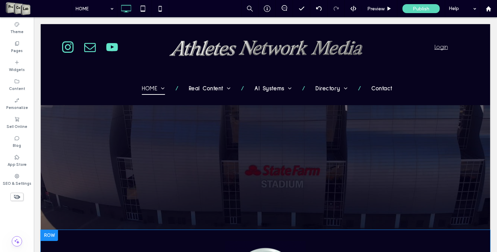
scroll to position [0, 0]
click at [50, 240] on div at bounding box center [49, 235] width 17 height 11
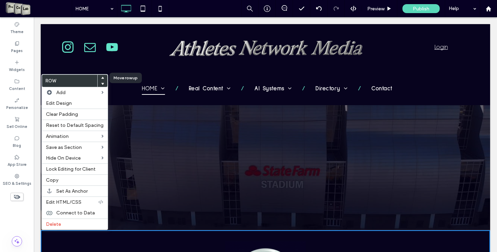
click at [102, 77] on div at bounding box center [103, 78] width 10 height 6
click at [101, 79] on span at bounding box center [102, 78] width 3 height 6
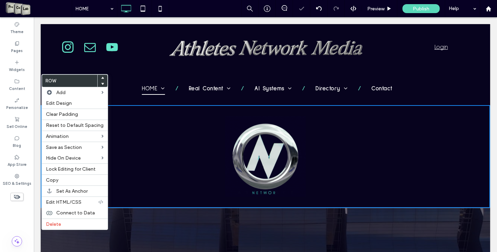
click at [187, 175] on div "Click To Paste" at bounding box center [265, 156] width 414 height 80
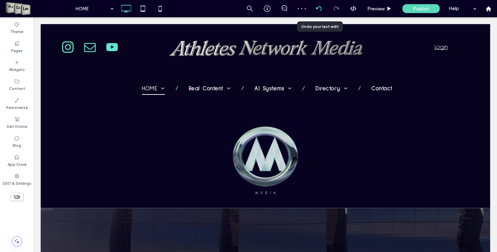
click at [318, 6] on icon at bounding box center [319, 9] width 6 height 6
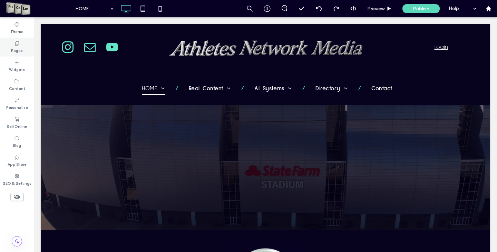
click at [16, 48] on label "Pages" at bounding box center [17, 50] width 12 height 8
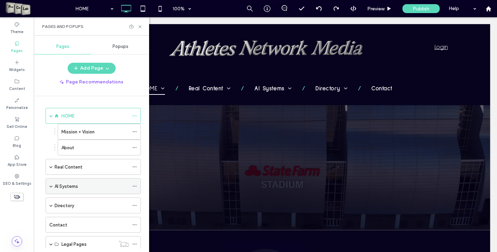
click at [136, 185] on icon at bounding box center [134, 186] width 5 height 5
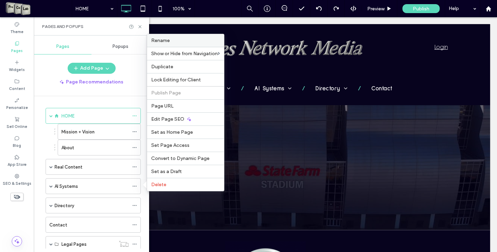
click at [167, 43] on span "Rename" at bounding box center [160, 41] width 19 height 6
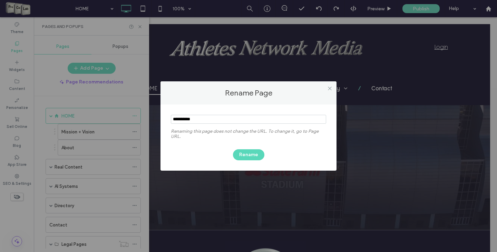
drag, startPoint x: 208, startPoint y: 119, endPoint x: 179, endPoint y: 120, distance: 29.7
click at [179, 120] on input "notEmpty" at bounding box center [248, 119] width 155 height 9
type input "**"
click at [244, 151] on button "Rename" at bounding box center [248, 154] width 31 height 11
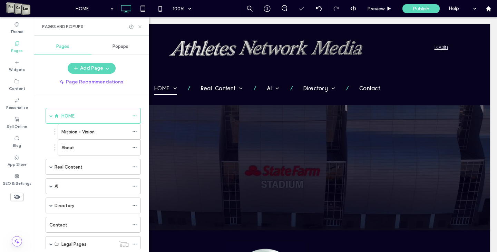
click at [138, 25] on use at bounding box center [139, 26] width 3 height 3
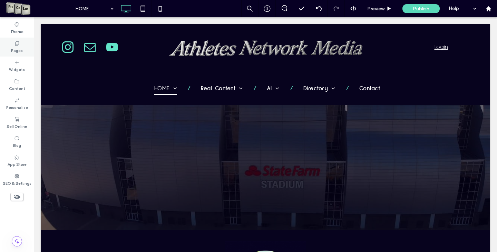
click at [18, 45] on icon at bounding box center [17, 44] width 6 height 6
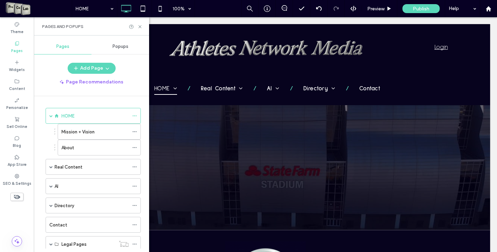
scroll to position [35, 0]
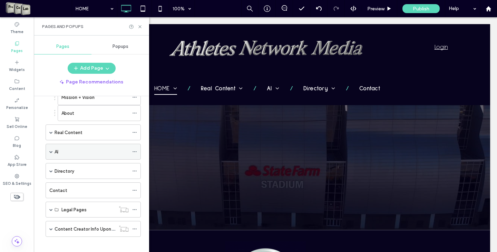
click at [80, 149] on div "AI" at bounding box center [92, 151] width 74 height 7
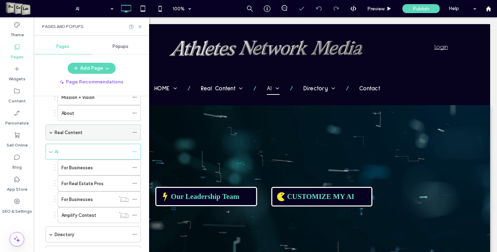
click at [77, 135] on label "Real Content" at bounding box center [69, 133] width 28 height 12
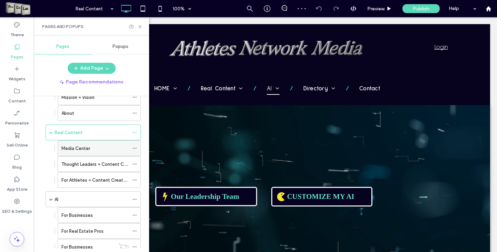
drag, startPoint x: 84, startPoint y: 149, endPoint x: 59, endPoint y: 150, distance: 25.2
click at [59, 150] on div "Real Content 100% Preview Publish Help Site Comments Team & Clients Automate ne…" at bounding box center [248, 126] width 497 height 252
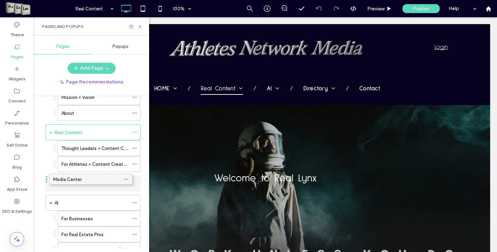
drag, startPoint x: 70, startPoint y: 147, endPoint x: 62, endPoint y: 177, distance: 31.1
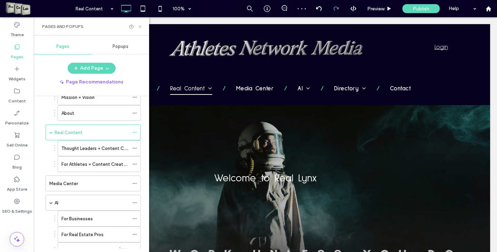
drag, startPoint x: 106, startPoint y: 8, endPoint x: 140, endPoint y: 26, distance: 38.0
click at [140, 26] on icon at bounding box center [139, 26] width 5 height 5
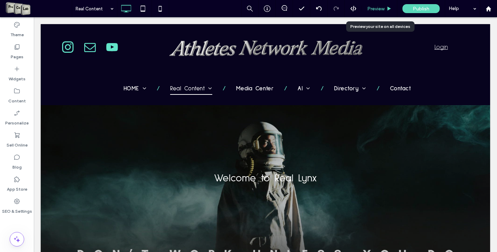
click at [378, 6] on span "Preview" at bounding box center [375, 9] width 17 height 6
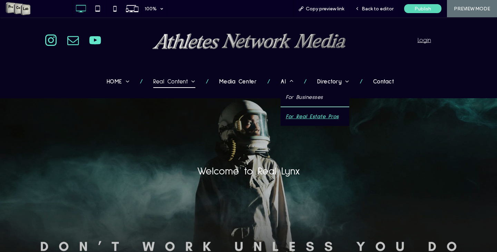
click at [295, 115] on span "For Real Estate Pros" at bounding box center [312, 116] width 53 height 8
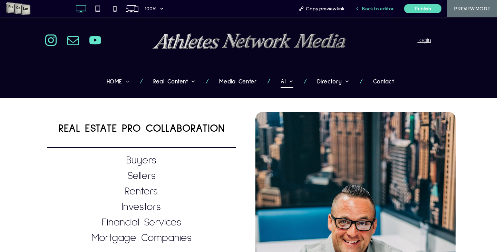
click at [385, 8] on span "Back to editor" at bounding box center [378, 9] width 32 height 6
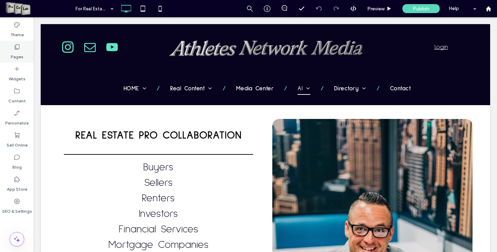
click at [24, 47] on div "Pages" at bounding box center [17, 52] width 34 height 22
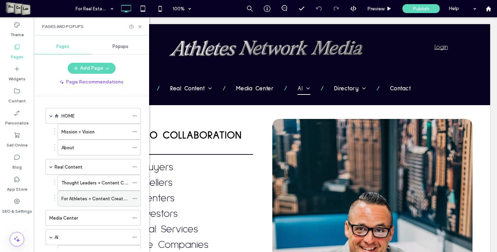
scroll to position [69, 0]
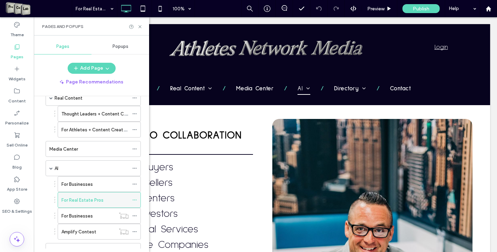
click at [134, 199] on icon at bounding box center [134, 200] width 5 height 5
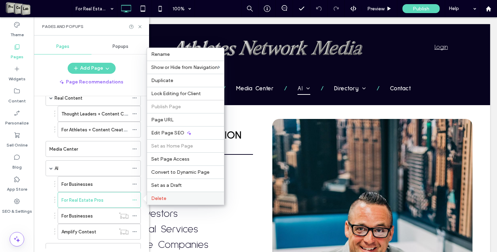
click at [172, 202] on div "Delete" at bounding box center [185, 198] width 77 height 13
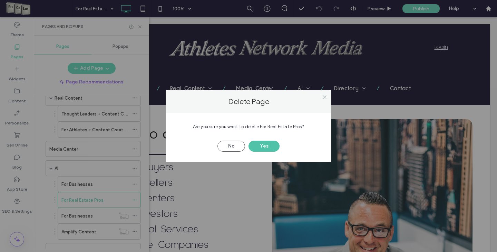
click at [269, 149] on button "Yes" at bounding box center [263, 146] width 31 height 11
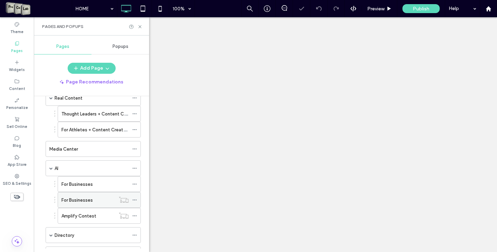
click at [98, 198] on div "For Businesses" at bounding box center [88, 200] width 54 height 7
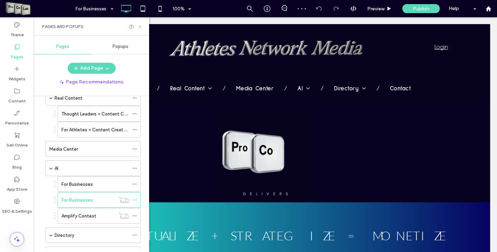
click at [139, 29] on icon at bounding box center [139, 26] width 5 height 5
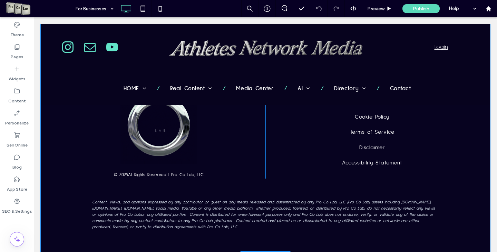
scroll to position [1178, 0]
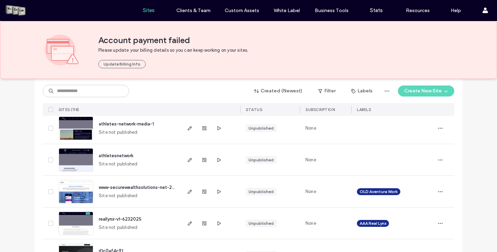
scroll to position [69, 0]
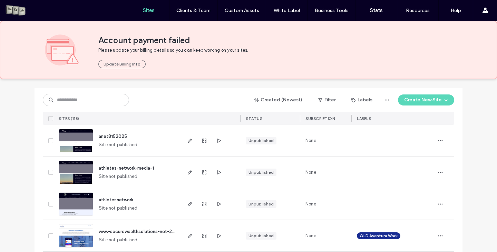
click at [71, 204] on img at bounding box center [76, 216] width 34 height 47
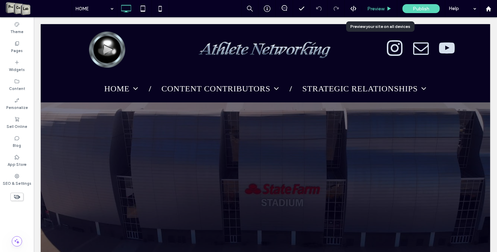
click at [371, 5] on div "Preview" at bounding box center [379, 8] width 35 height 17
click at [383, 10] on span "Preview" at bounding box center [375, 9] width 17 height 6
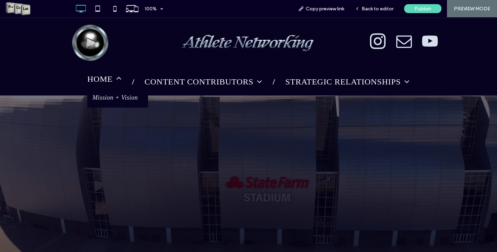
click at [100, 83] on span "HOME" at bounding box center [104, 79] width 34 height 12
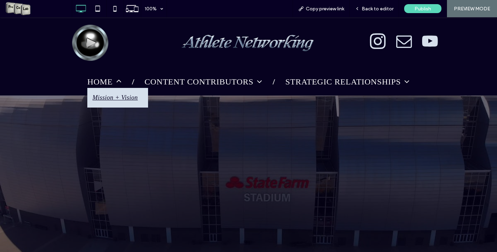
click at [98, 102] on span "Mission + Vision" at bounding box center [114, 97] width 45 height 9
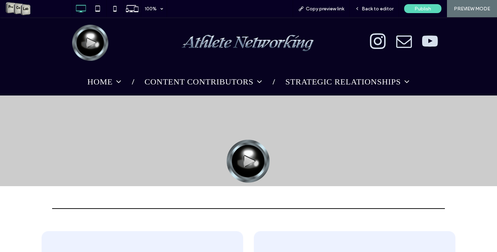
drag, startPoint x: 497, startPoint y: 53, endPoint x: 416, endPoint y: 30, distance: 84.1
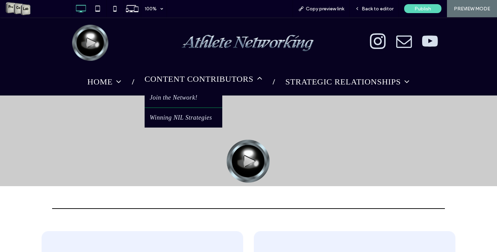
click at [193, 80] on span "CONTENT CONTRIBUTORS" at bounding box center [204, 79] width 118 height 12
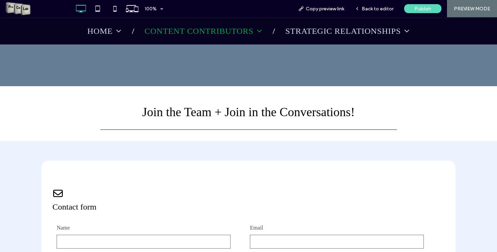
scroll to position [1944, 0]
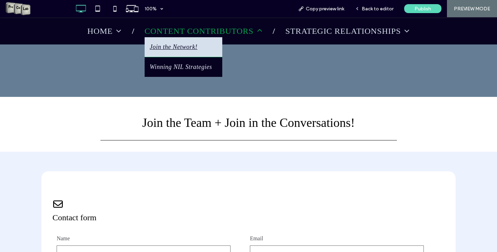
click at [187, 49] on span "Join the Network!" at bounding box center [174, 46] width 48 height 9
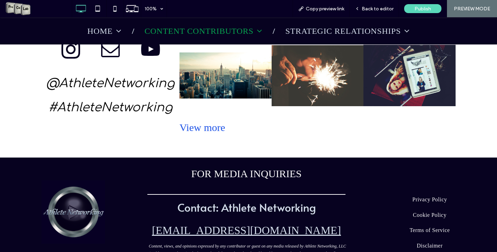
scroll to position [1346, 0]
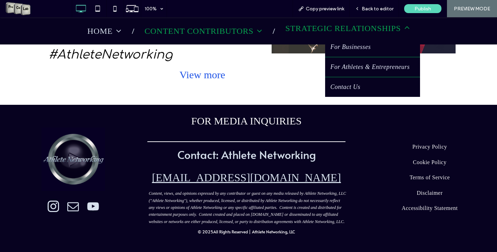
click at [324, 31] on span "STRATEGIC RELATIONSHIPS" at bounding box center [347, 28] width 124 height 12
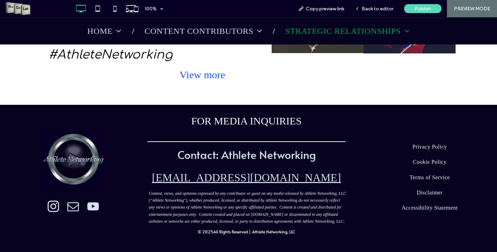
scroll to position [1501, 0]
